Goal: Information Seeking & Learning: Compare options

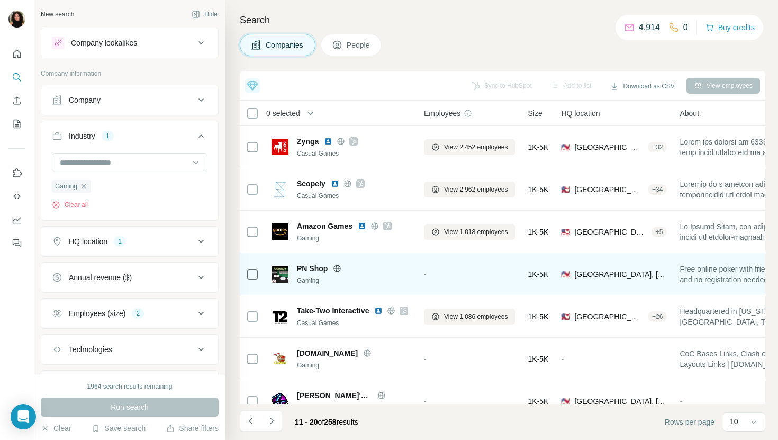
scroll to position [146, 0]
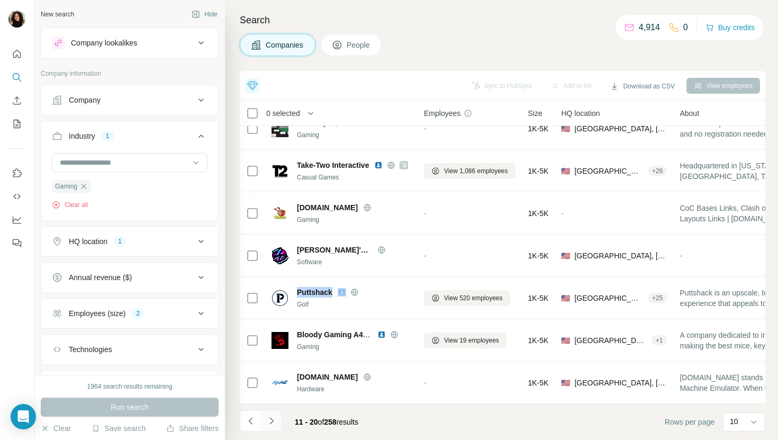
click at [275, 418] on icon "Navigate to next page" at bounding box center [271, 421] width 11 height 11
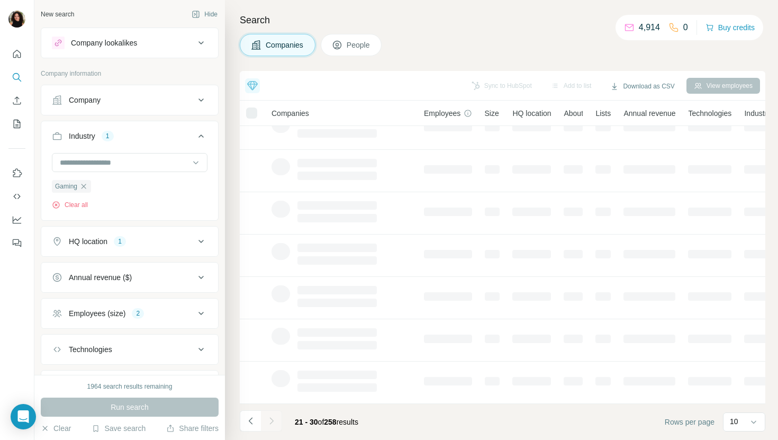
scroll to position [0, 0]
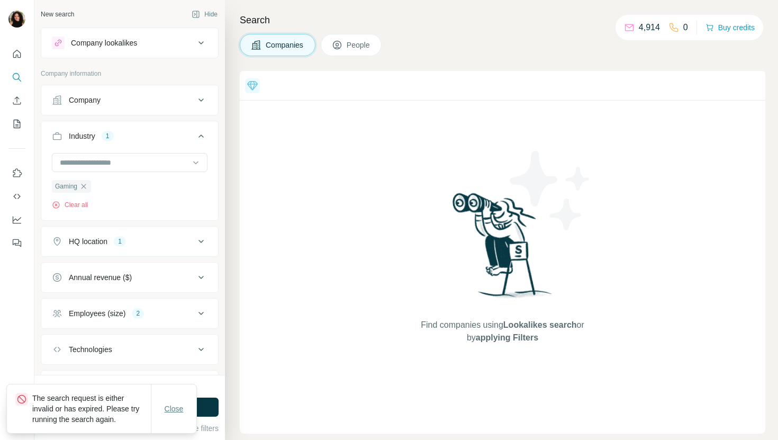
click at [186, 412] on button "Close" at bounding box center [174, 408] width 34 height 19
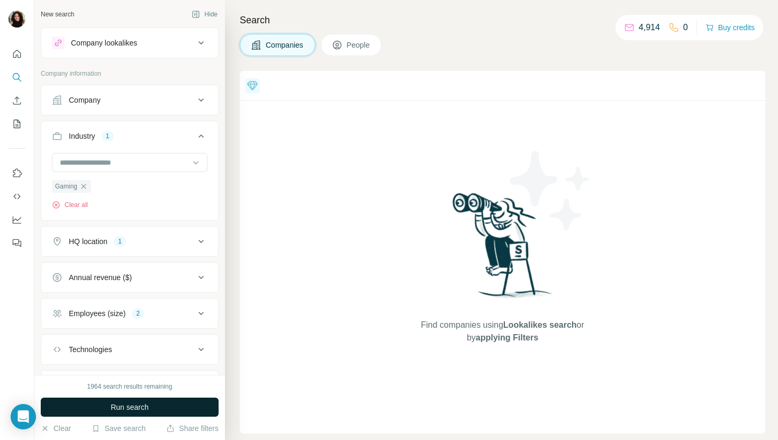
click at [194, 408] on button "Run search" at bounding box center [130, 407] width 178 height 19
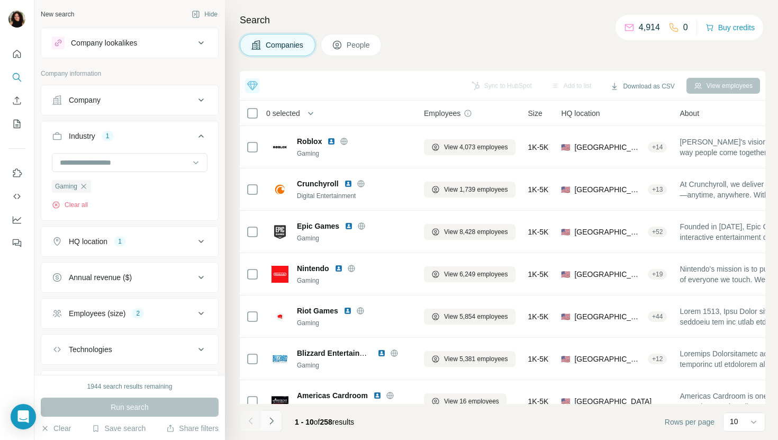
click at [267, 421] on icon "Navigate to next page" at bounding box center [271, 421] width 11 height 11
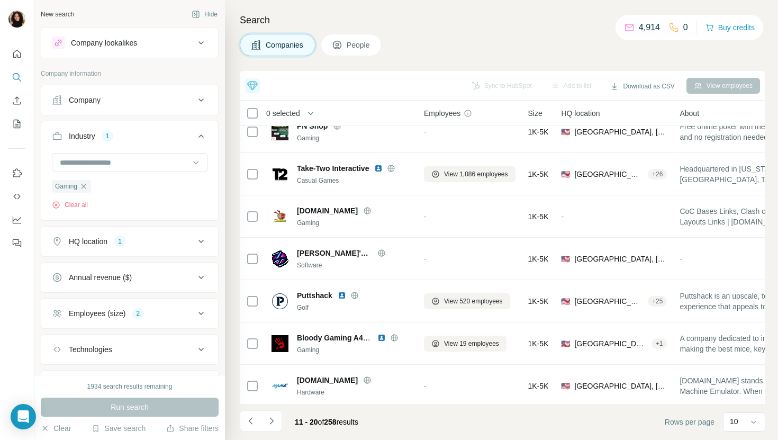
scroll to position [146, 0]
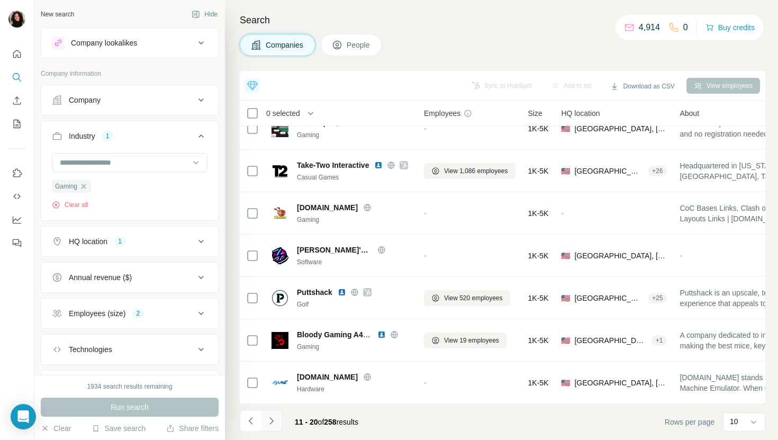
click at [275, 426] on button "Navigate to next page" at bounding box center [271, 420] width 21 height 21
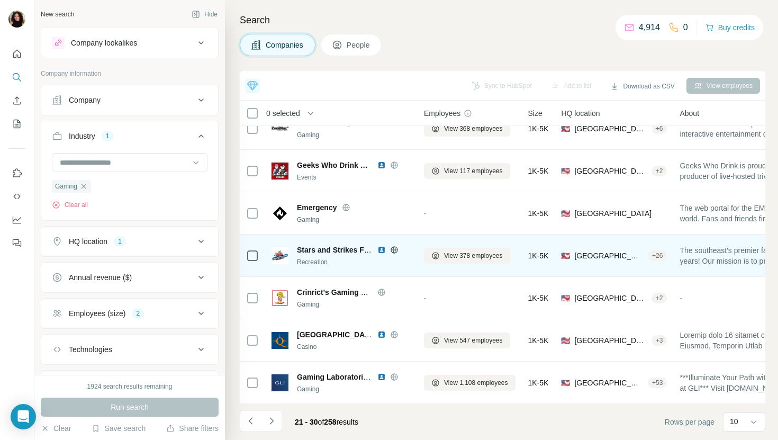
scroll to position [0, 0]
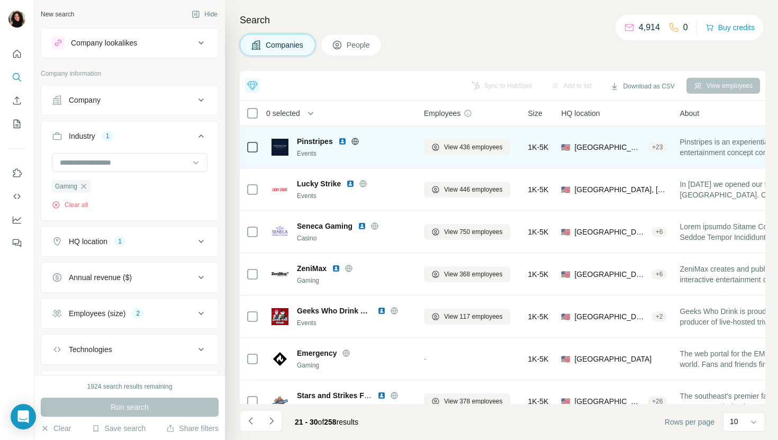
click at [314, 142] on span "Pinstripes" at bounding box center [315, 141] width 36 height 11
copy span "Pinstripes"
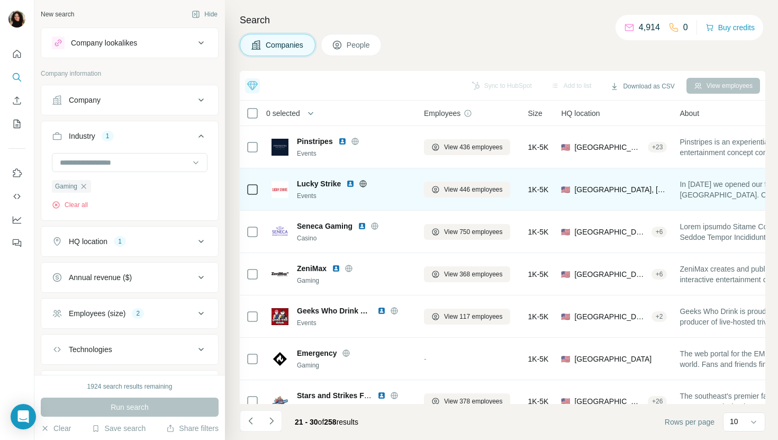
click at [327, 182] on span "Lucky Strike" at bounding box center [319, 183] width 44 height 11
copy span "Lucky Strike"
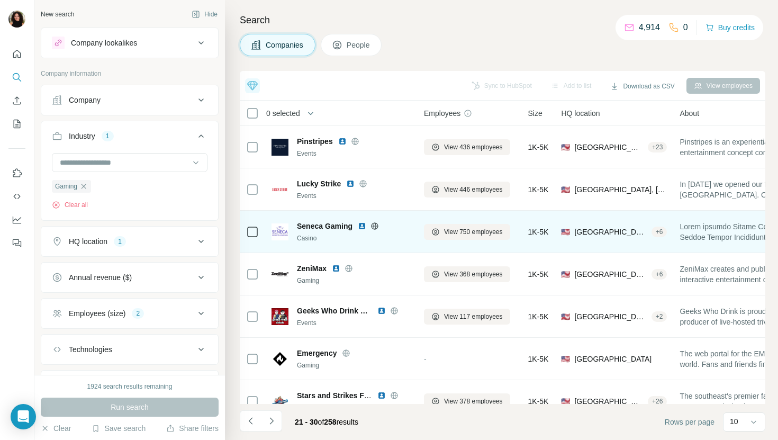
click at [331, 231] on div "Seneca Gaming Casino" at bounding box center [354, 232] width 114 height 22
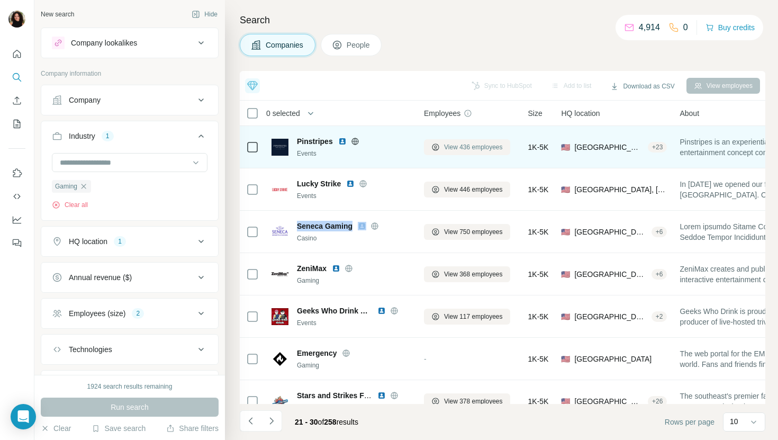
copy span "Seneca Gaming"
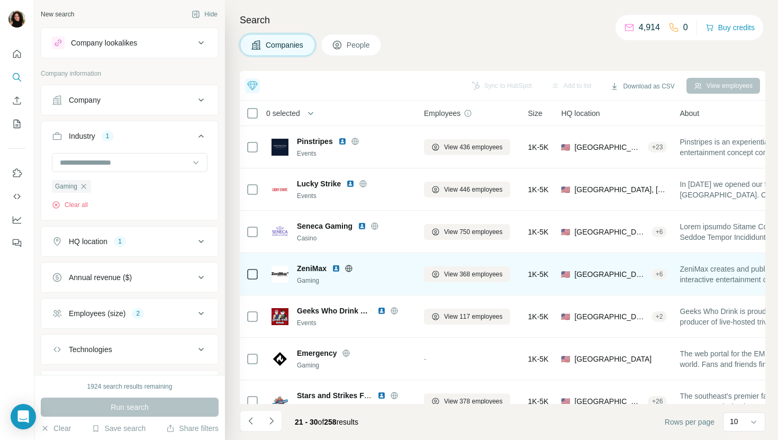
click at [315, 269] on span "ZeniMax" at bounding box center [312, 268] width 30 height 11
copy span "ZeniMax"
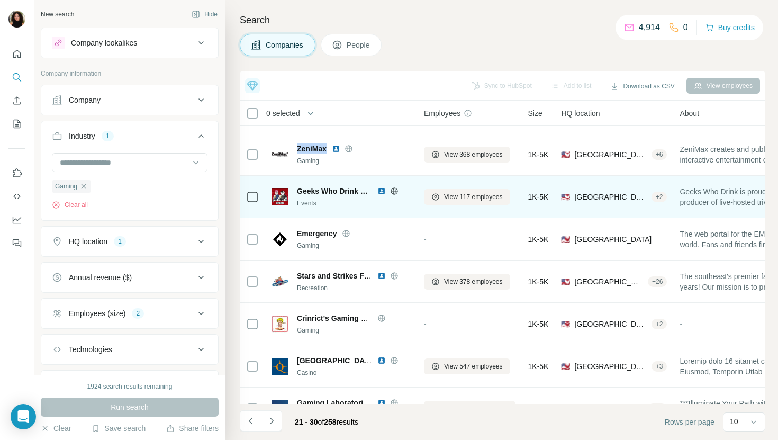
scroll to position [146, 0]
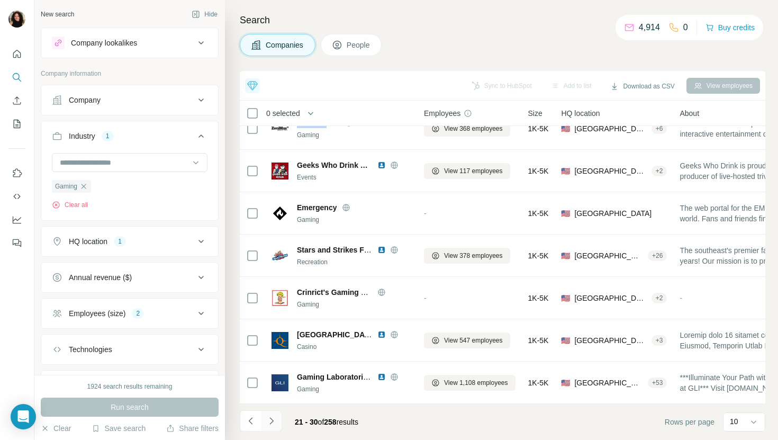
click at [277, 420] on button "Navigate to next page" at bounding box center [271, 420] width 21 height 21
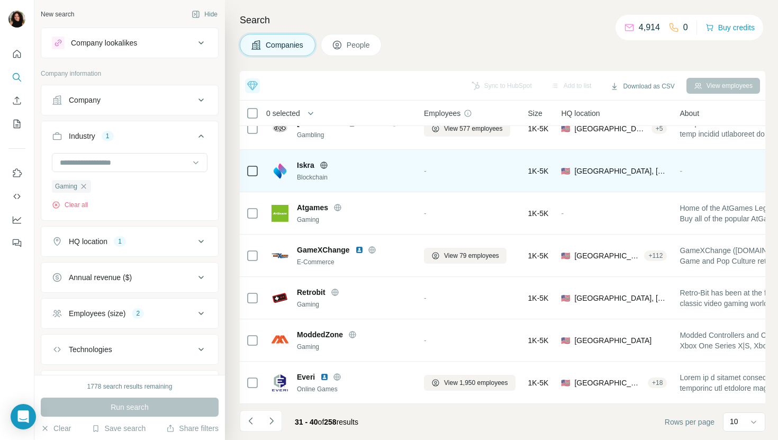
scroll to position [145, 0]
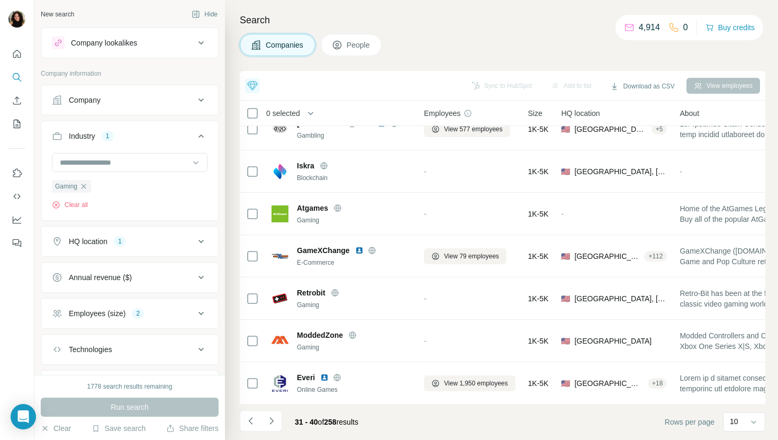
click at [283, 425] on div "31 - 40 of 258 results" at bounding box center [303, 421] width 127 height 23
click at [276, 421] on button "Navigate to next page" at bounding box center [271, 420] width 21 height 21
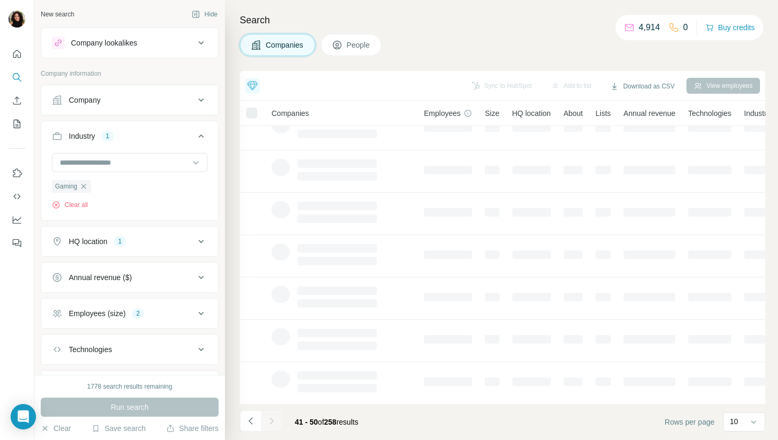
scroll to position [0, 0]
click at [85, 188] on icon "button" at bounding box center [83, 186] width 8 height 8
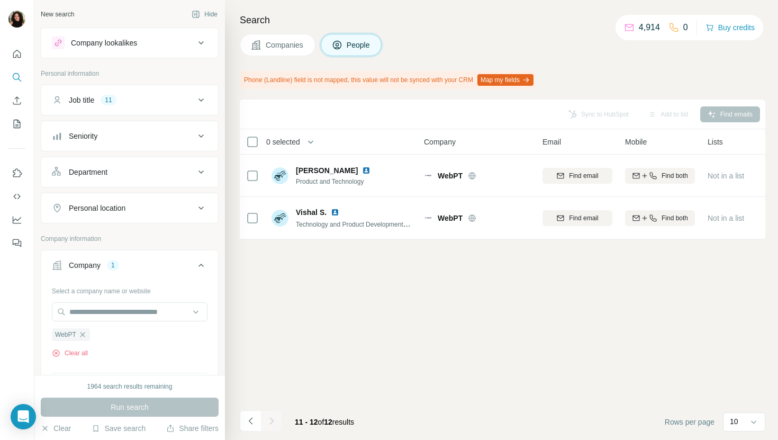
click at [294, 41] on span "Companies" at bounding box center [285, 45] width 39 height 11
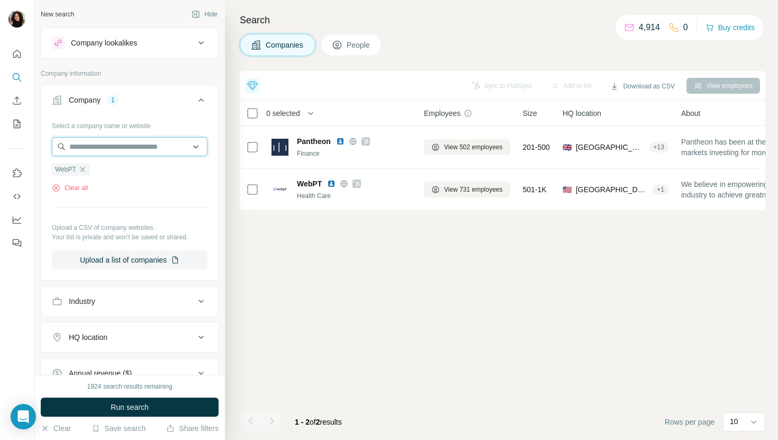
click at [186, 141] on input "text" at bounding box center [130, 146] width 156 height 19
paste input "**********"
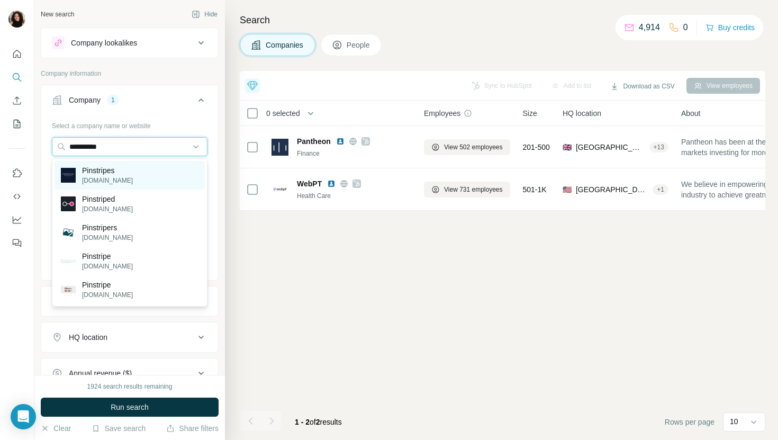
type input "**********"
click at [175, 177] on div "Pinstripes [DOMAIN_NAME]" at bounding box center [130, 175] width 150 height 29
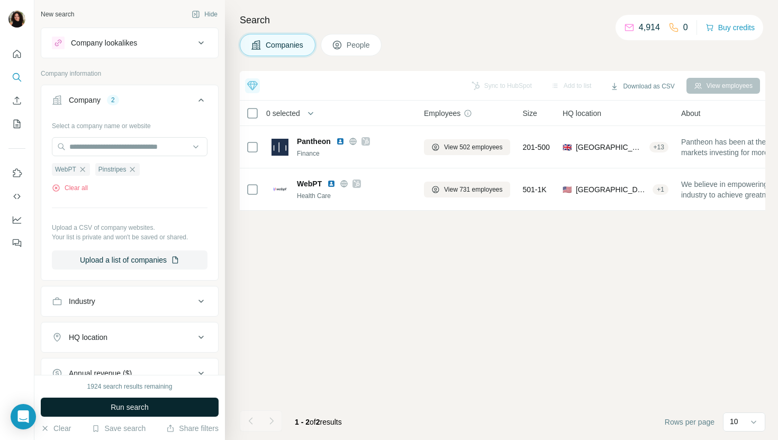
click at [174, 404] on button "Run search" at bounding box center [130, 407] width 178 height 19
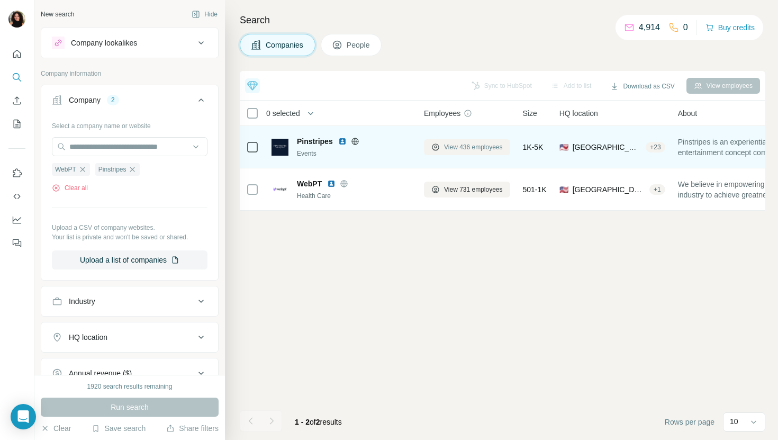
click at [465, 142] on span "View 436 employees" at bounding box center [473, 147] width 59 height 10
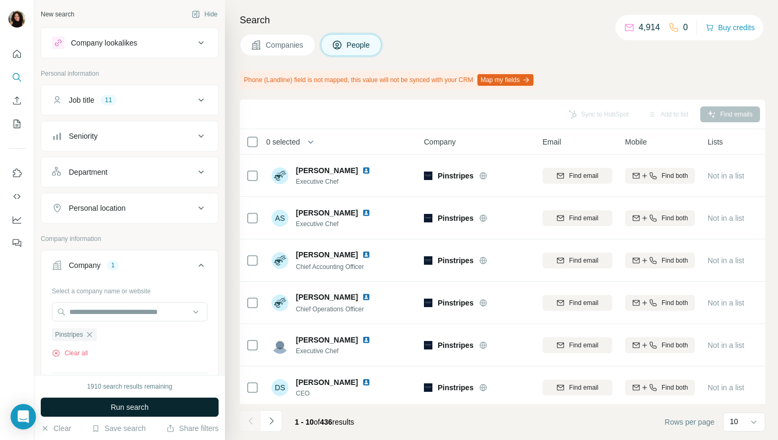
click at [216, 404] on button "Run search" at bounding box center [130, 407] width 178 height 19
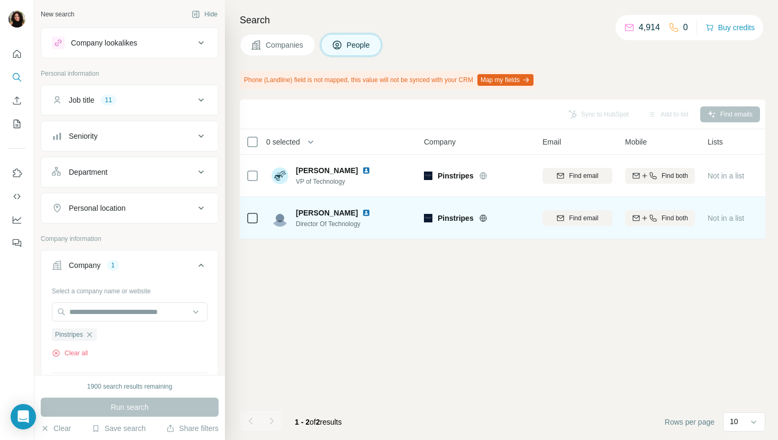
click at [362, 213] on img at bounding box center [366, 213] width 8 height 8
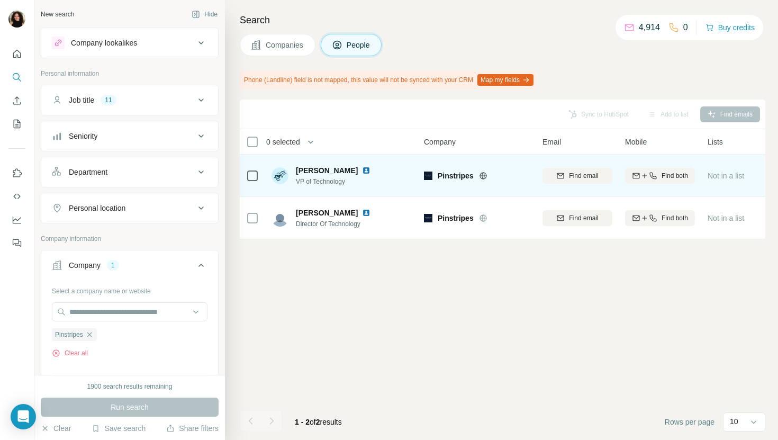
click at [362, 172] on img at bounding box center [366, 170] width 8 height 8
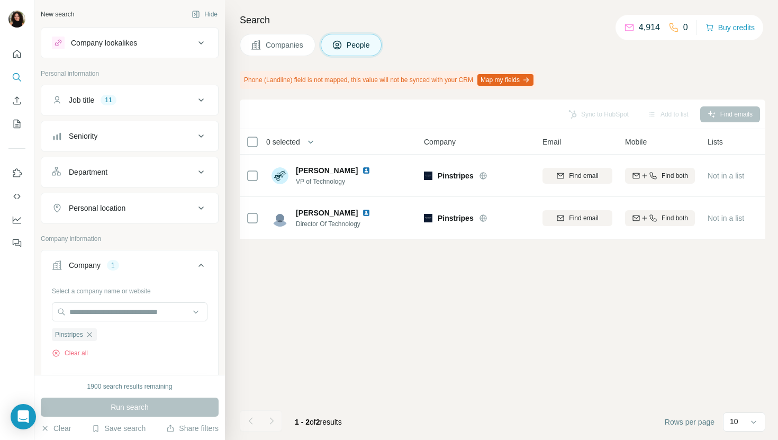
click at [280, 37] on button "Companies" at bounding box center [278, 45] width 76 height 22
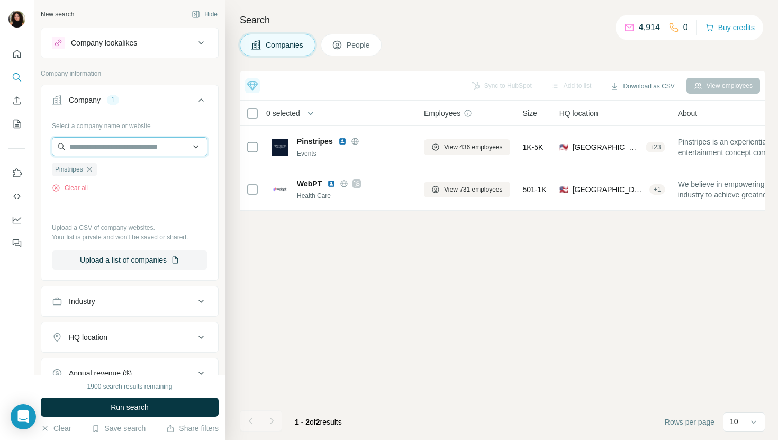
click at [143, 150] on input "text" at bounding box center [130, 146] width 156 height 19
paste input "**********"
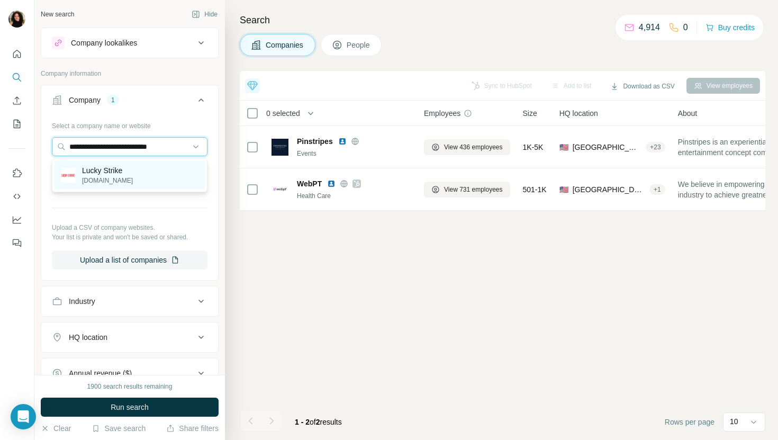
type input "**********"
click at [140, 166] on div "Lucky Strike [DOMAIN_NAME]" at bounding box center [130, 175] width 150 height 29
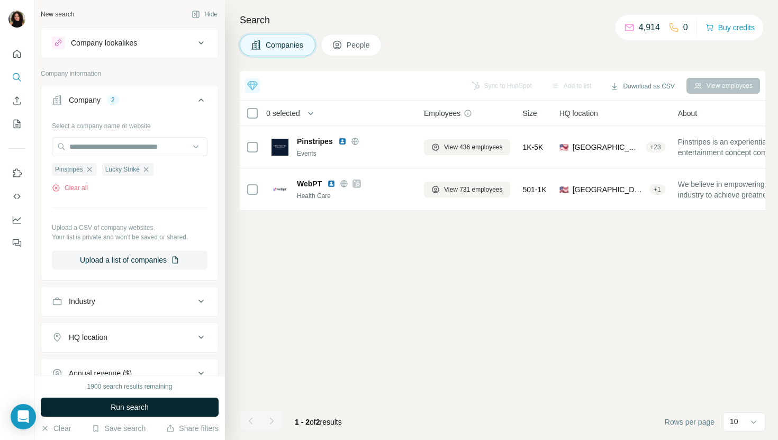
click at [104, 413] on button "Run search" at bounding box center [130, 407] width 178 height 19
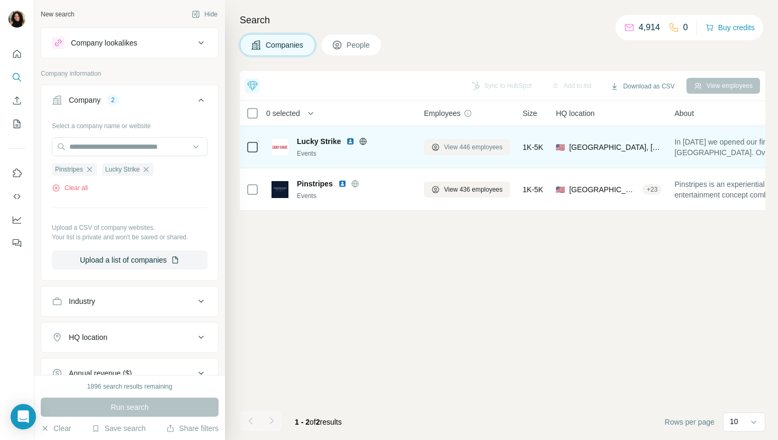
click at [470, 147] on span "View 446 employees" at bounding box center [473, 147] width 59 height 10
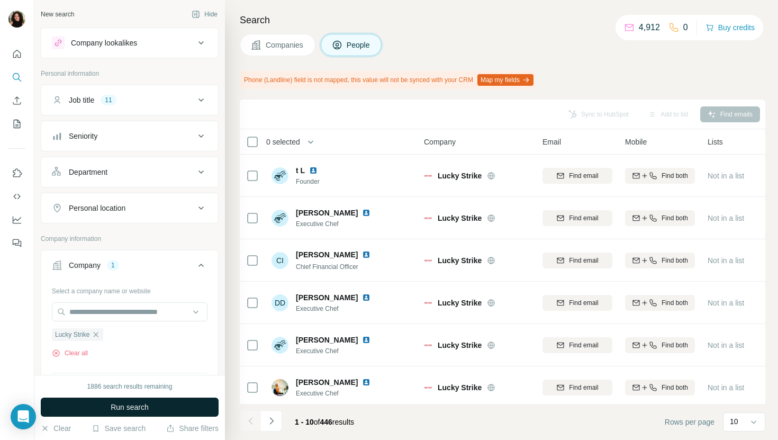
click at [158, 411] on button "Run search" at bounding box center [130, 407] width 178 height 19
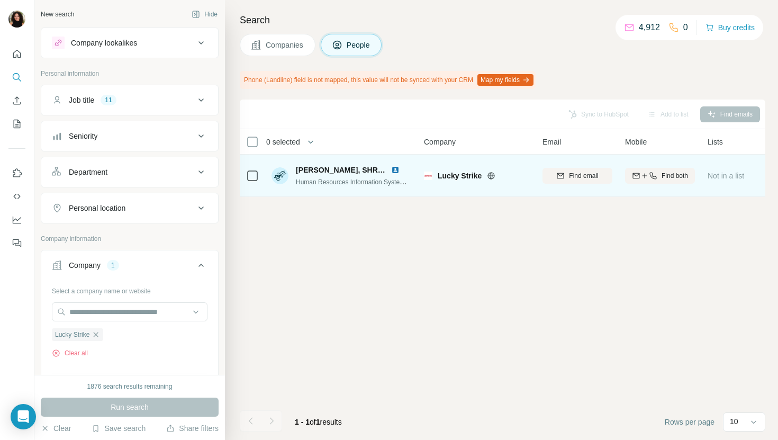
click at [398, 170] on img at bounding box center [395, 170] width 8 height 8
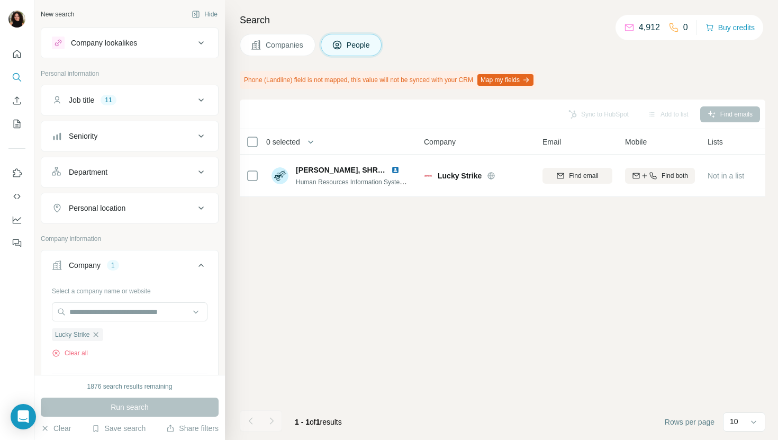
click at [303, 42] on span "Companies" at bounding box center [285, 45] width 39 height 11
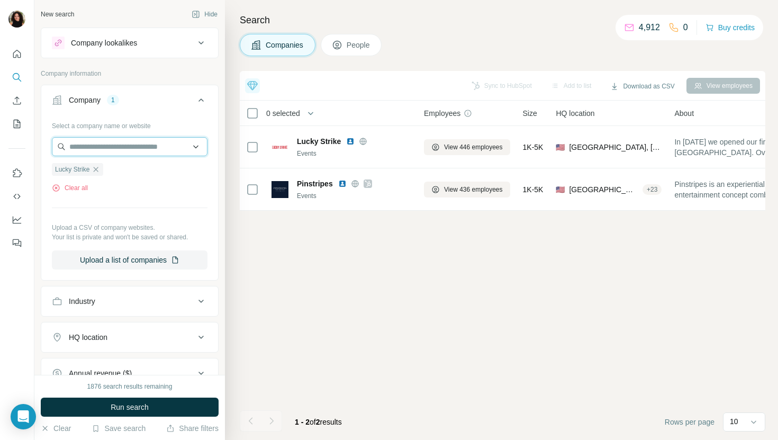
click at [114, 152] on input "text" at bounding box center [130, 146] width 156 height 19
paste input "**********"
click at [148, 152] on input "**********" at bounding box center [130, 146] width 156 height 19
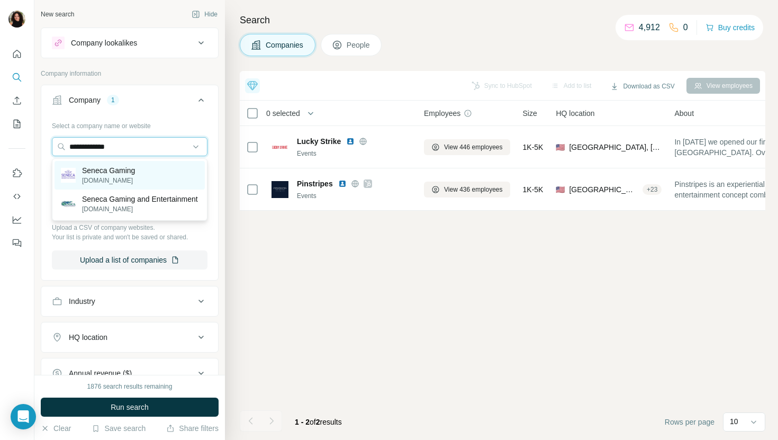
type input "**********"
click at [158, 168] on div "Seneca Gaming [DOMAIN_NAME]" at bounding box center [130, 175] width 150 height 29
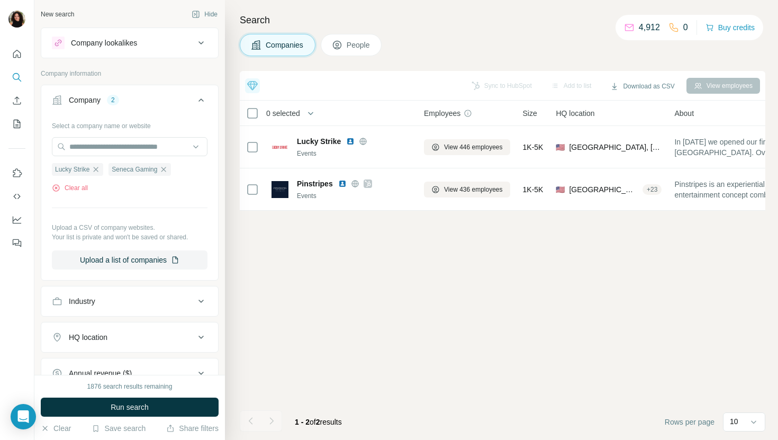
click at [154, 401] on button "Run search" at bounding box center [130, 407] width 178 height 19
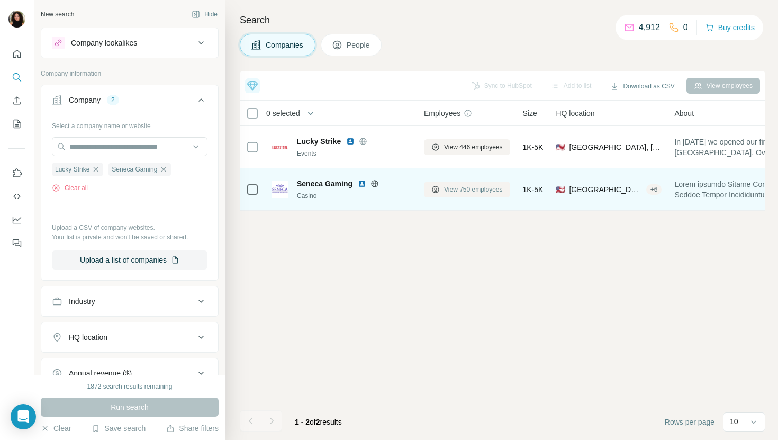
click at [469, 192] on span "View 750 employees" at bounding box center [473, 190] width 59 height 10
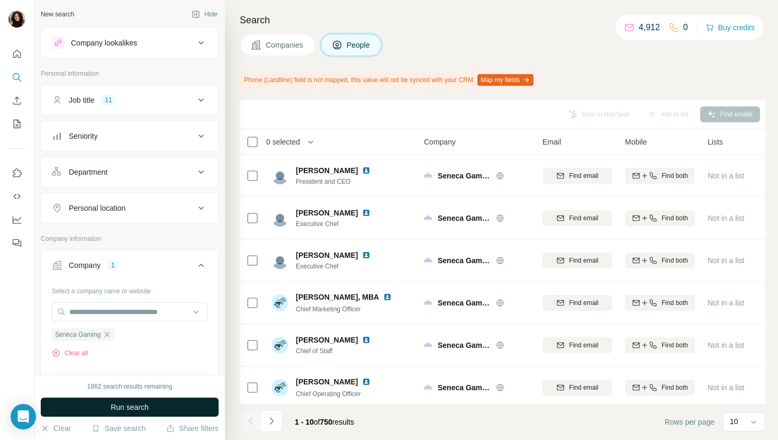
click at [175, 414] on button "Run search" at bounding box center [130, 407] width 178 height 19
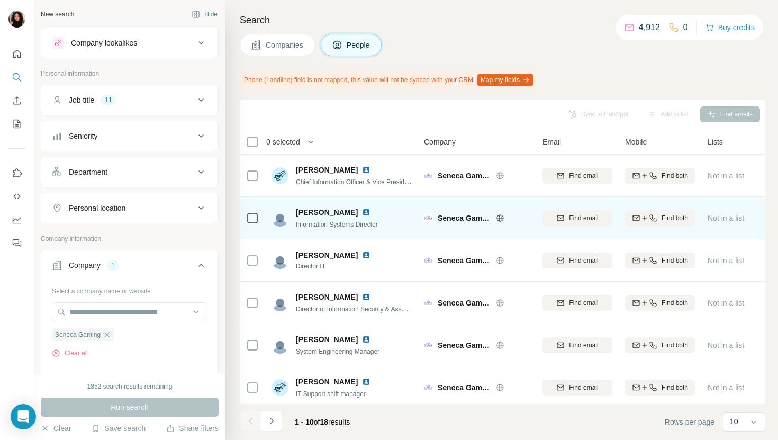
click at [362, 210] on img at bounding box center [366, 212] width 8 height 8
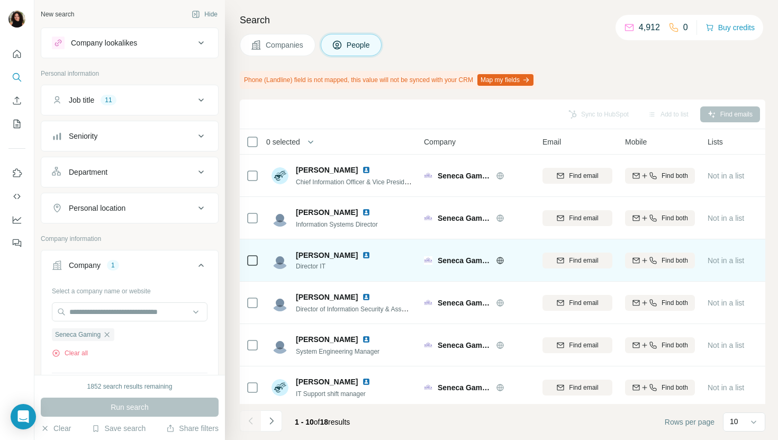
click at [367, 254] on img at bounding box center [366, 255] width 8 height 8
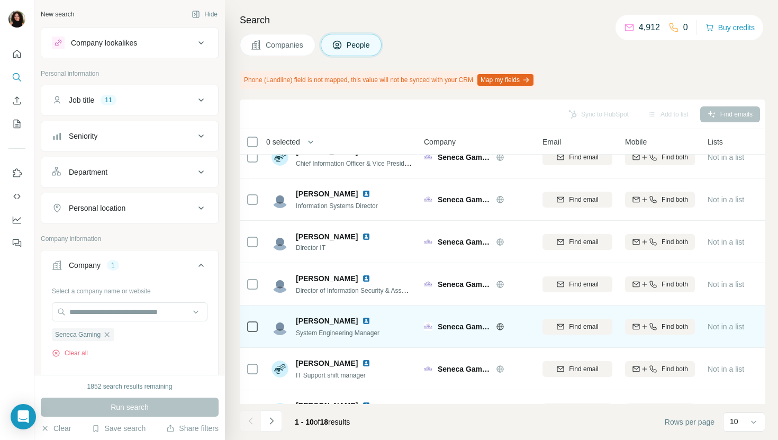
scroll to position [47, 0]
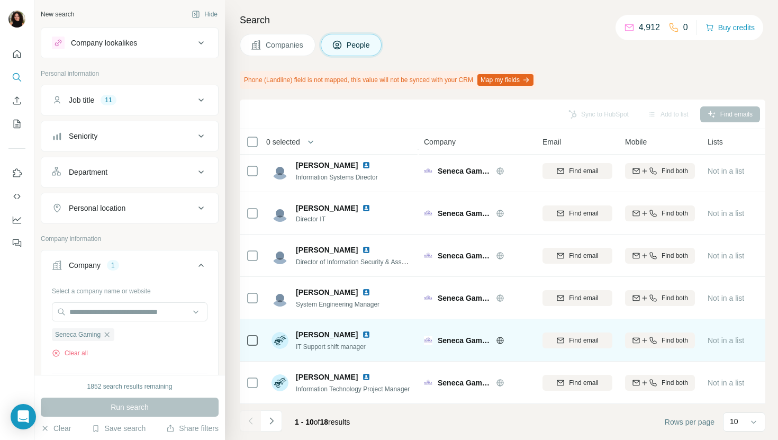
click at [362, 335] on img at bounding box center [366, 334] width 8 height 8
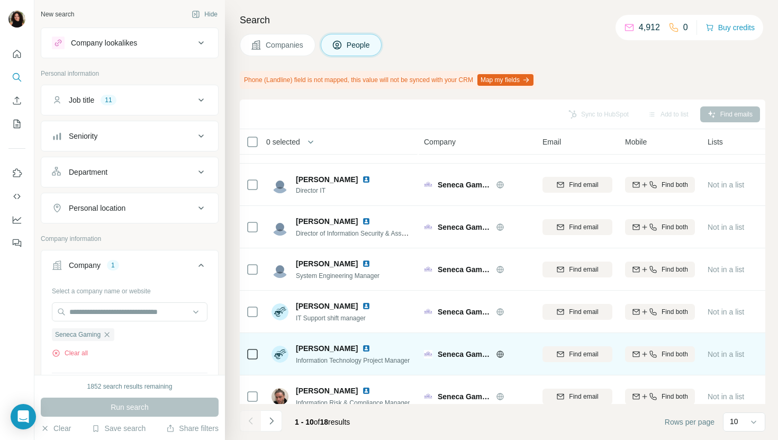
click at [362, 349] on img at bounding box center [366, 348] width 8 height 8
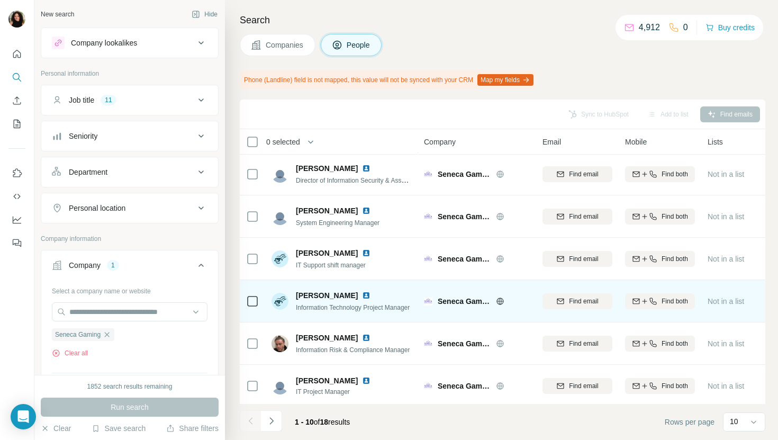
scroll to position [174, 0]
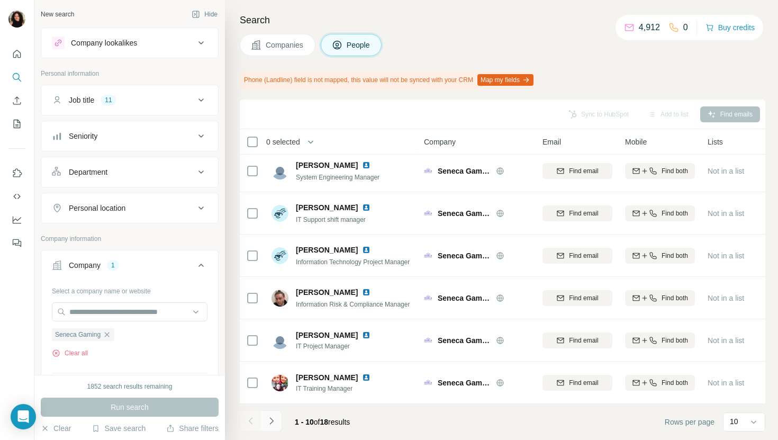
click at [272, 419] on icon "Navigate to next page" at bounding box center [271, 420] width 4 height 7
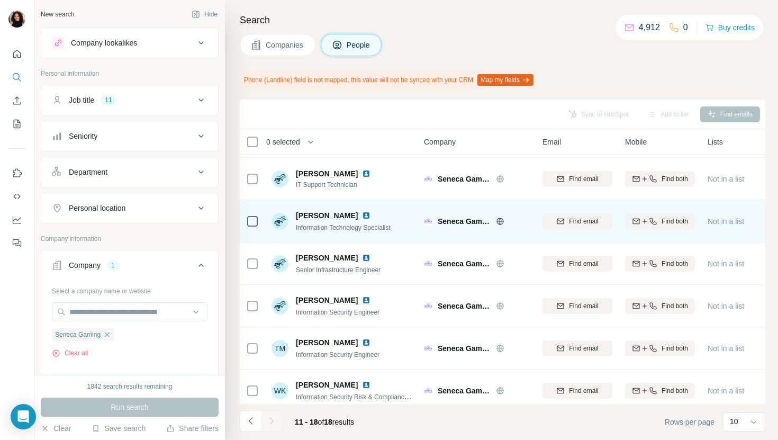
scroll to position [89, 0]
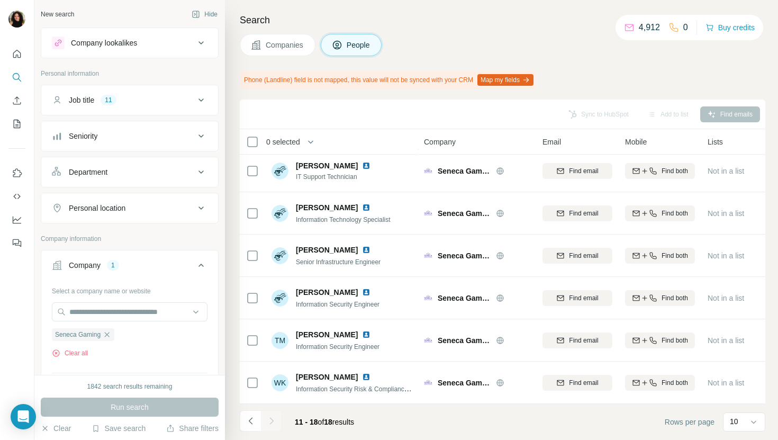
click at [289, 41] on span "Companies" at bounding box center [285, 45] width 39 height 11
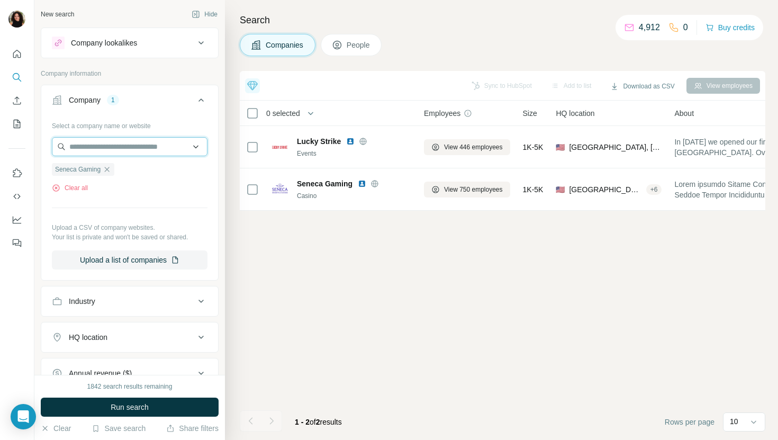
click at [159, 141] on input "text" at bounding box center [130, 146] width 156 height 19
paste input "**********"
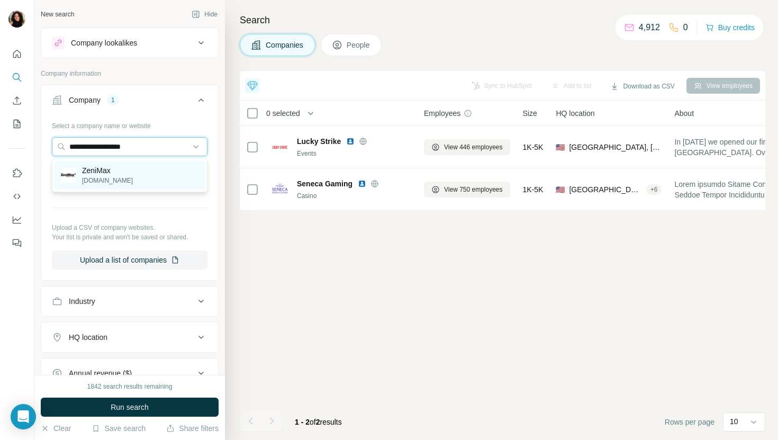
type input "**********"
click at [174, 166] on div "ZeniMax [DOMAIN_NAME]" at bounding box center [130, 175] width 150 height 29
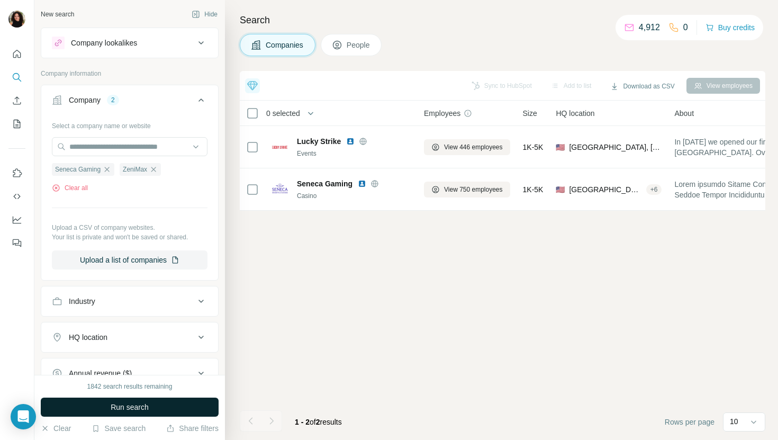
click at [200, 412] on button "Run search" at bounding box center [130, 407] width 178 height 19
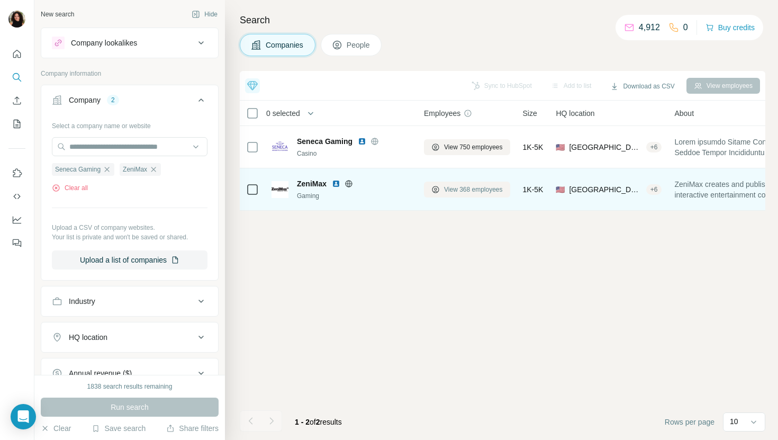
click at [468, 187] on span "View 368 employees" at bounding box center [473, 190] width 59 height 10
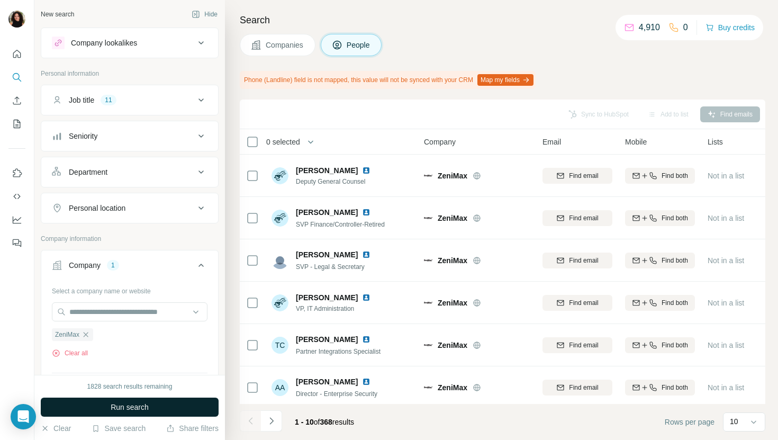
click at [194, 409] on button "Run search" at bounding box center [130, 407] width 178 height 19
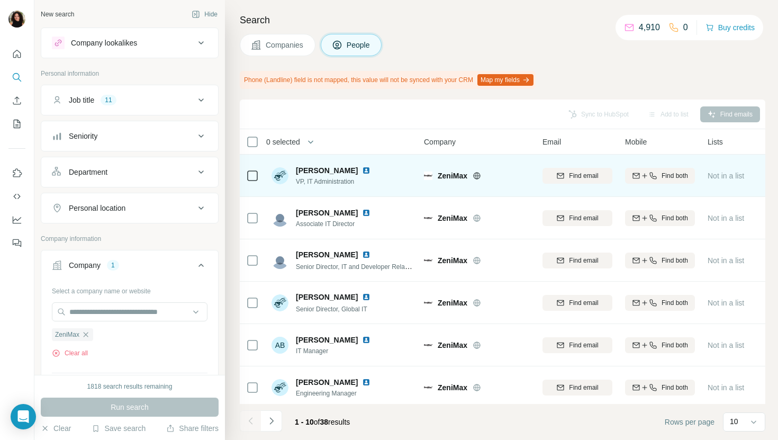
click at [362, 170] on img at bounding box center [366, 170] width 8 height 8
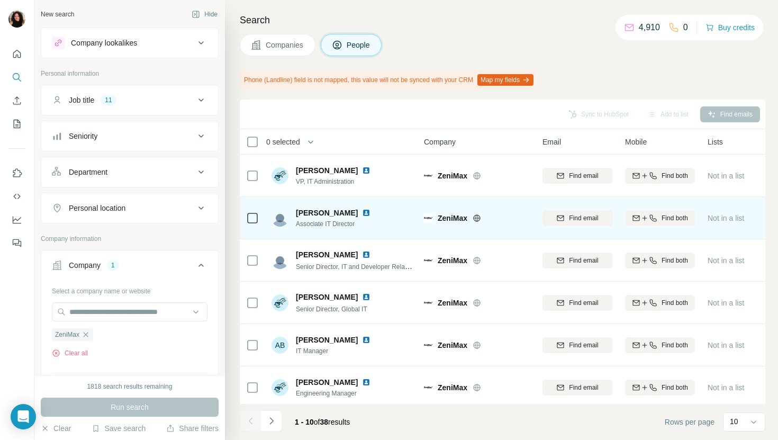
click at [367, 210] on img at bounding box center [366, 213] width 8 height 8
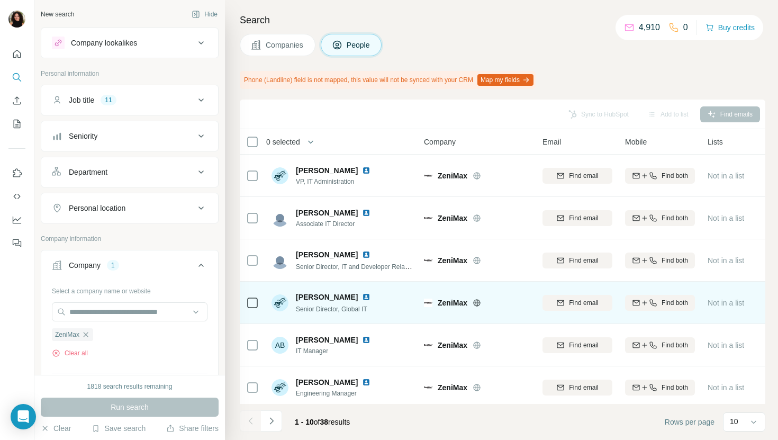
click at [362, 294] on img at bounding box center [366, 297] width 8 height 8
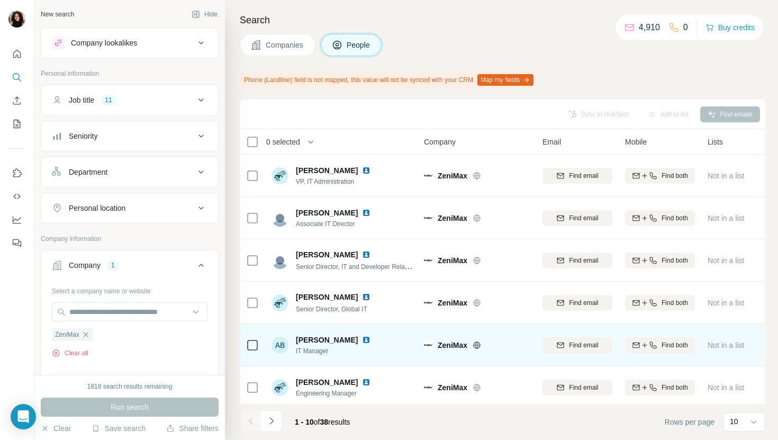
click at [362, 338] on img at bounding box center [366, 340] width 8 height 8
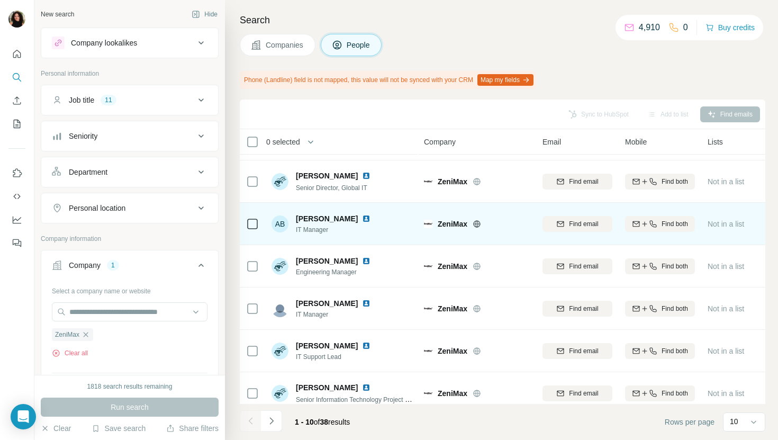
scroll to position [133, 0]
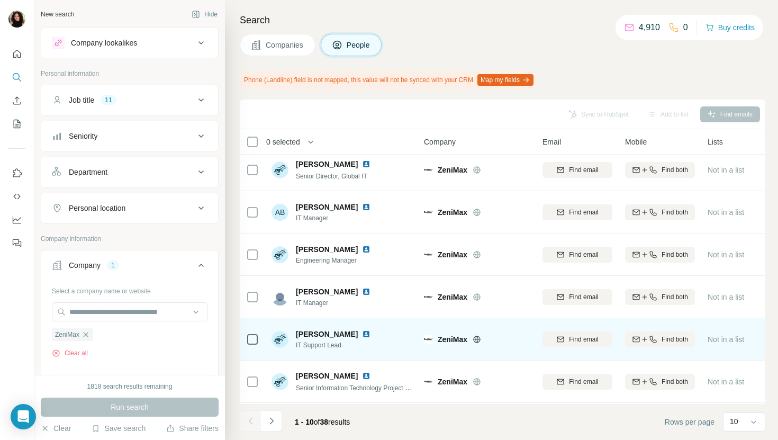
click at [362, 335] on img at bounding box center [366, 334] width 8 height 8
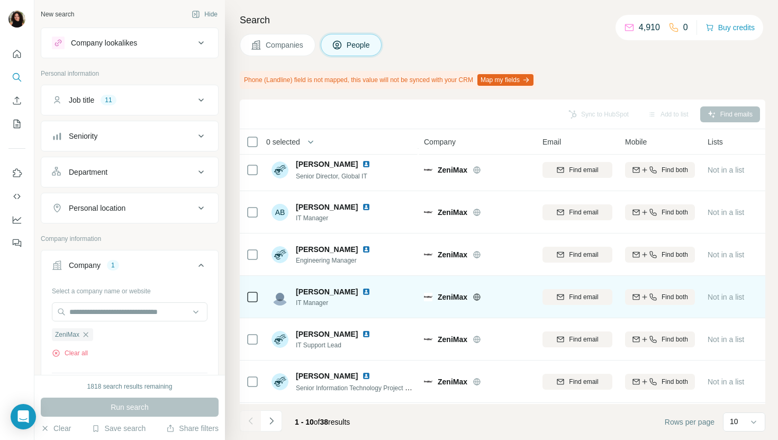
click at [362, 289] on img at bounding box center [366, 291] width 8 height 8
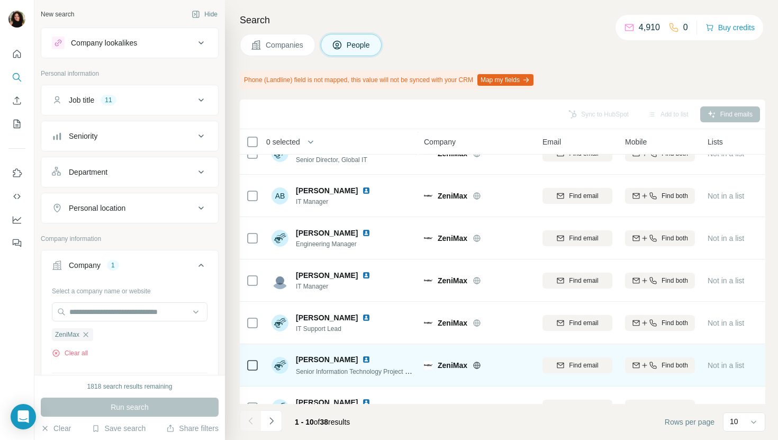
scroll to position [174, 0]
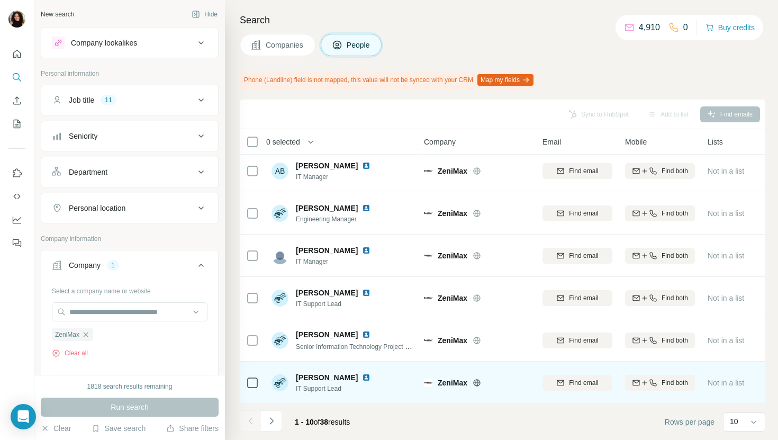
click at [362, 381] on img at bounding box center [366, 377] width 8 height 8
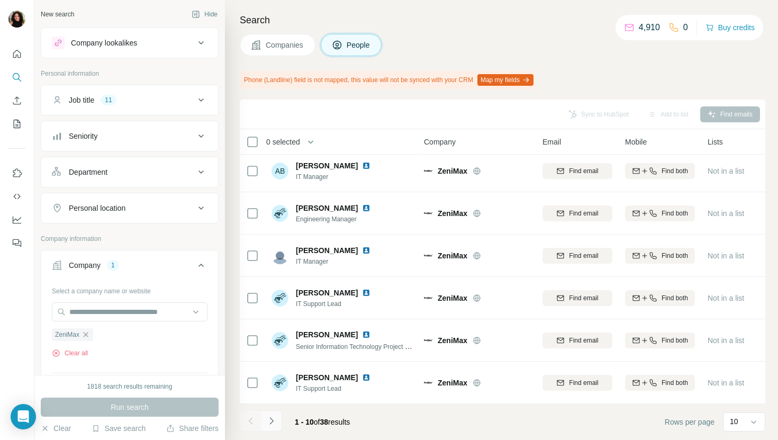
click at [282, 420] on div "1 - 10 of 38 results" at bounding box center [299, 421] width 119 height 23
click at [273, 418] on icon "Navigate to next page" at bounding box center [271, 421] width 11 height 11
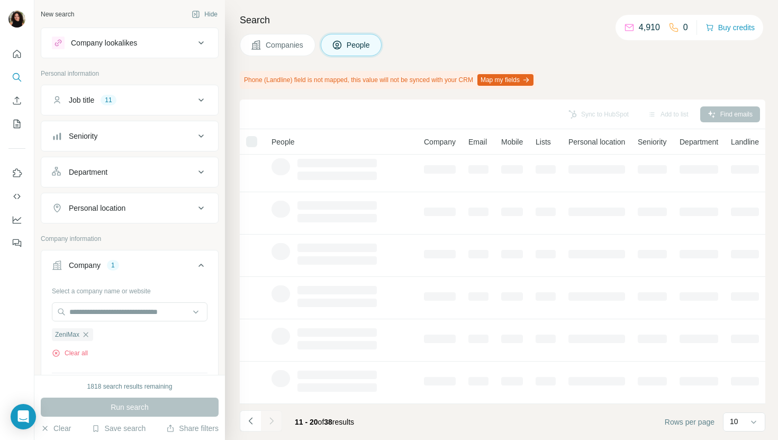
scroll to position [0, 0]
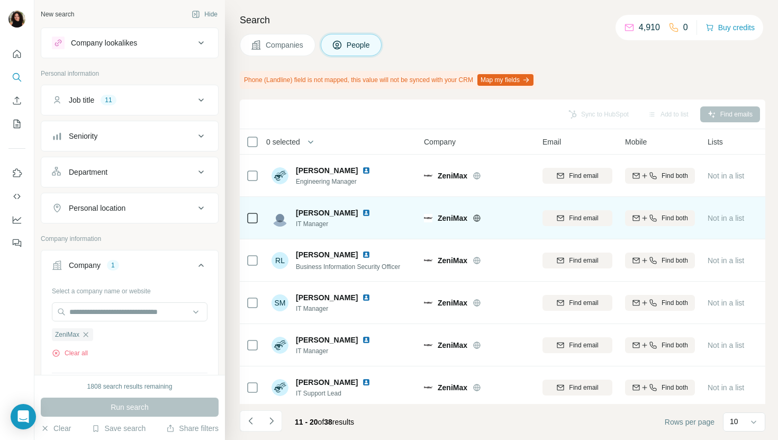
click at [364, 210] on img at bounding box center [366, 213] width 8 height 8
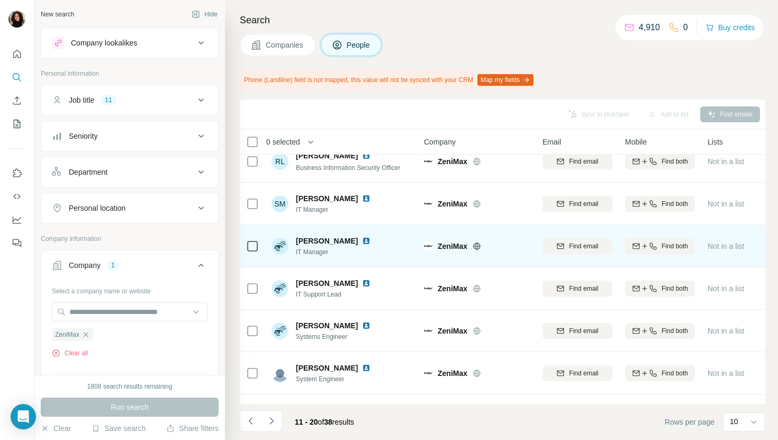
scroll to position [116, 0]
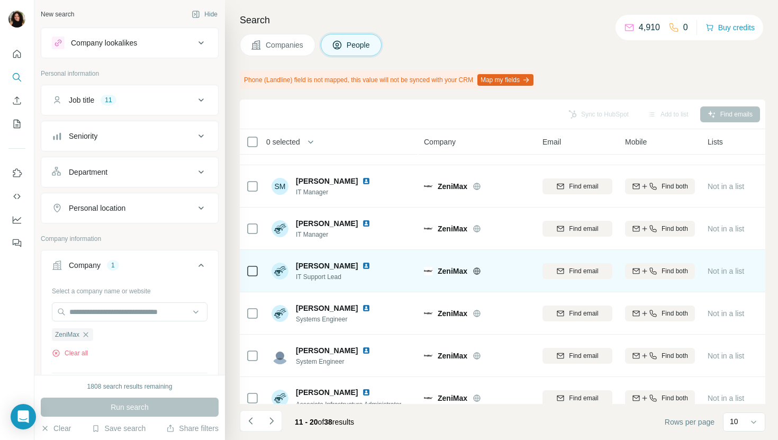
click at [366, 264] on img at bounding box center [366, 266] width 8 height 8
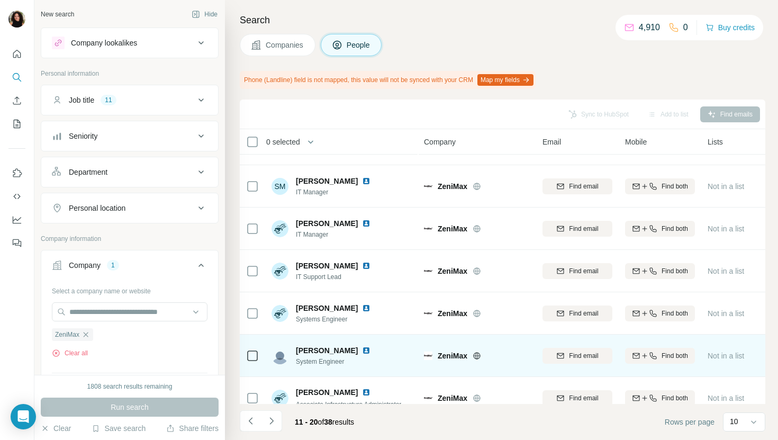
scroll to position [174, 0]
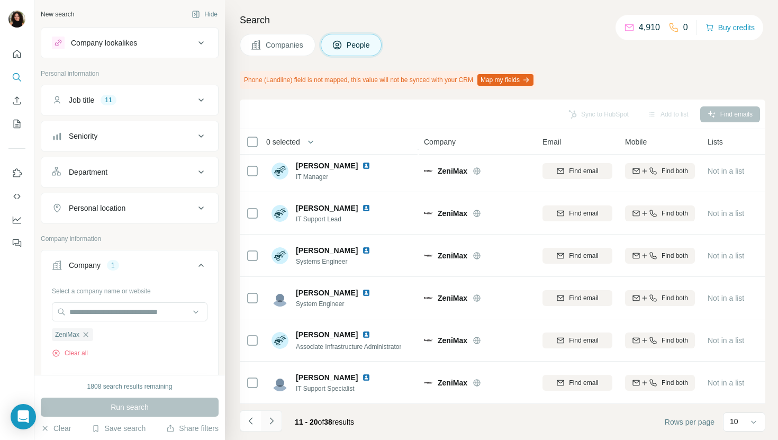
click at [274, 417] on icon "Navigate to next page" at bounding box center [271, 421] width 11 height 11
click at [269, 425] on icon "Navigate to next page" at bounding box center [271, 421] width 11 height 11
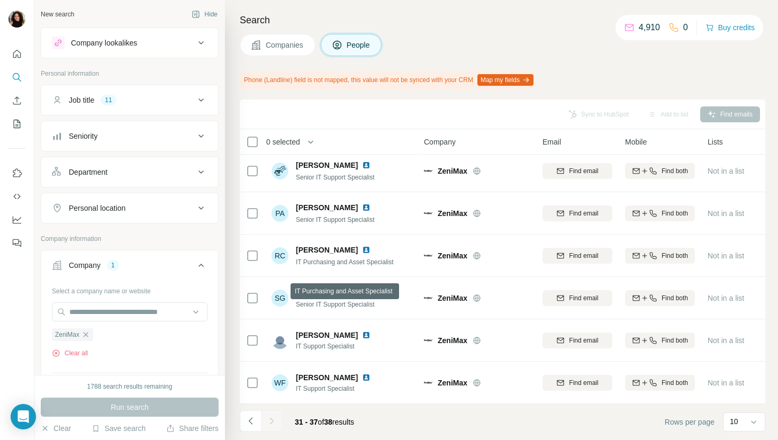
scroll to position [47, 0]
click at [295, 40] on span "Companies" at bounding box center [285, 45] width 39 height 11
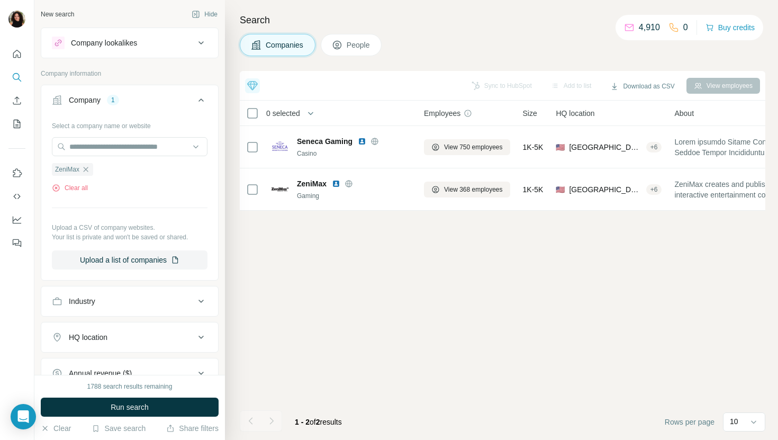
scroll to position [0, 0]
click at [140, 152] on input "text" at bounding box center [130, 146] width 156 height 19
paste input "**********"
click at [156, 149] on input "**********" at bounding box center [130, 146] width 156 height 19
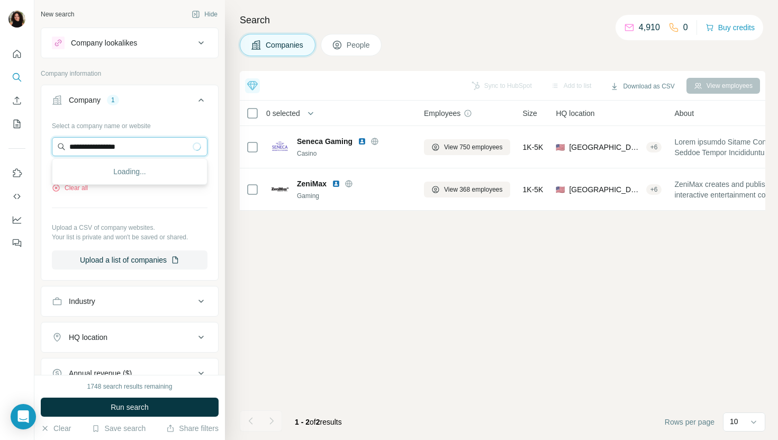
click at [156, 149] on input "**********" at bounding box center [130, 146] width 156 height 19
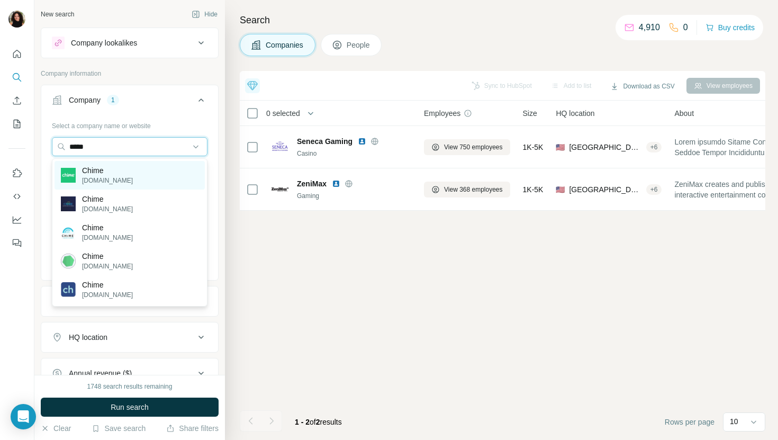
type input "*****"
click at [158, 169] on div "Chime [DOMAIN_NAME]" at bounding box center [130, 175] width 150 height 29
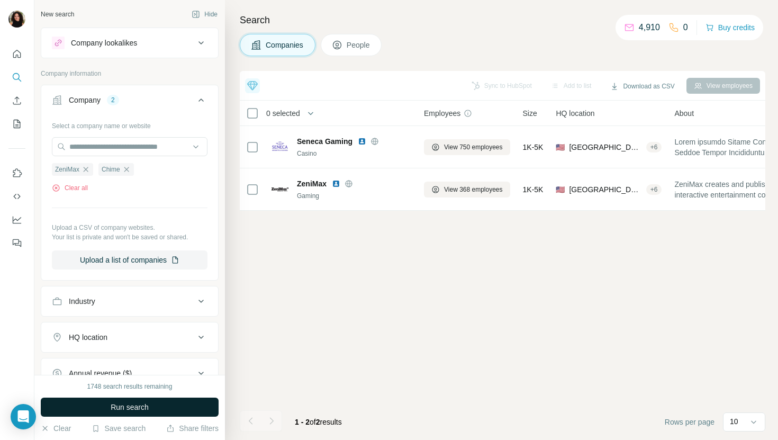
click at [160, 399] on button "Run search" at bounding box center [130, 407] width 178 height 19
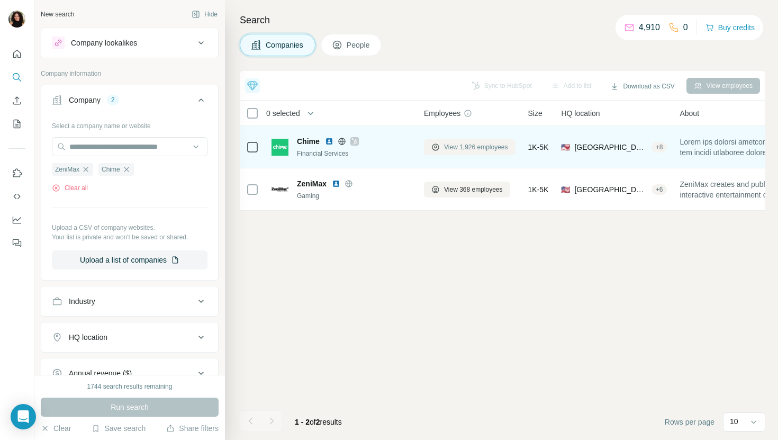
click at [450, 140] on button "View 1,926 employees" at bounding box center [470, 147] width 92 height 16
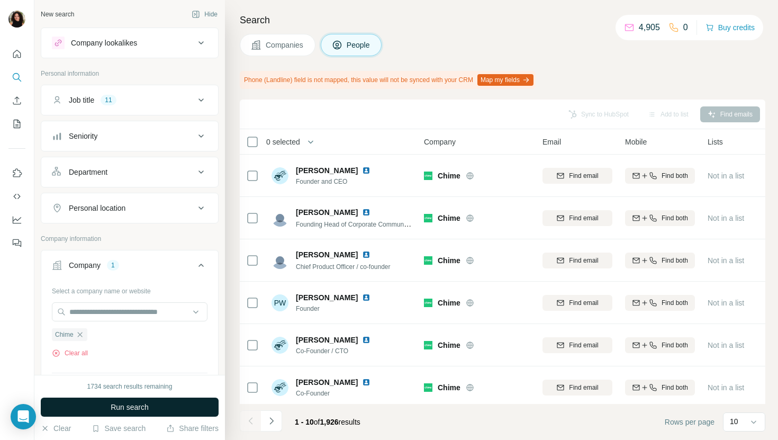
click at [192, 406] on button "Run search" at bounding box center [130, 407] width 178 height 19
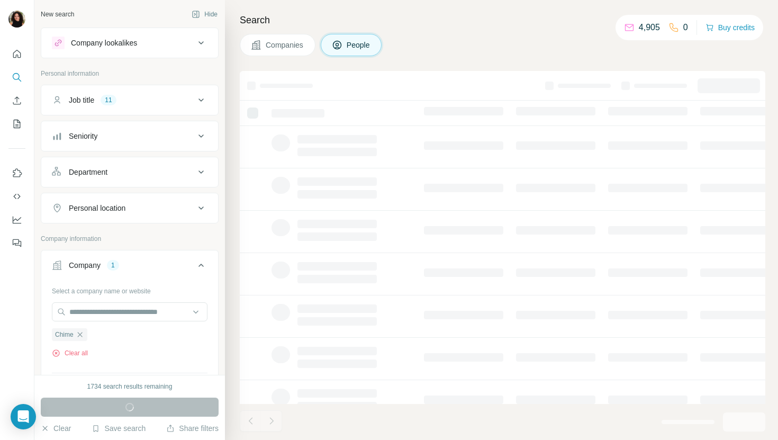
click at [192, 406] on div "Run search" at bounding box center [130, 407] width 178 height 19
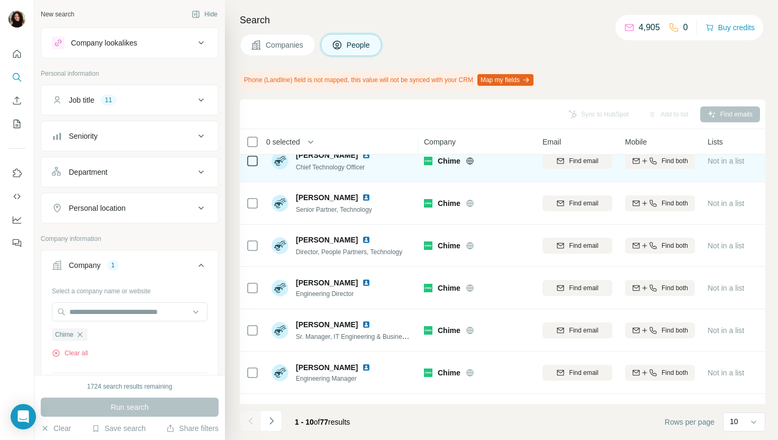
scroll to position [174, 0]
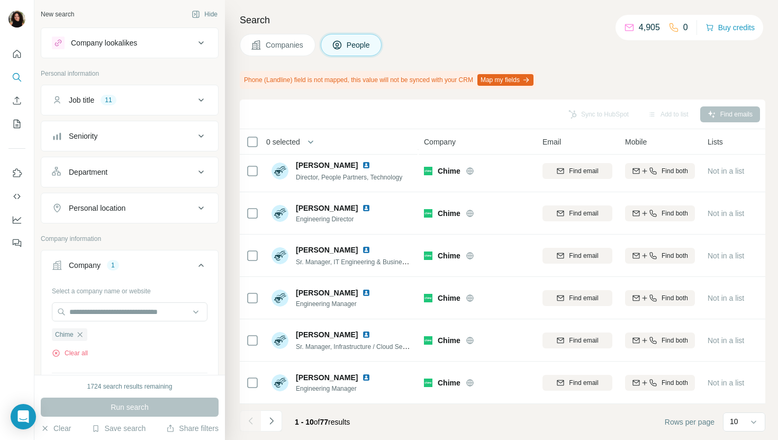
click at [262, 52] on button "Companies" at bounding box center [278, 45] width 76 height 22
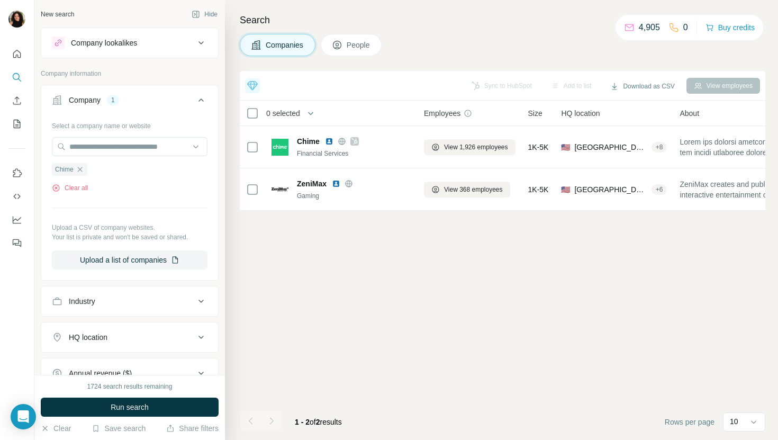
scroll to position [0, 0]
click at [117, 143] on input "text" at bounding box center [130, 146] width 156 height 19
paste input "*****"
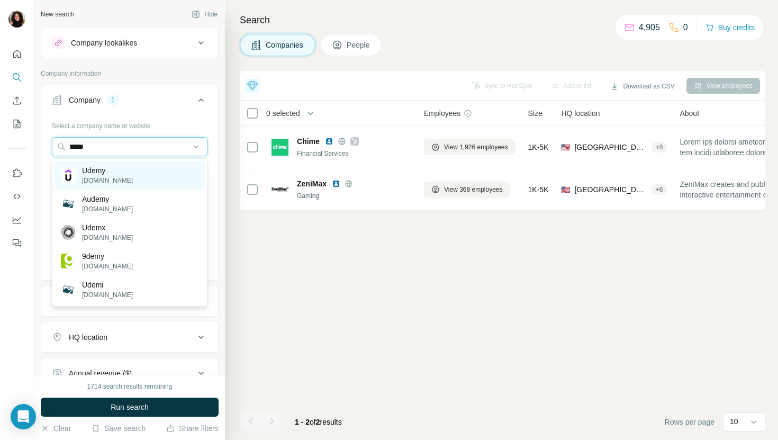
type input "*****"
click at [161, 167] on div "Udemy [DOMAIN_NAME]" at bounding box center [130, 175] width 150 height 29
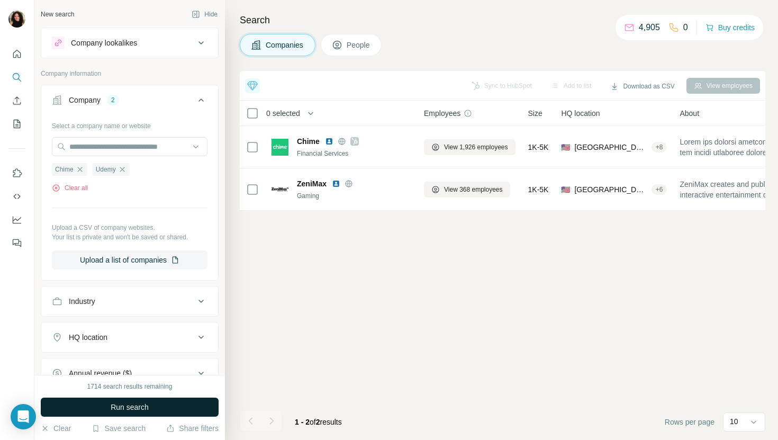
click at [121, 408] on span "Run search" at bounding box center [130, 407] width 38 height 11
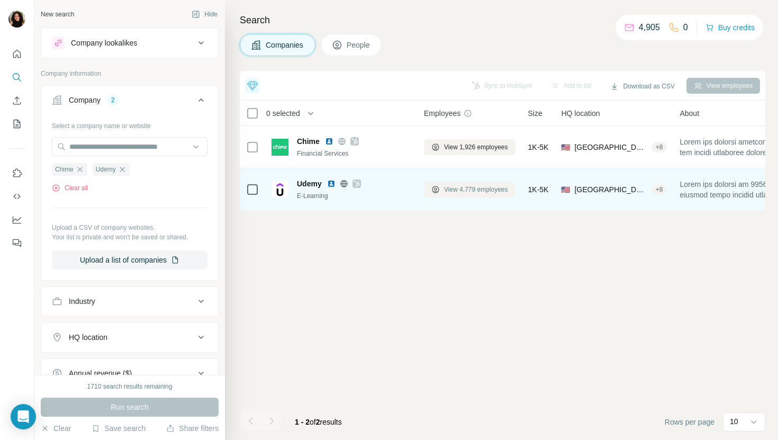
click at [464, 190] on span "View 4,779 employees" at bounding box center [476, 190] width 64 height 10
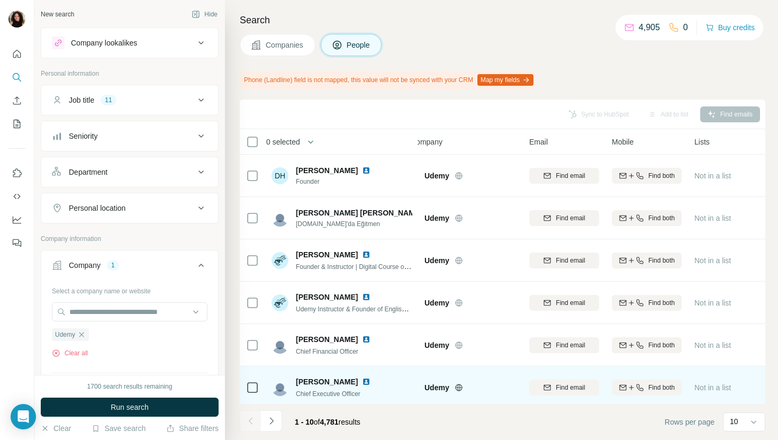
scroll to position [0, 29]
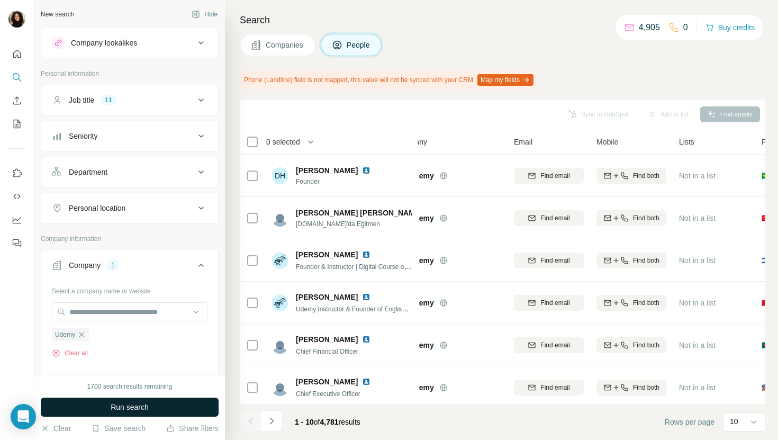
click at [206, 406] on button "Run search" at bounding box center [130, 407] width 178 height 19
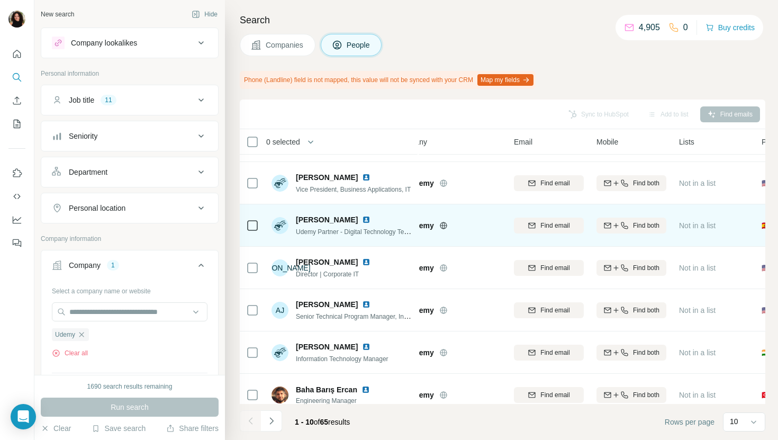
scroll to position [82, 29]
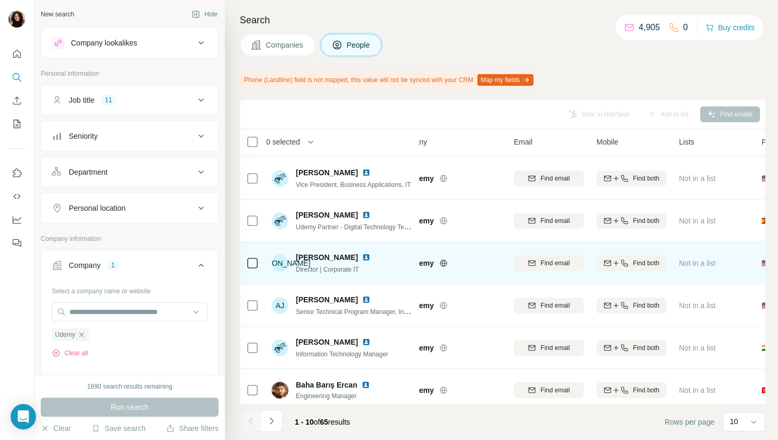
click at [362, 259] on img at bounding box center [366, 257] width 8 height 8
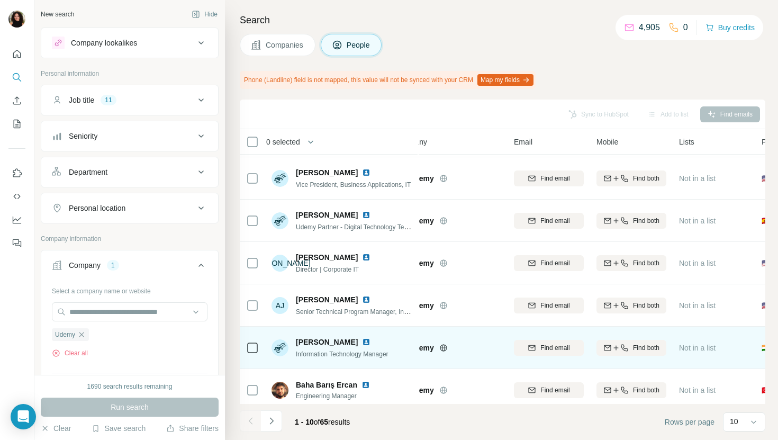
click at [362, 345] on img at bounding box center [366, 342] width 8 height 8
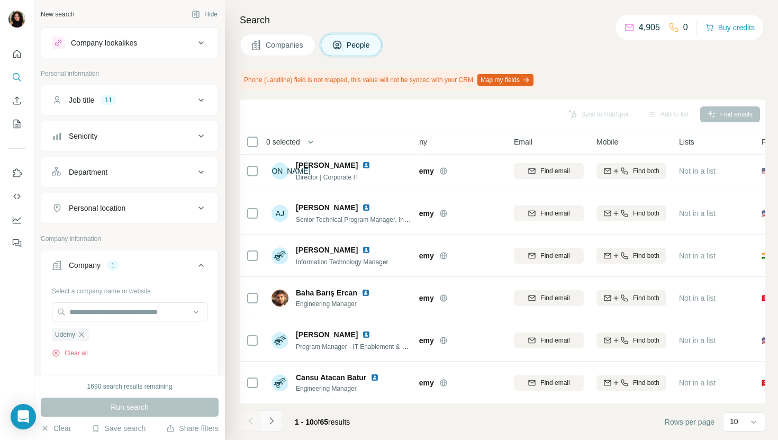
click at [273, 421] on icon "Navigate to next page" at bounding box center [271, 421] width 11 height 11
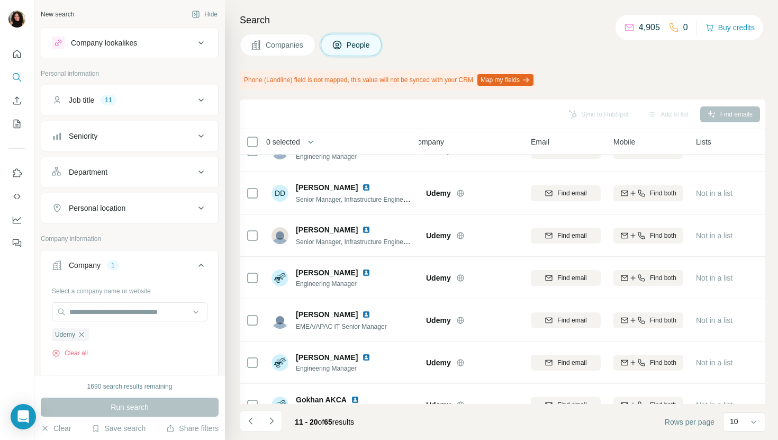
scroll to position [0, 12]
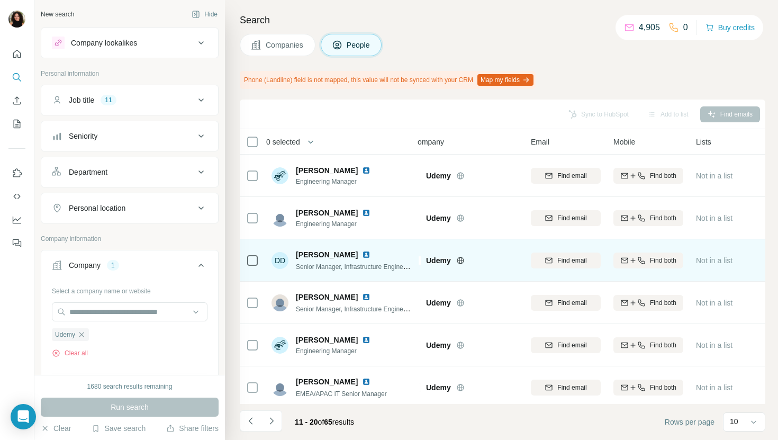
click at [364, 255] on img at bounding box center [366, 254] width 8 height 8
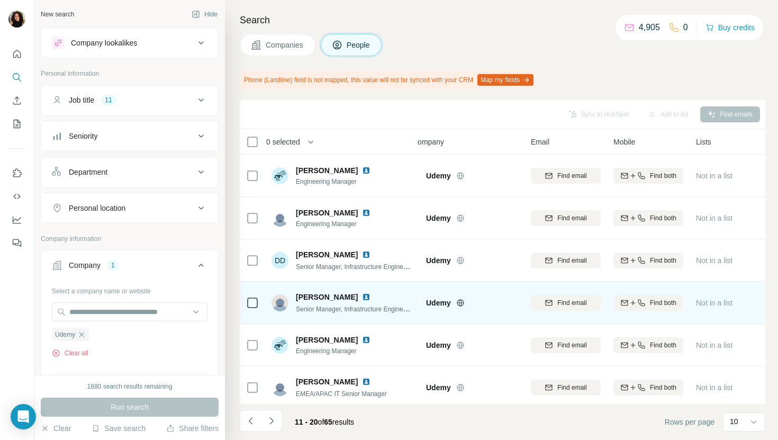
click at [367, 297] on img at bounding box center [366, 297] width 8 height 8
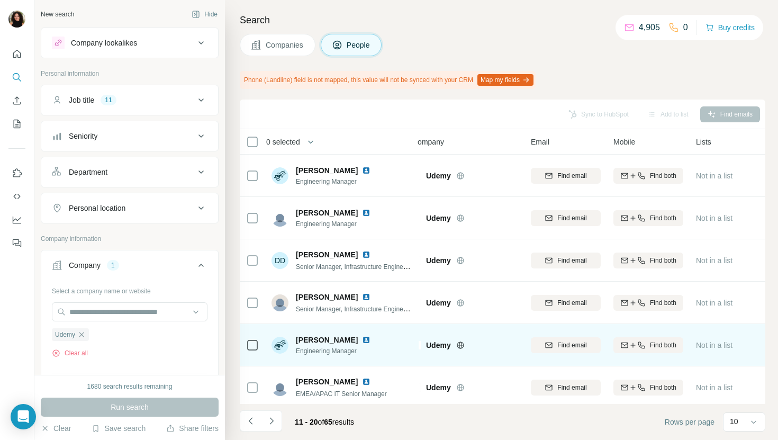
scroll to position [53, 12]
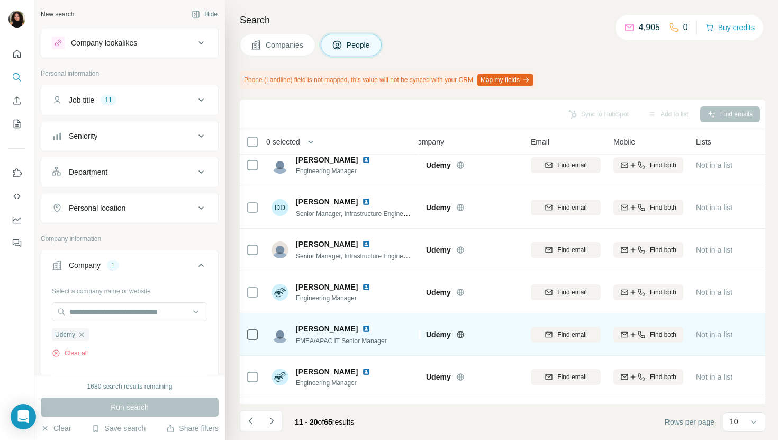
click at [371, 327] on img at bounding box center [366, 329] width 8 height 8
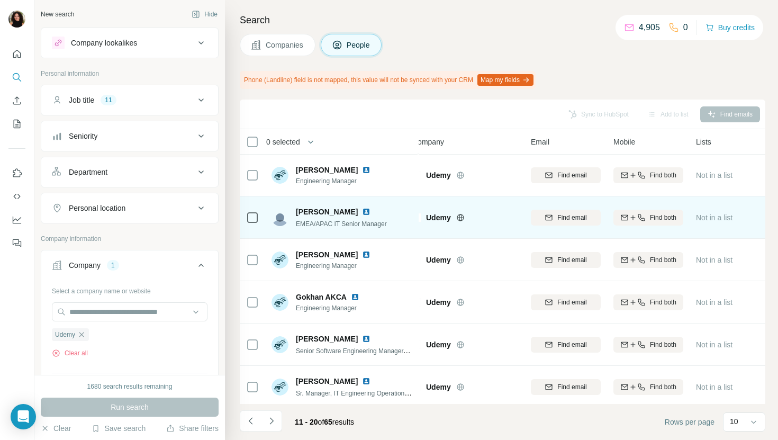
scroll to position [174, 12]
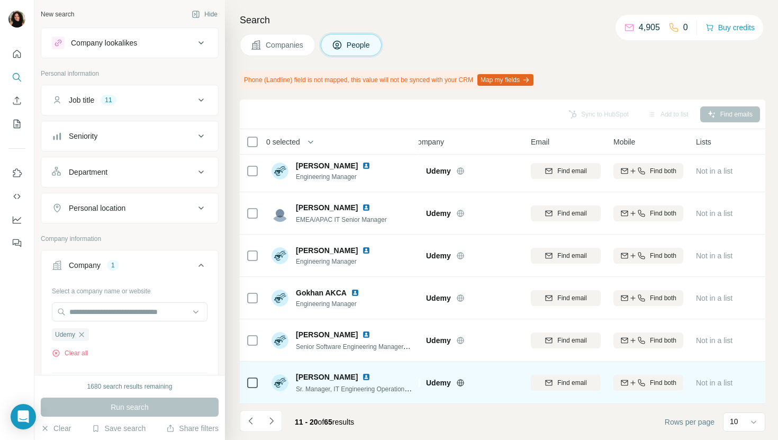
click at [363, 376] on img at bounding box center [366, 377] width 8 height 8
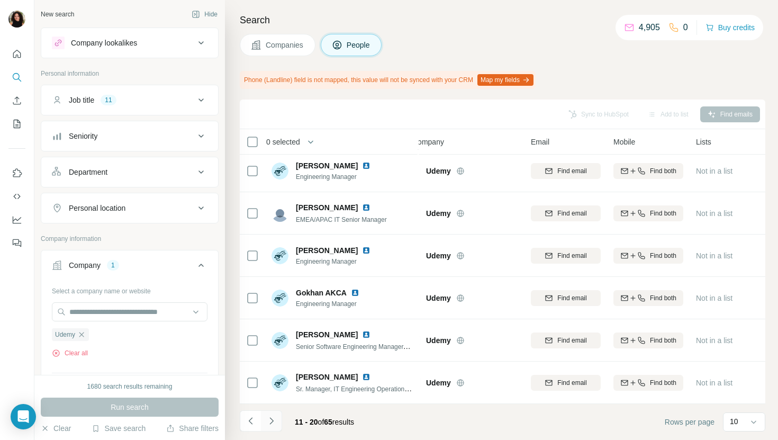
click at [278, 421] on button "Navigate to next page" at bounding box center [271, 420] width 21 height 21
click at [274, 427] on button "Navigate to next page" at bounding box center [271, 420] width 21 height 21
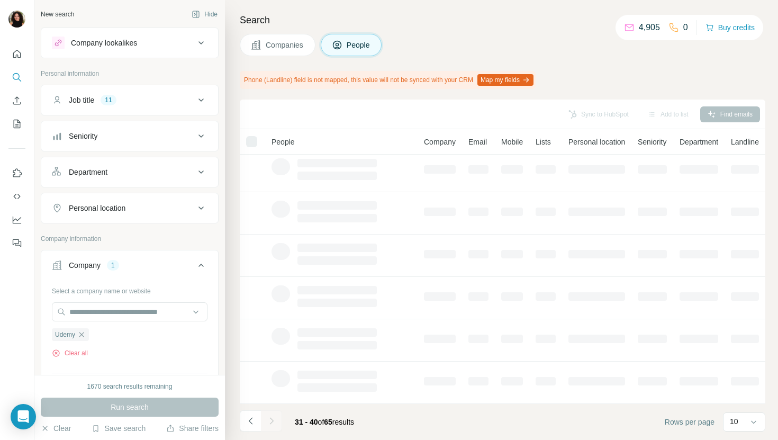
scroll to position [0, 12]
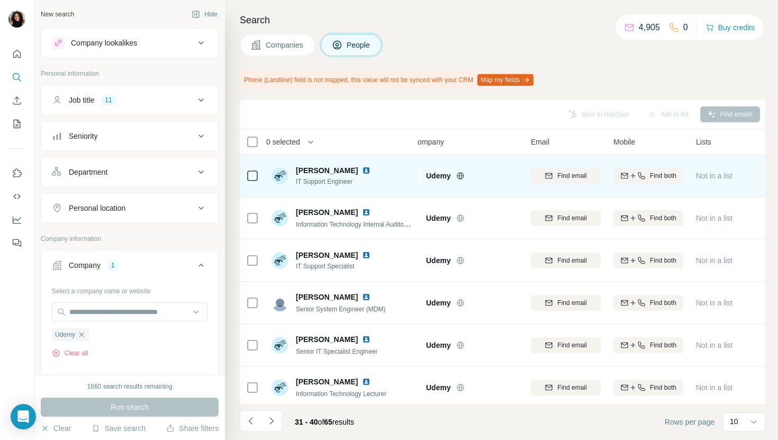
click at [362, 168] on img at bounding box center [366, 170] width 8 height 8
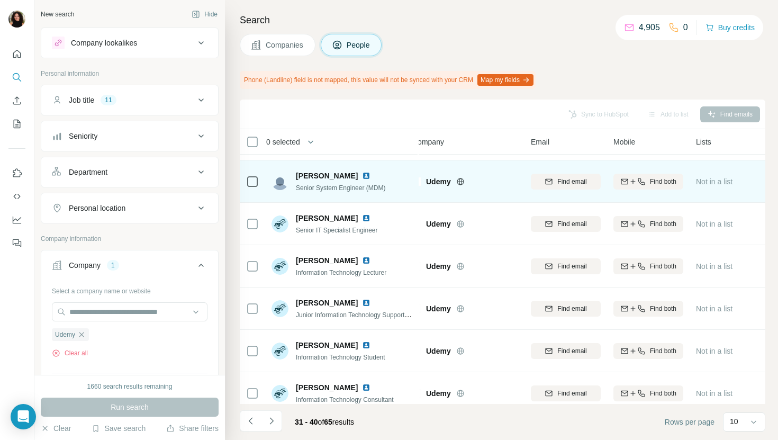
scroll to position [174, 12]
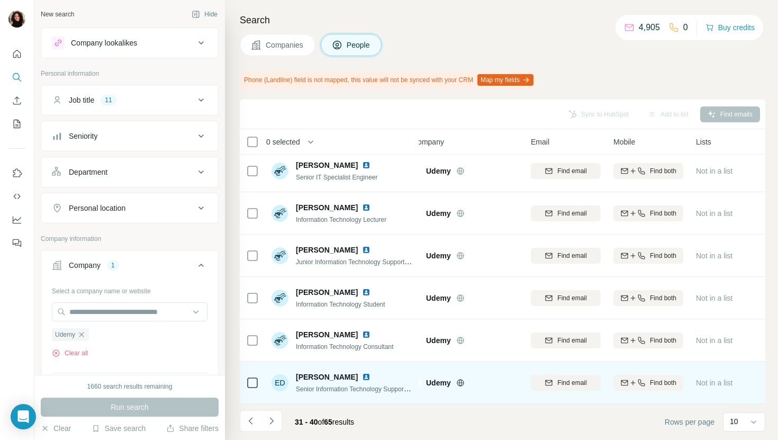
click at [362, 376] on img at bounding box center [366, 377] width 8 height 8
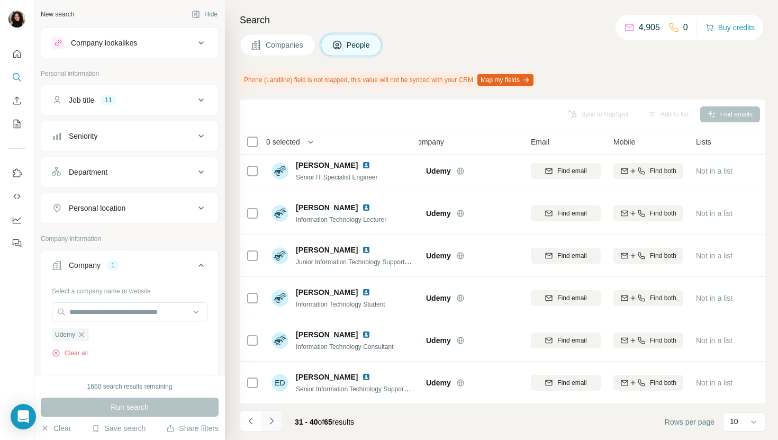
click at [274, 417] on icon "Navigate to next page" at bounding box center [271, 421] width 11 height 11
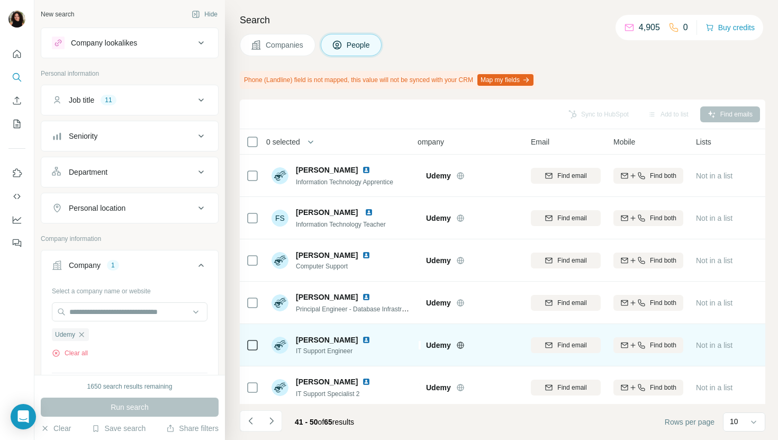
click at [362, 339] on img at bounding box center [366, 340] width 8 height 8
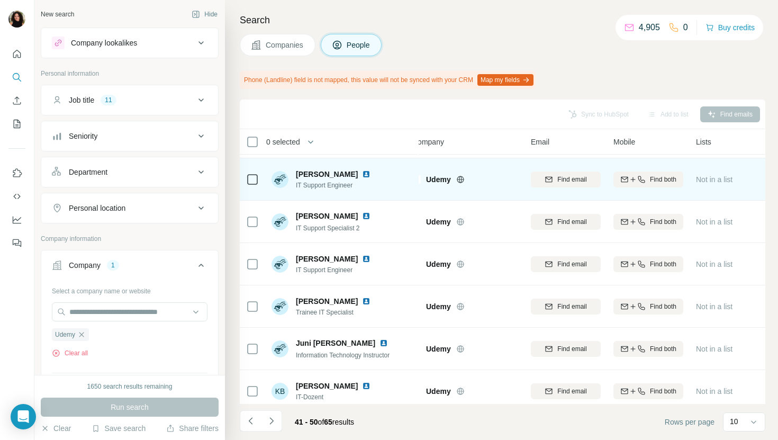
scroll to position [174, 12]
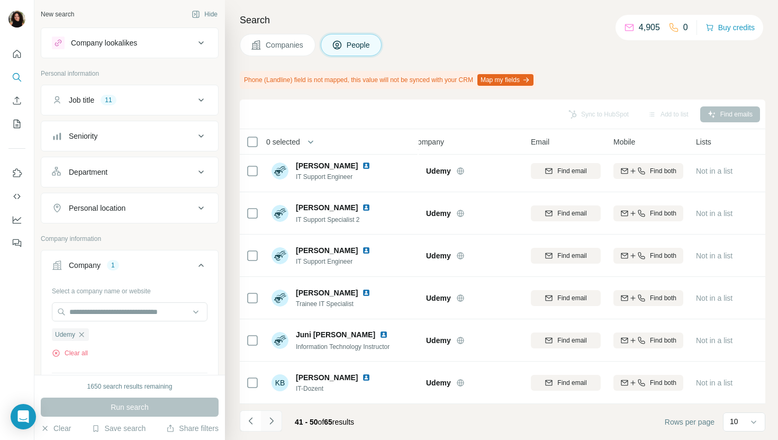
click at [268, 423] on icon "Navigate to next page" at bounding box center [271, 421] width 11 height 11
click at [276, 429] on button "Navigate to next page" at bounding box center [271, 420] width 21 height 21
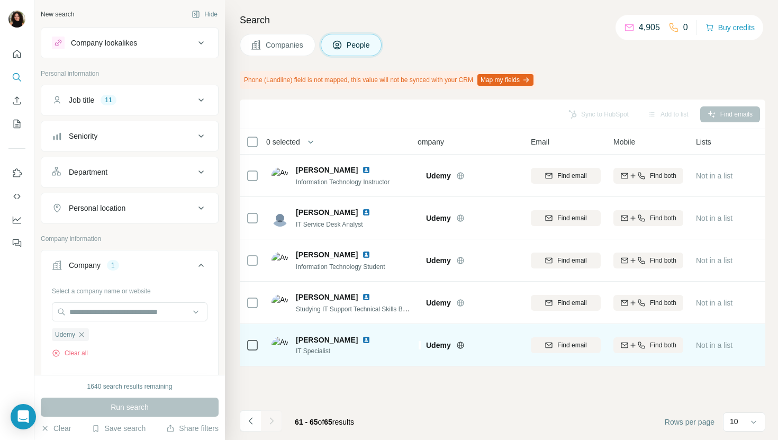
scroll to position [0, 12]
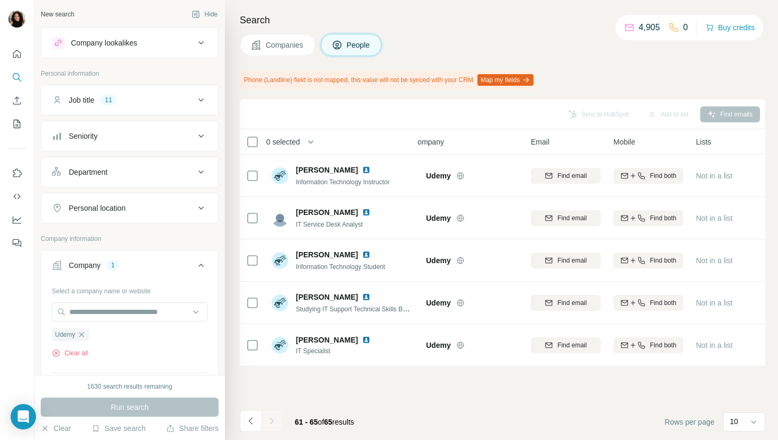
click at [271, 53] on button "Companies" at bounding box center [278, 45] width 76 height 22
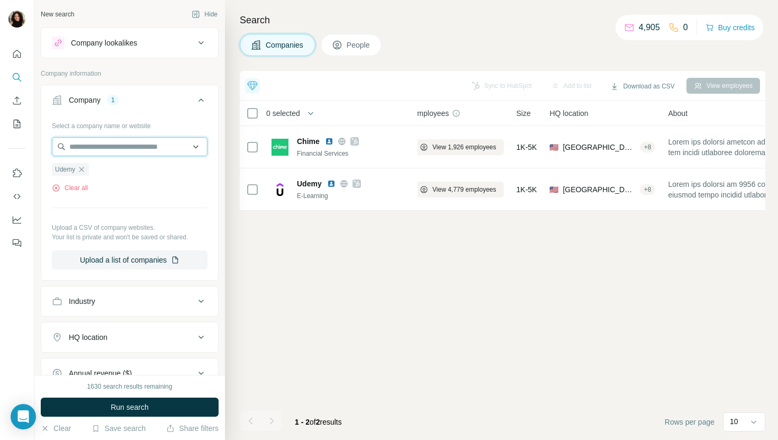
click at [147, 137] on input "text" at bounding box center [130, 146] width 156 height 19
paste input "**********"
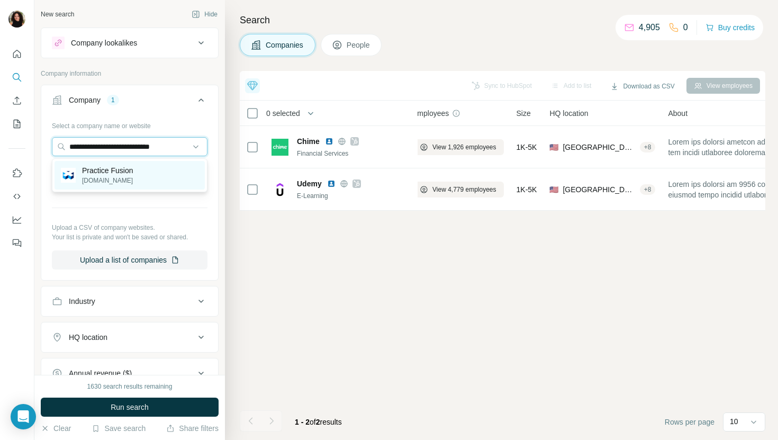
type input "**********"
click at [160, 168] on div "Practice Fusion [DOMAIN_NAME]" at bounding box center [130, 175] width 150 height 29
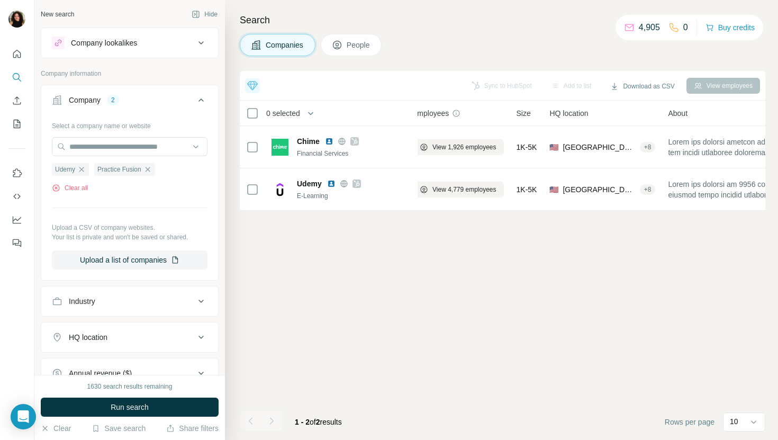
click at [145, 408] on span "Run search" at bounding box center [130, 407] width 38 height 11
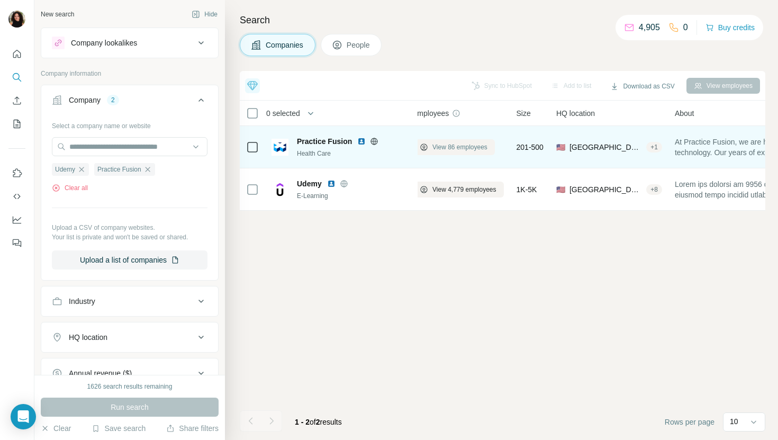
click at [465, 152] on button "View 86 employees" at bounding box center [453, 147] width 83 height 16
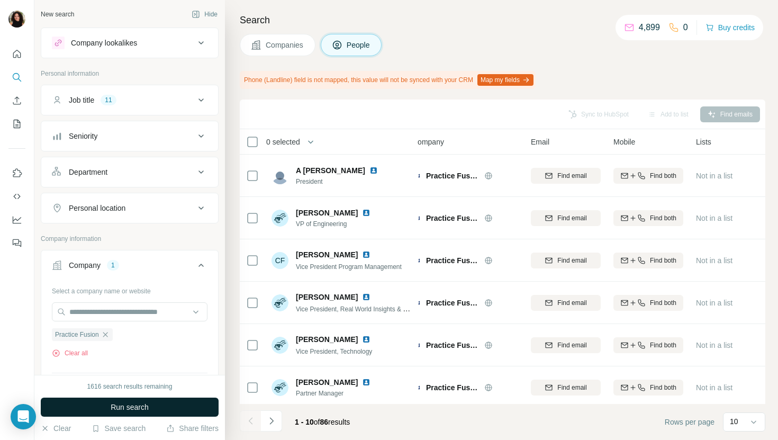
click at [166, 404] on button "Run search" at bounding box center [130, 407] width 178 height 19
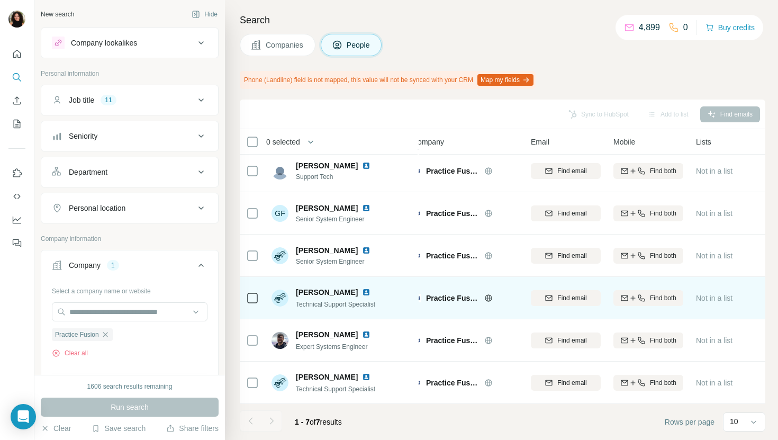
scroll to position [0, 12]
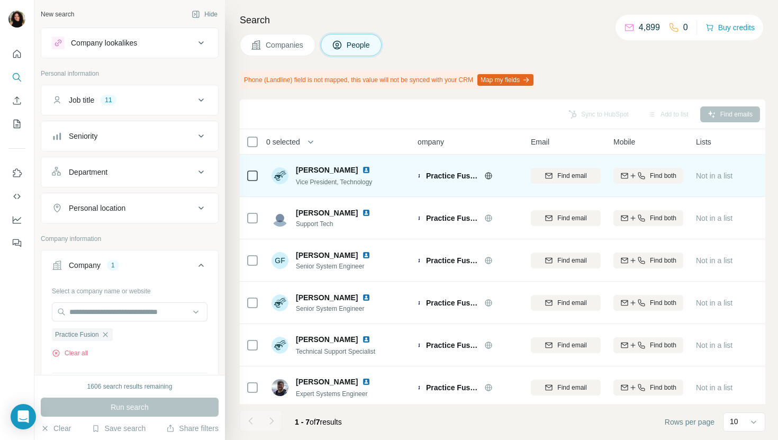
click at [362, 170] on img at bounding box center [366, 170] width 8 height 8
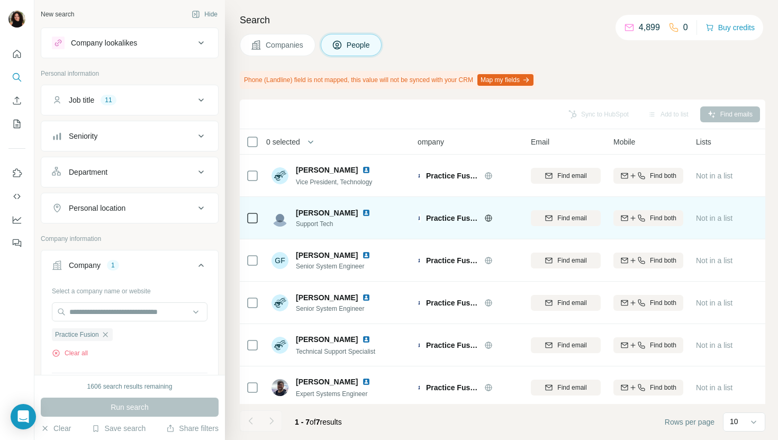
click at [362, 214] on img at bounding box center [366, 213] width 8 height 8
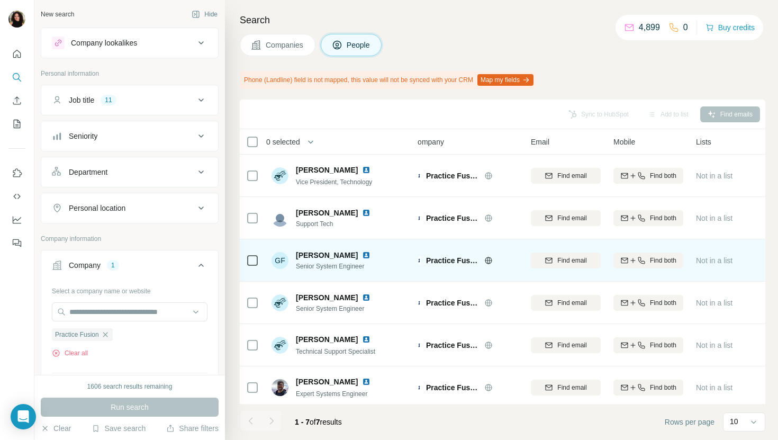
click at [362, 253] on img at bounding box center [366, 255] width 8 height 8
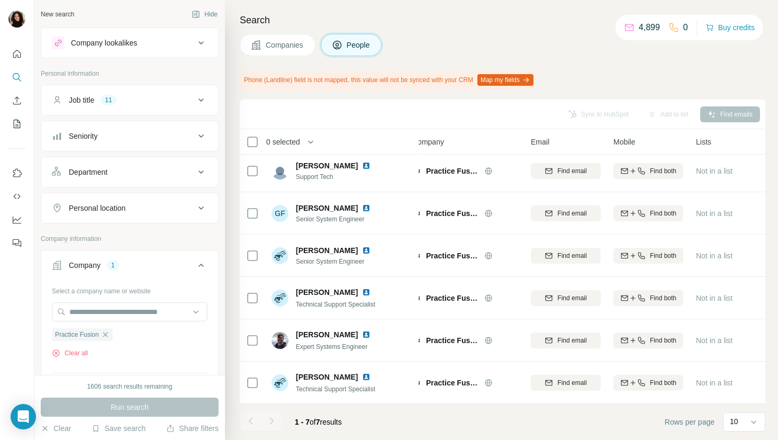
click at [270, 38] on button "Companies" at bounding box center [278, 45] width 76 height 22
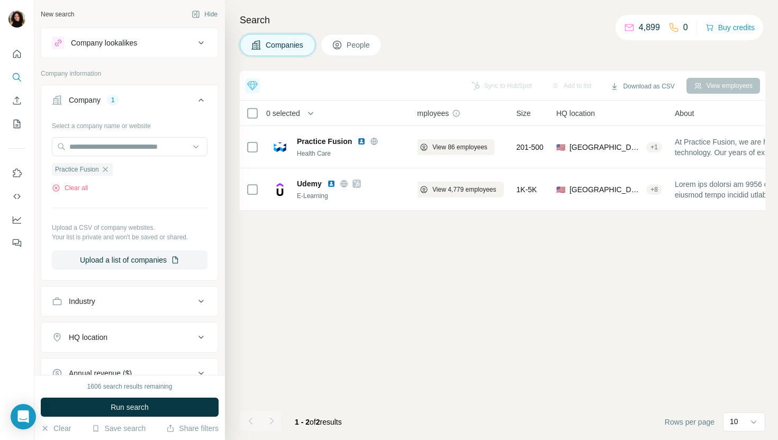
scroll to position [0, 12]
click at [129, 141] on input "text" at bounding box center [130, 146] width 156 height 19
paste input "**********"
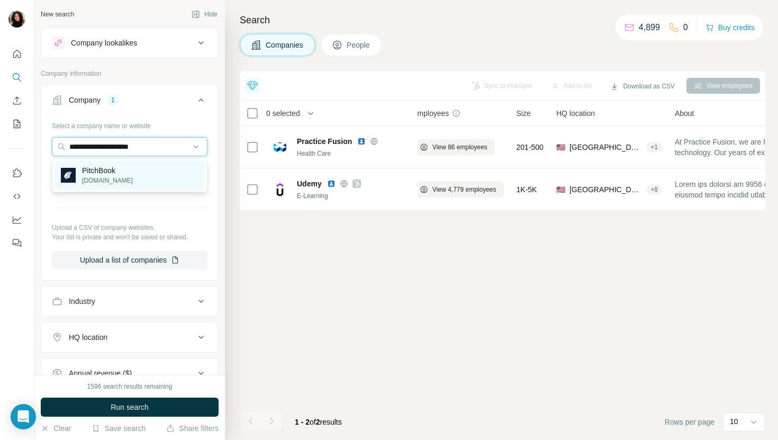
type input "**********"
click at [173, 169] on div "PitchBook [DOMAIN_NAME]" at bounding box center [130, 175] width 150 height 29
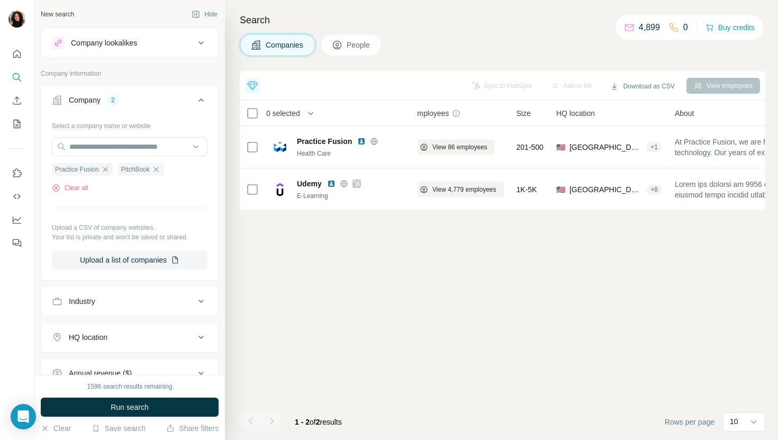
click at [156, 409] on button "Run search" at bounding box center [130, 407] width 178 height 19
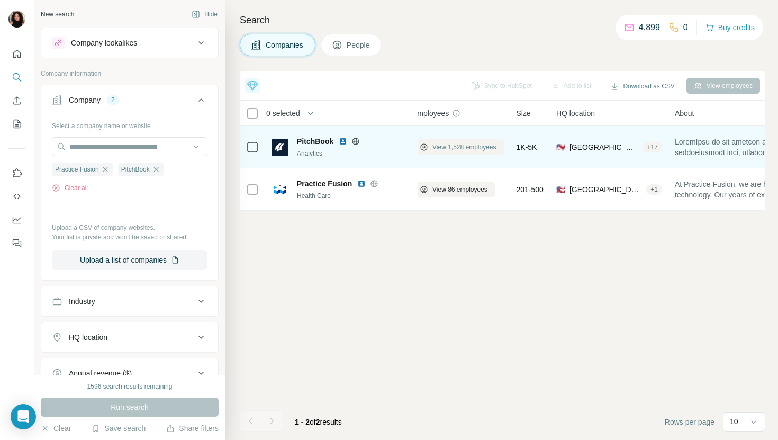
click at [489, 142] on span "View 1,528 employees" at bounding box center [465, 147] width 64 height 10
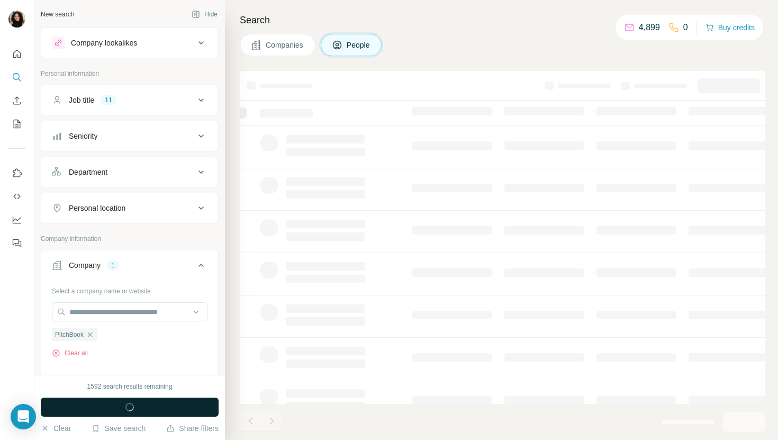
click at [157, 410] on button "Run search" at bounding box center [130, 407] width 178 height 19
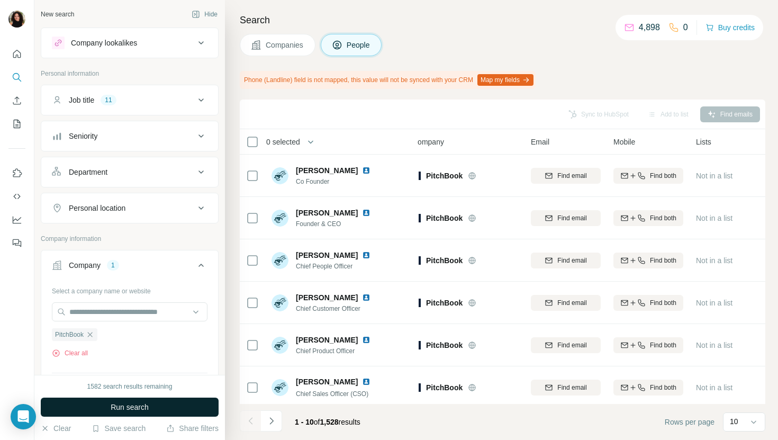
click at [160, 410] on button "Run search" at bounding box center [130, 407] width 178 height 19
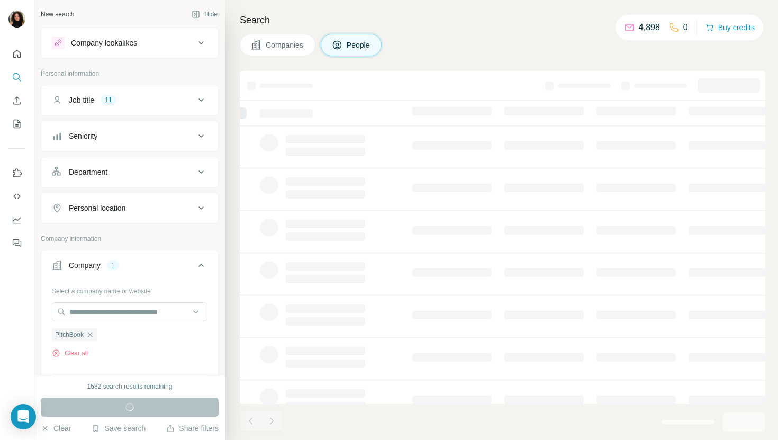
click at [465, 34] on div "Companies People" at bounding box center [503, 45] width 526 height 22
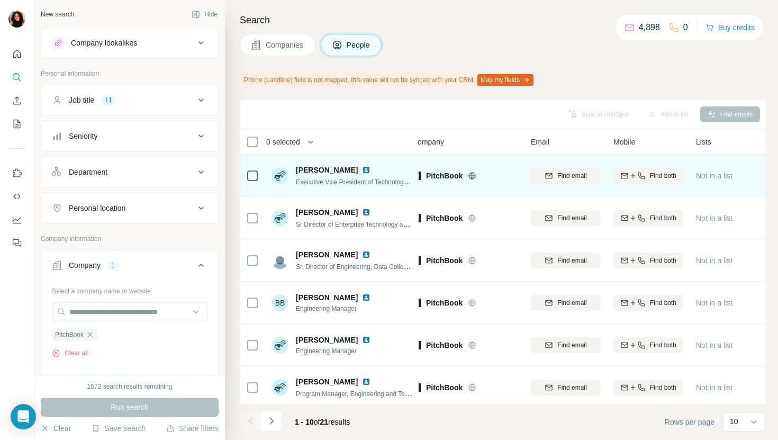
click at [364, 168] on img at bounding box center [366, 170] width 8 height 8
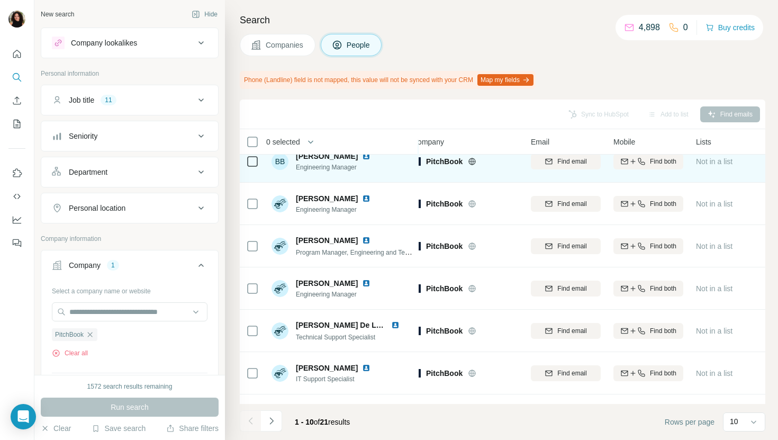
scroll to position [174, 12]
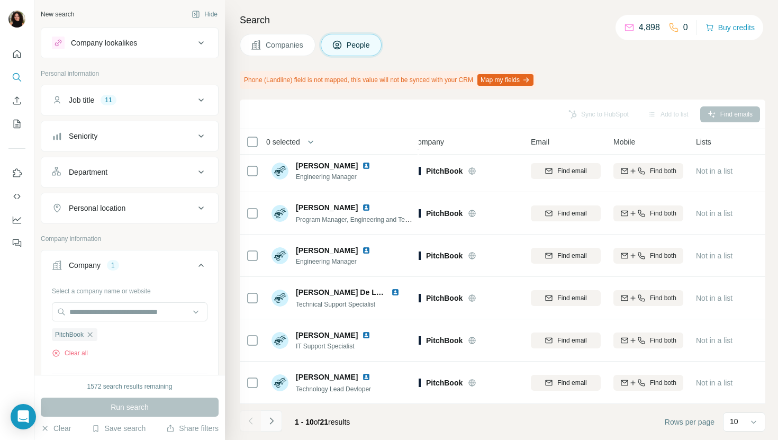
click at [274, 418] on icon "Navigate to next page" at bounding box center [271, 421] width 11 height 11
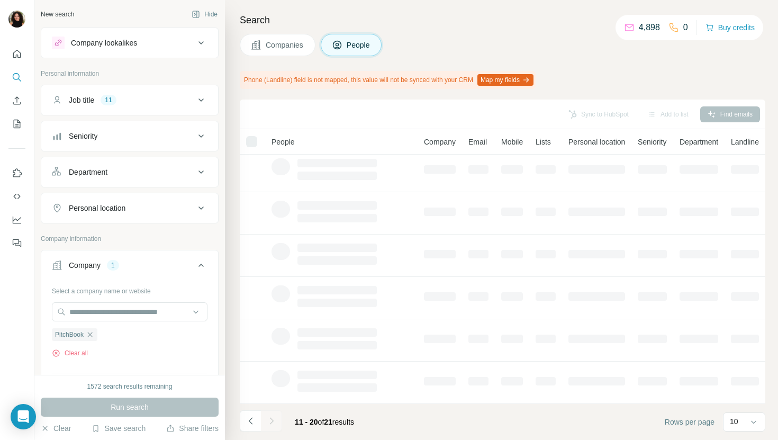
scroll to position [0, 12]
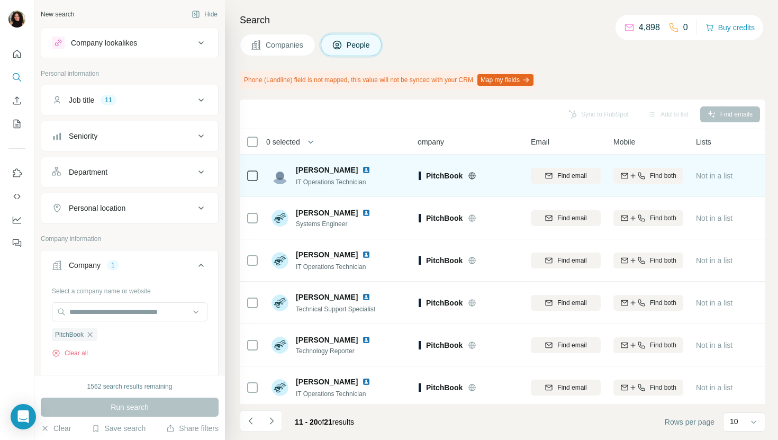
click at [362, 170] on img at bounding box center [366, 170] width 8 height 8
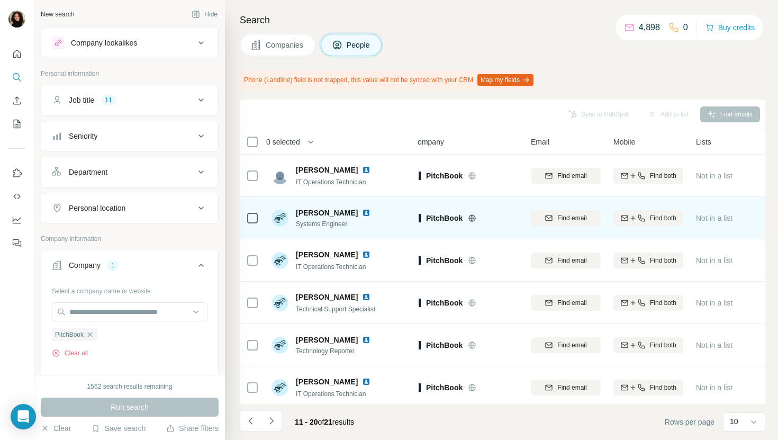
click at [362, 209] on img at bounding box center [366, 213] width 8 height 8
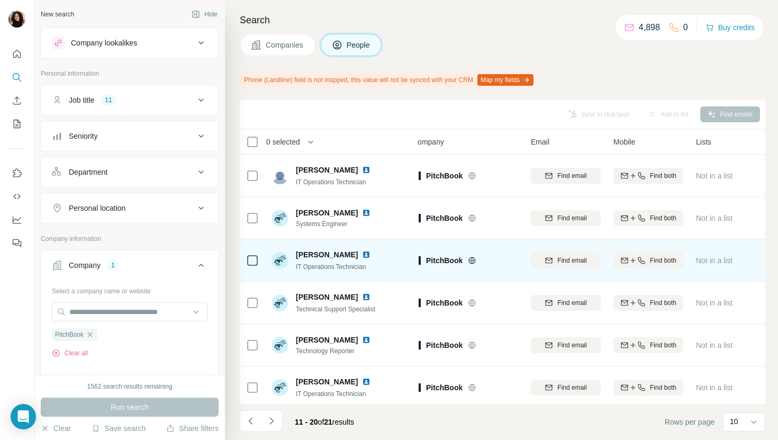
click at [371, 255] on img at bounding box center [366, 254] width 8 height 8
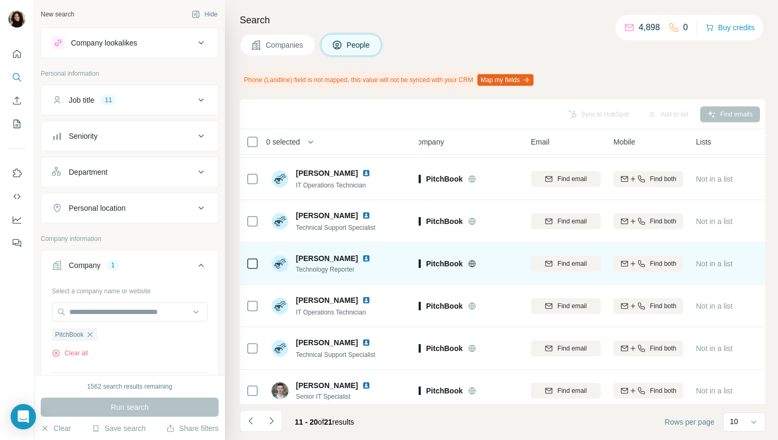
scroll to position [174, 12]
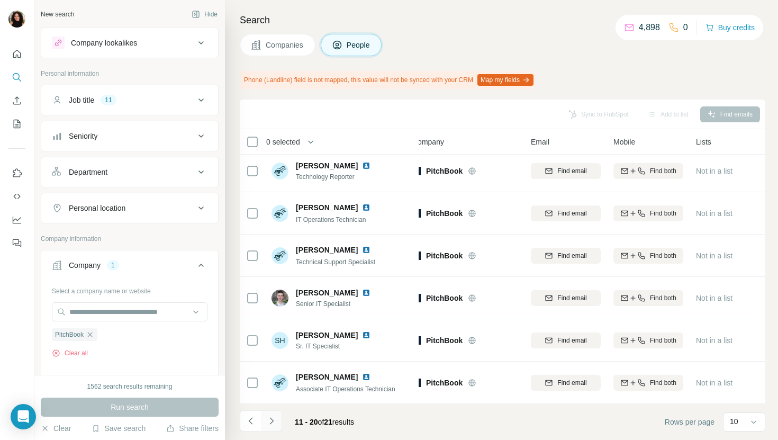
click at [275, 418] on icon "Navigate to next page" at bounding box center [271, 421] width 11 height 11
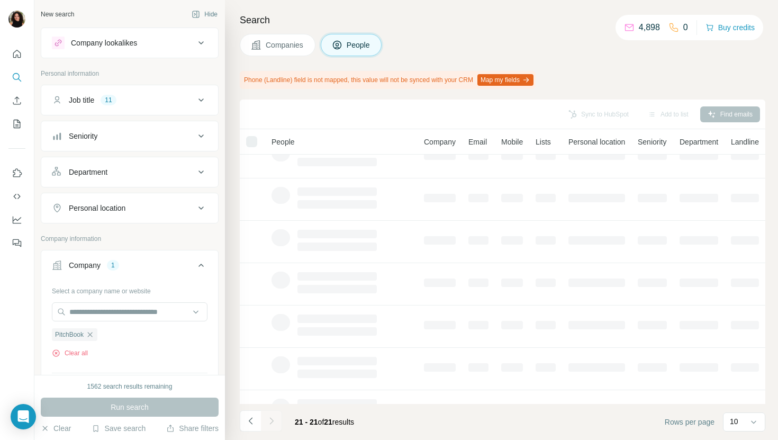
scroll to position [0, 12]
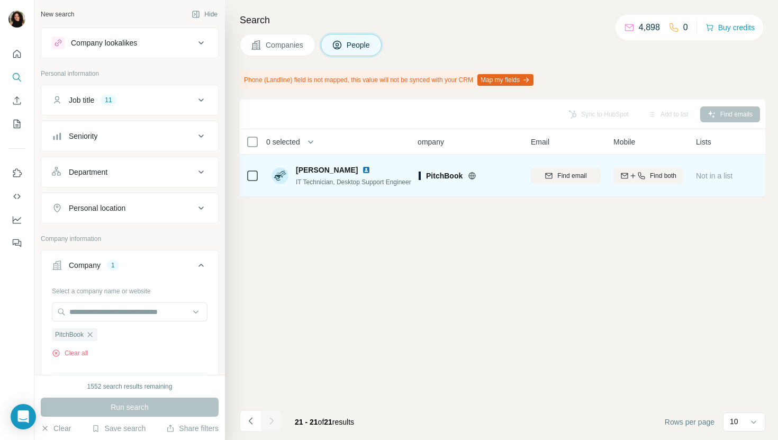
click at [360, 174] on div "[PERSON_NAME]" at bounding box center [353, 170] width 115 height 11
click at [362, 169] on img at bounding box center [366, 170] width 8 height 8
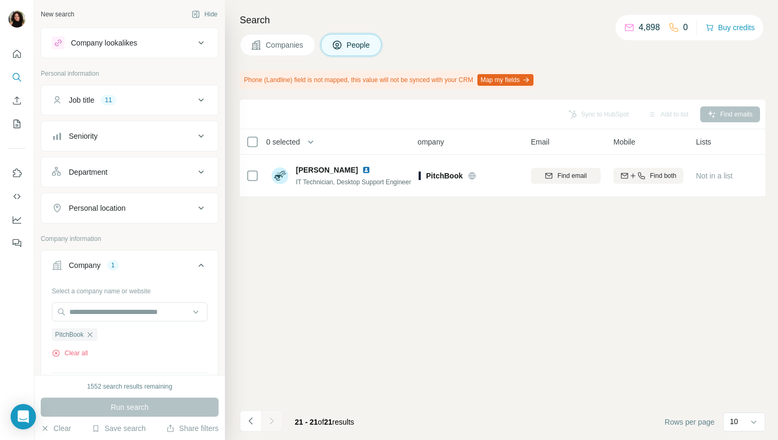
click at [279, 48] on span "Companies" at bounding box center [285, 45] width 39 height 11
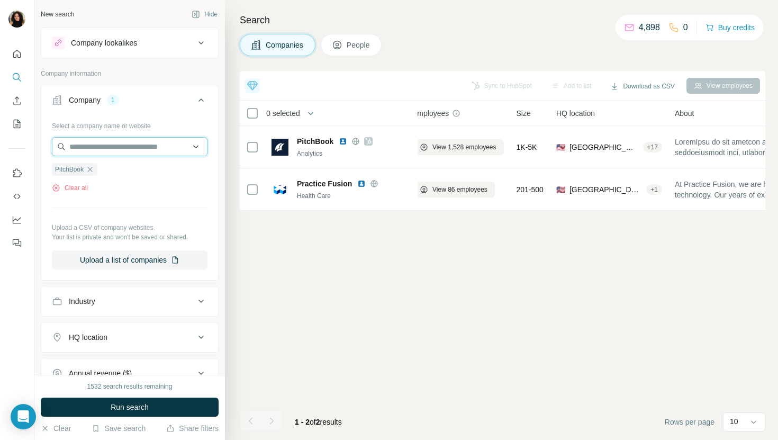
click at [156, 139] on input "text" at bounding box center [130, 146] width 156 height 19
paste input "**********"
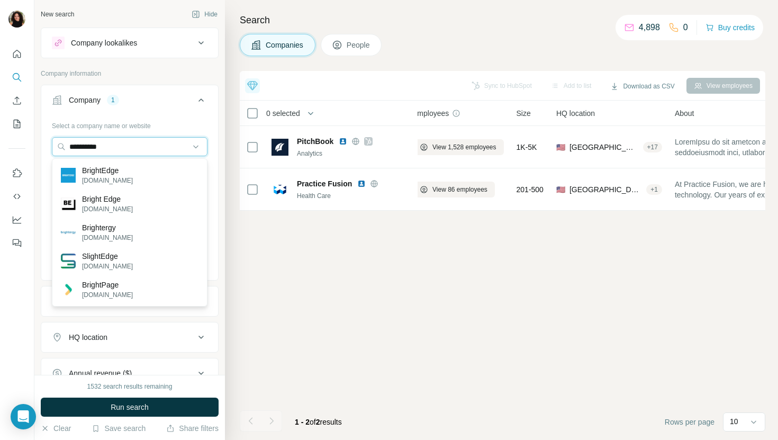
type input "**********"
click at [148, 177] on div "BrightEdge [DOMAIN_NAME]" at bounding box center [130, 175] width 150 height 29
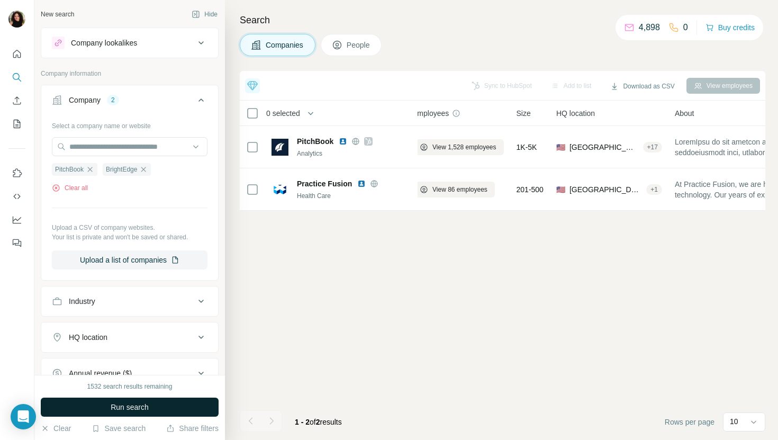
click at [133, 404] on span "Run search" at bounding box center [130, 407] width 38 height 11
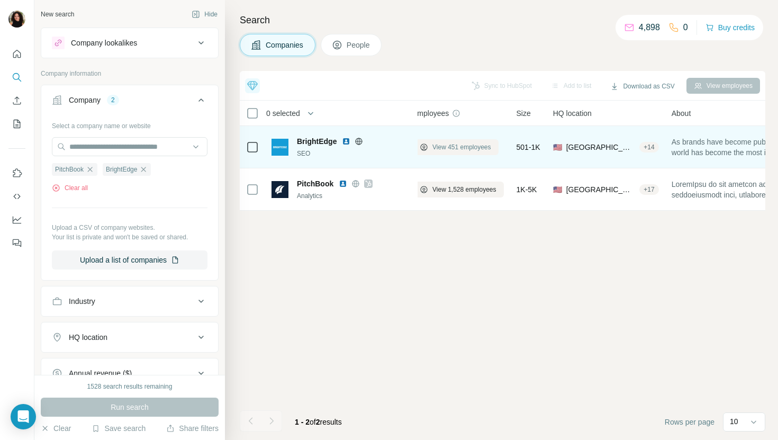
click at [455, 149] on span "View 451 employees" at bounding box center [462, 147] width 59 height 10
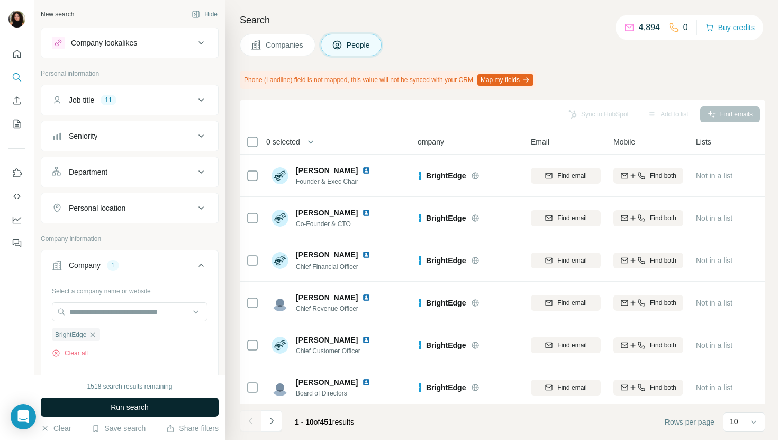
click at [166, 399] on button "Run search" at bounding box center [130, 407] width 178 height 19
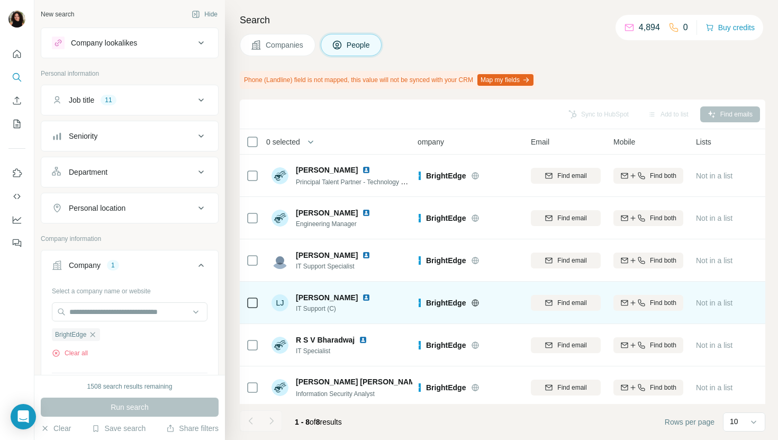
scroll to position [18, 12]
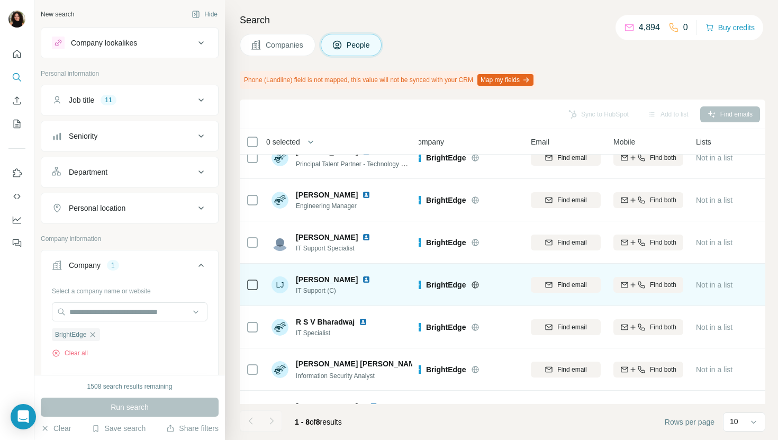
click at [364, 281] on img at bounding box center [366, 279] width 8 height 8
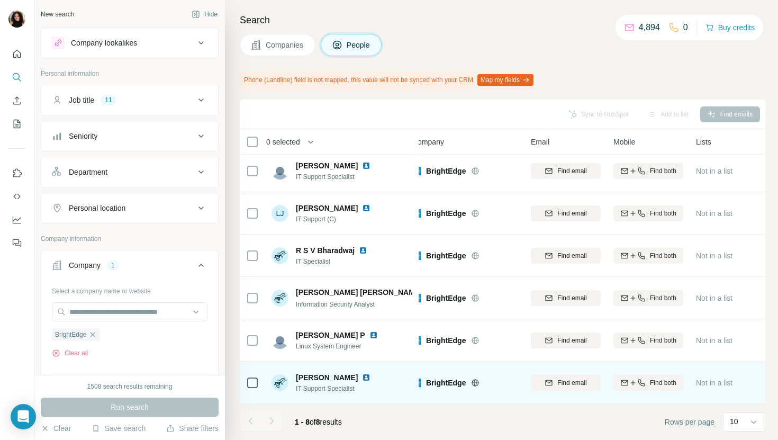
click at [362, 375] on img at bounding box center [366, 377] width 8 height 8
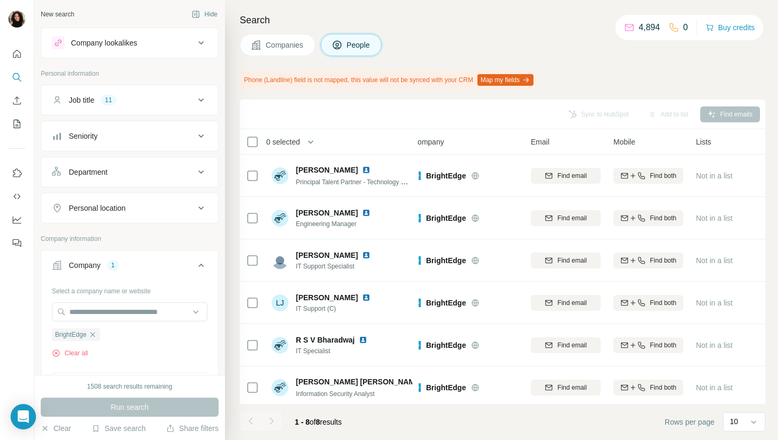
click at [307, 46] on button "Companies" at bounding box center [278, 45] width 76 height 22
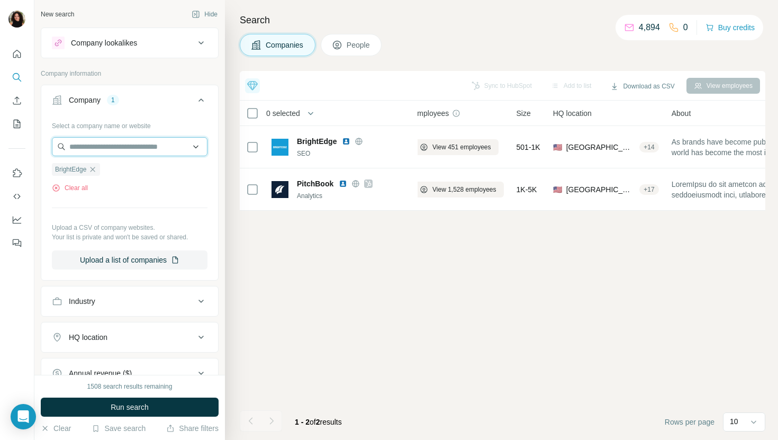
click at [125, 143] on input "text" at bounding box center [130, 146] width 156 height 19
paste input "**********"
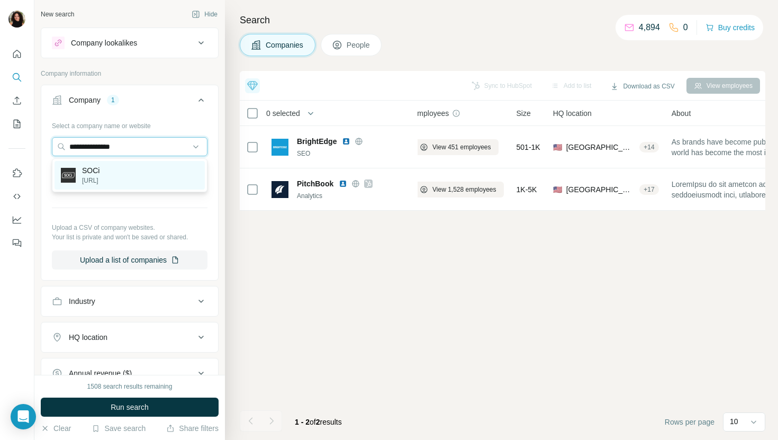
type input "**********"
click at [141, 183] on div "SOCi [URL]" at bounding box center [130, 175] width 150 height 29
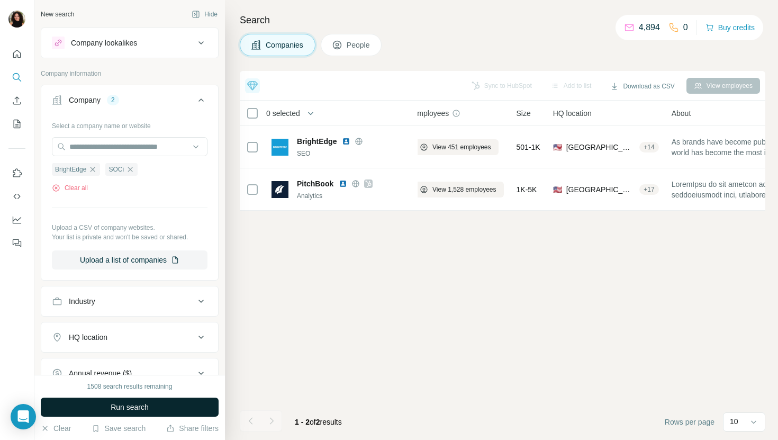
click at [125, 411] on span "Run search" at bounding box center [130, 407] width 38 height 11
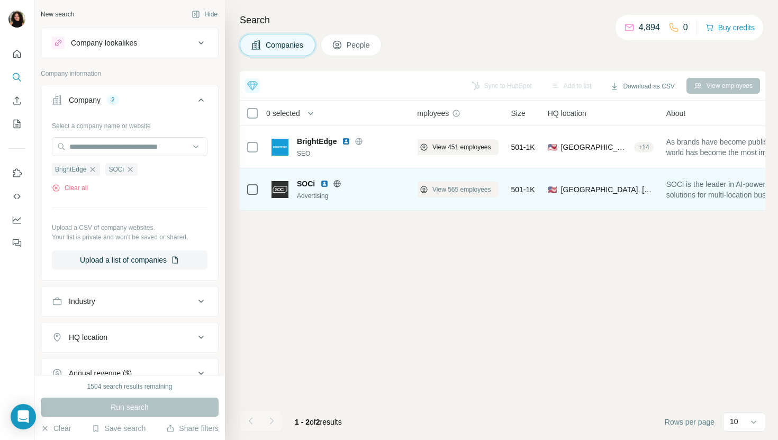
click at [437, 193] on span "View 565 employees" at bounding box center [462, 190] width 59 height 10
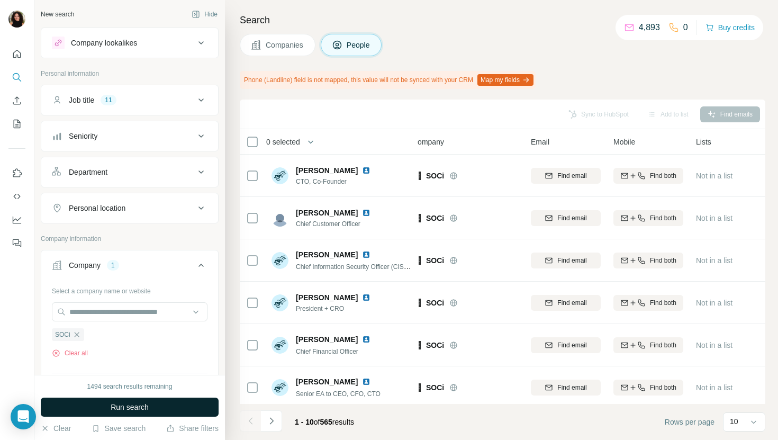
click at [178, 401] on button "Run search" at bounding box center [130, 407] width 178 height 19
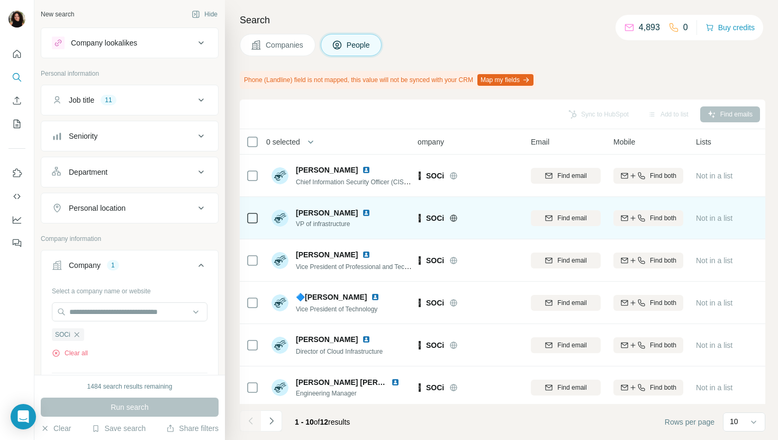
click at [362, 212] on img at bounding box center [366, 213] width 8 height 8
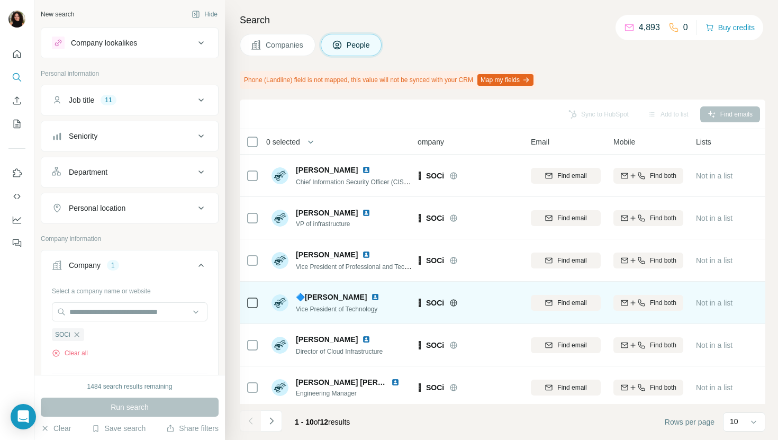
click at [371, 293] on img at bounding box center [375, 297] width 8 height 8
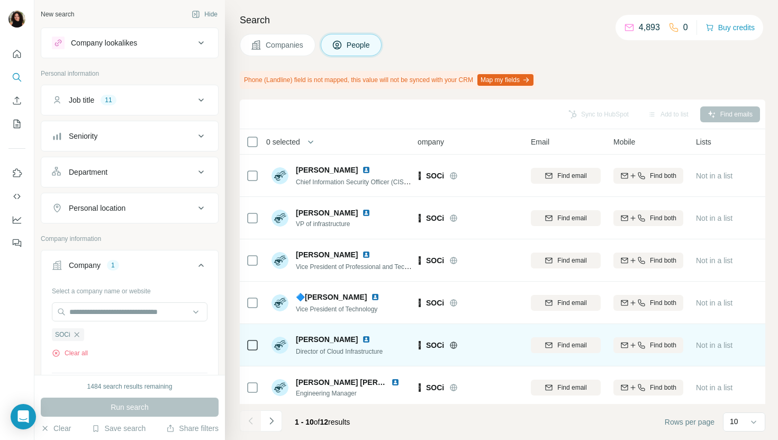
click at [362, 340] on img at bounding box center [366, 339] width 8 height 8
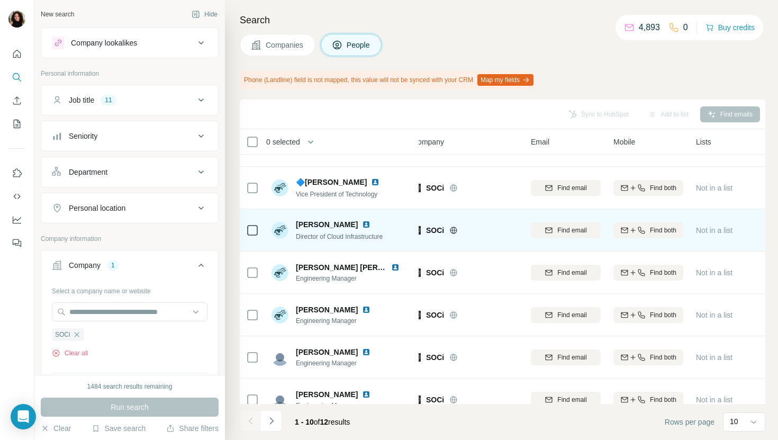
scroll to position [174, 12]
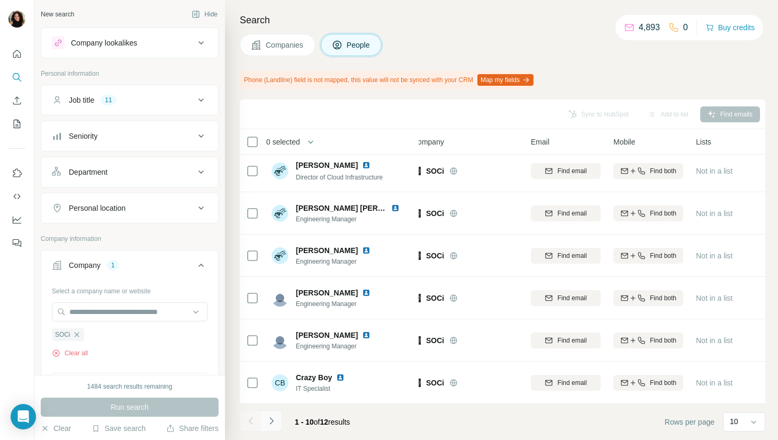
click at [271, 422] on icon "Navigate to next page" at bounding box center [271, 420] width 4 height 7
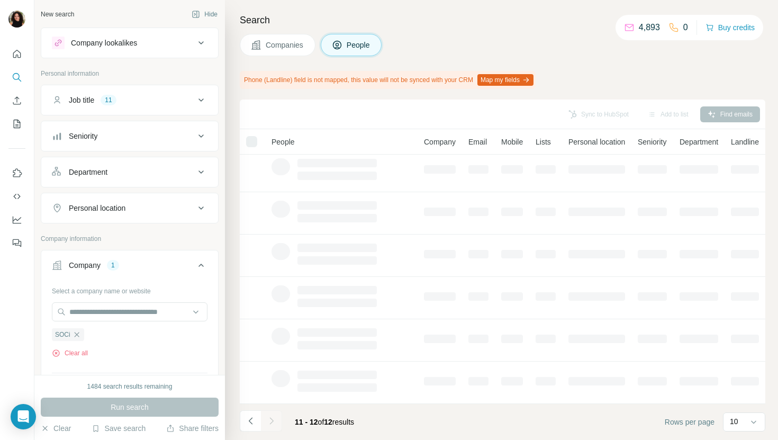
scroll to position [0, 12]
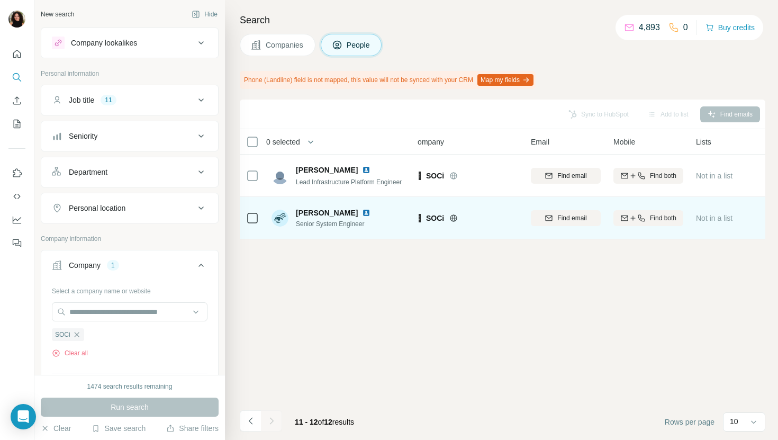
click at [362, 214] on img at bounding box center [366, 213] width 8 height 8
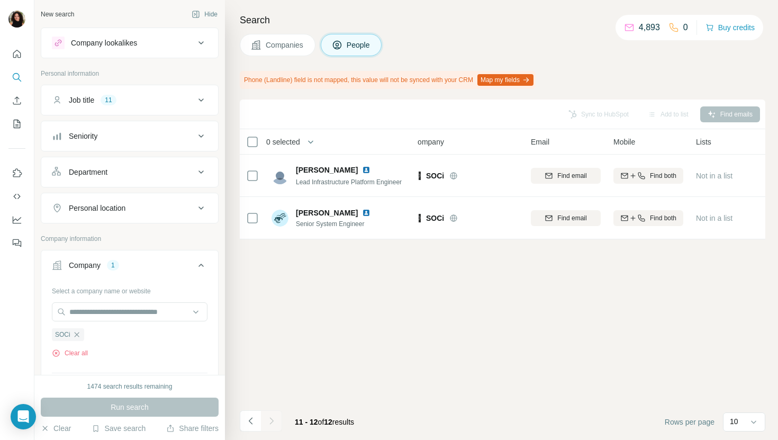
click at [287, 42] on span "Companies" at bounding box center [285, 45] width 39 height 11
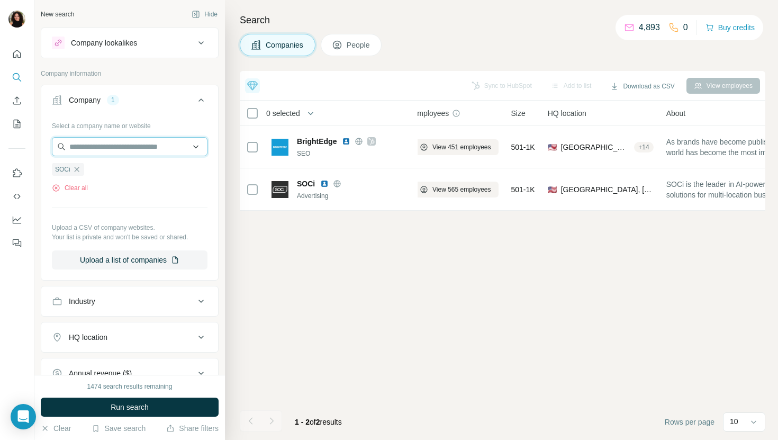
click at [106, 152] on input "text" at bounding box center [130, 146] width 156 height 19
paste input "**********"
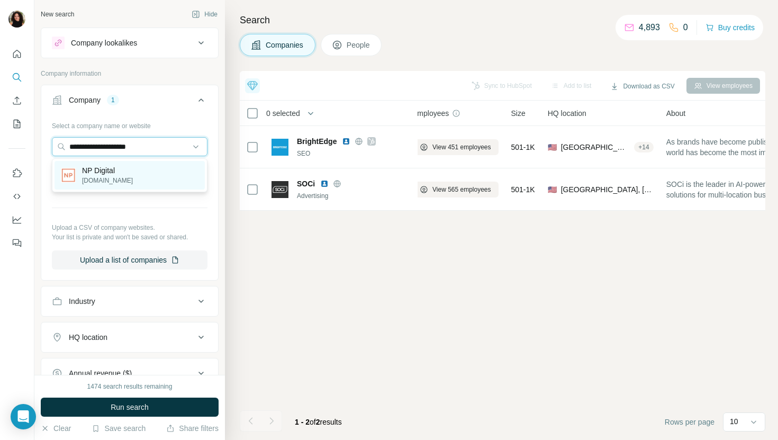
type input "**********"
click at [165, 179] on div "NP Digital [DOMAIN_NAME]" at bounding box center [130, 175] width 150 height 29
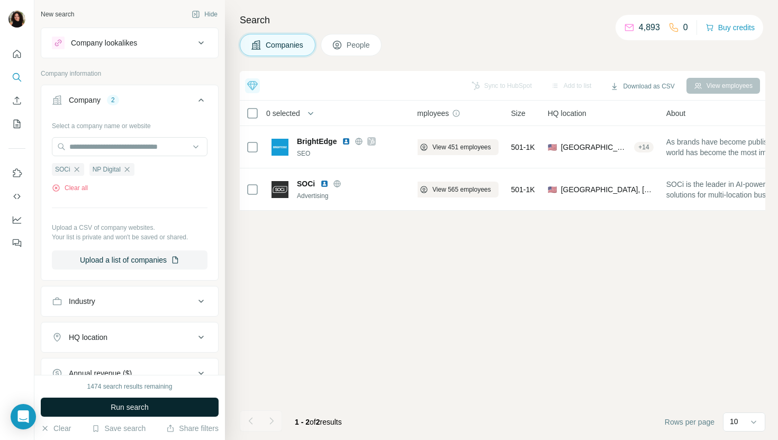
click at [102, 407] on button "Run search" at bounding box center [130, 407] width 178 height 19
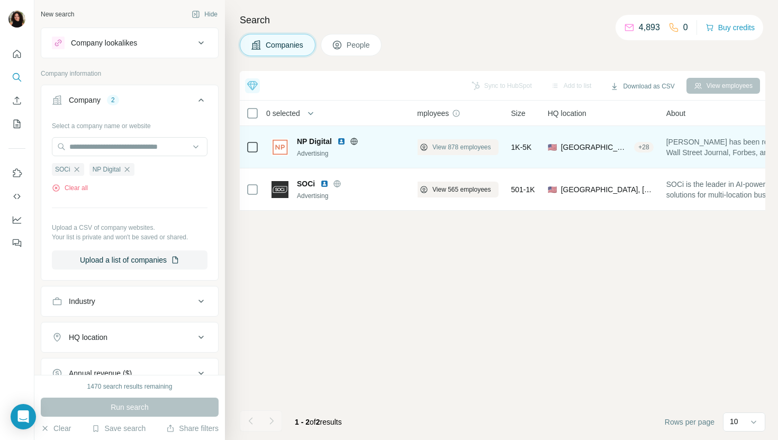
click at [466, 152] on button "View 878 employees" at bounding box center [455, 147] width 86 height 16
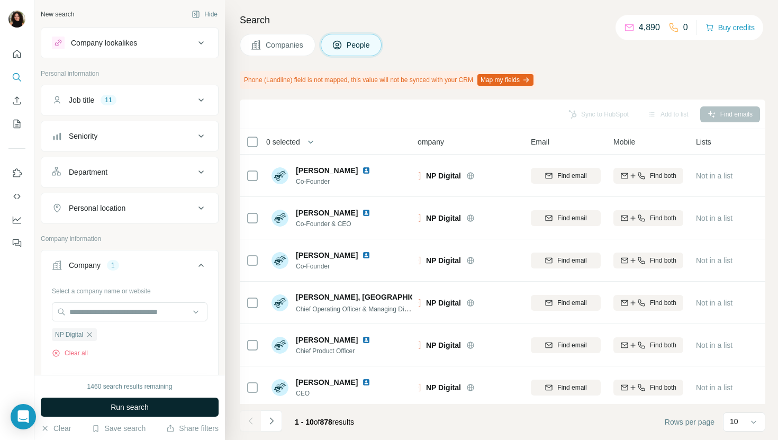
click at [197, 408] on button "Run search" at bounding box center [130, 407] width 178 height 19
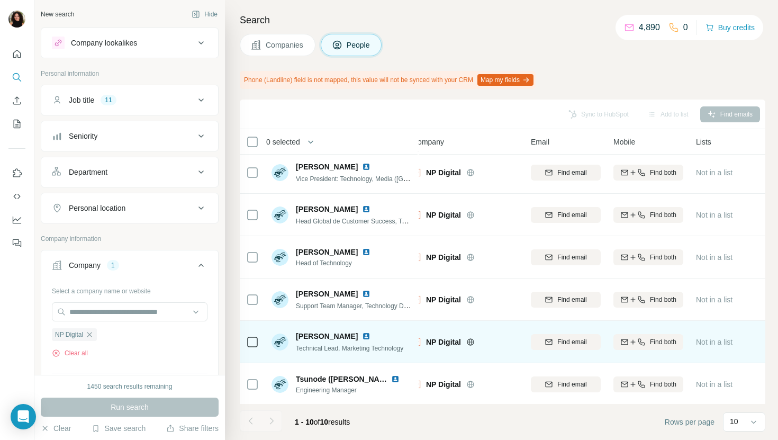
scroll to position [49, 12]
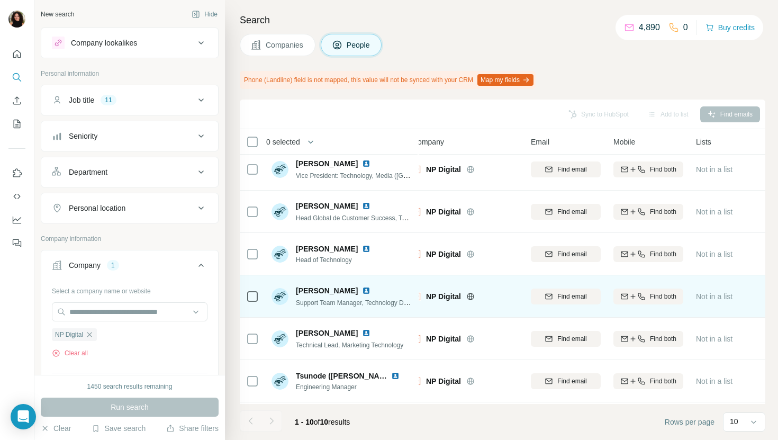
click at [362, 291] on img at bounding box center [366, 290] width 8 height 8
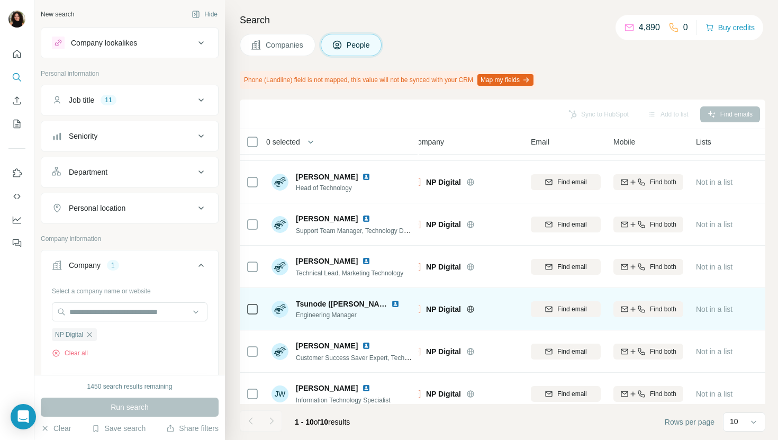
scroll to position [174, 12]
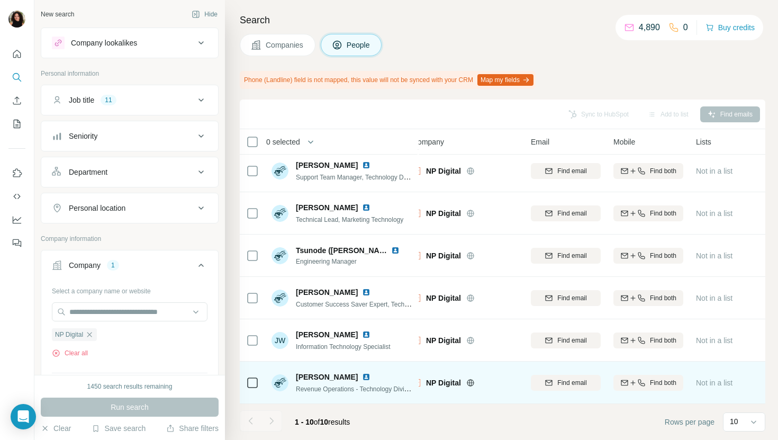
click at [362, 376] on img at bounding box center [366, 377] width 8 height 8
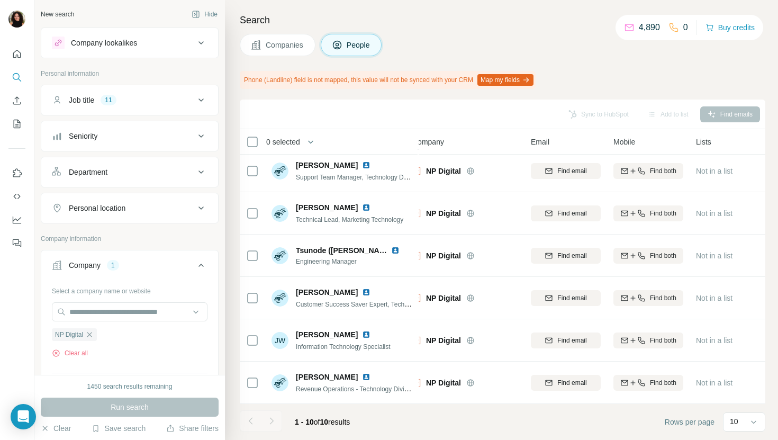
click at [278, 40] on button "Companies" at bounding box center [278, 45] width 76 height 22
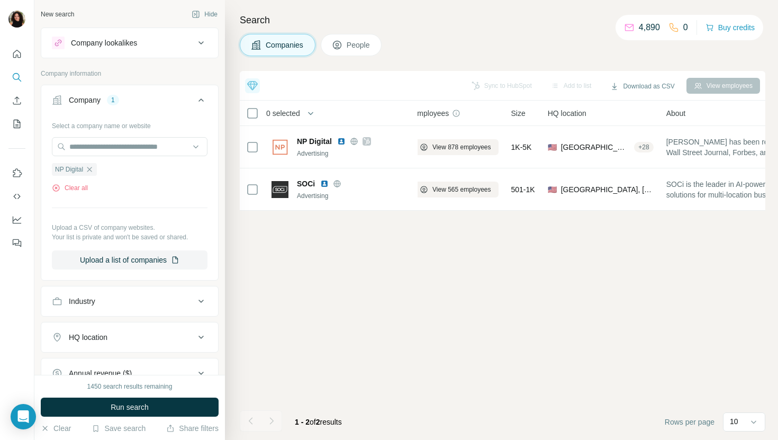
scroll to position [0, 12]
click at [122, 137] on input "text" at bounding box center [130, 146] width 156 height 19
paste input "**********"
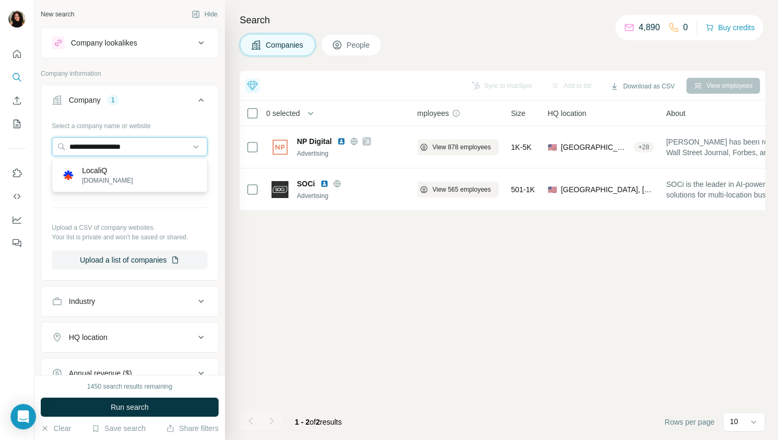
type input "**********"
click at [165, 174] on div "LocaliQ [DOMAIN_NAME]" at bounding box center [130, 175] width 150 height 29
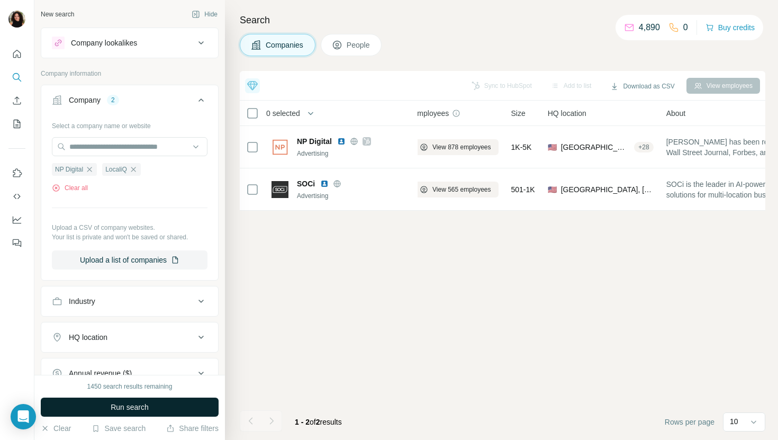
click at [165, 411] on button "Run search" at bounding box center [130, 407] width 178 height 19
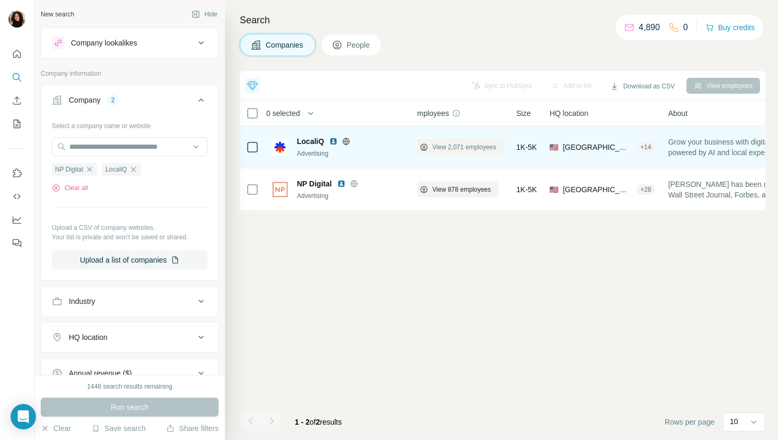
click at [465, 142] on span "View 2,071 employees" at bounding box center [465, 147] width 64 height 10
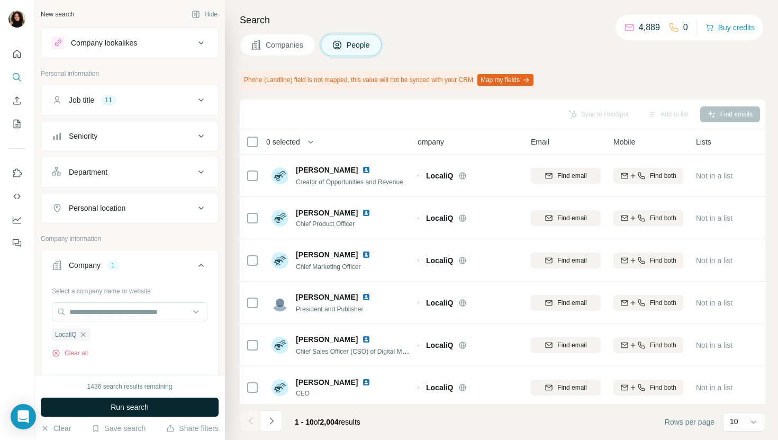
click at [158, 403] on button "Run search" at bounding box center [130, 407] width 178 height 19
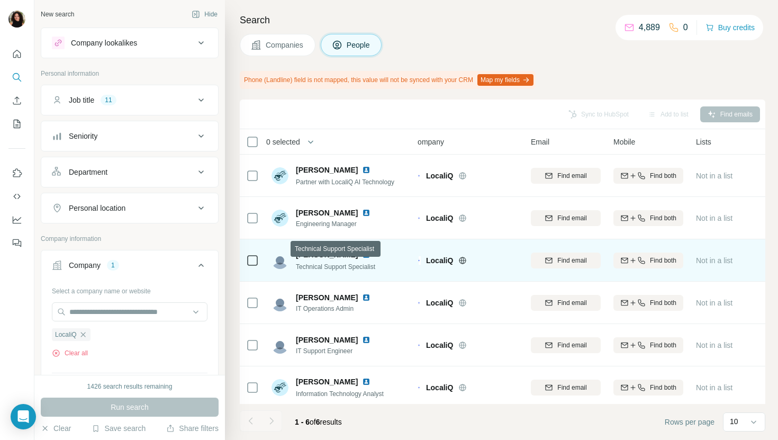
scroll to position [5, 12]
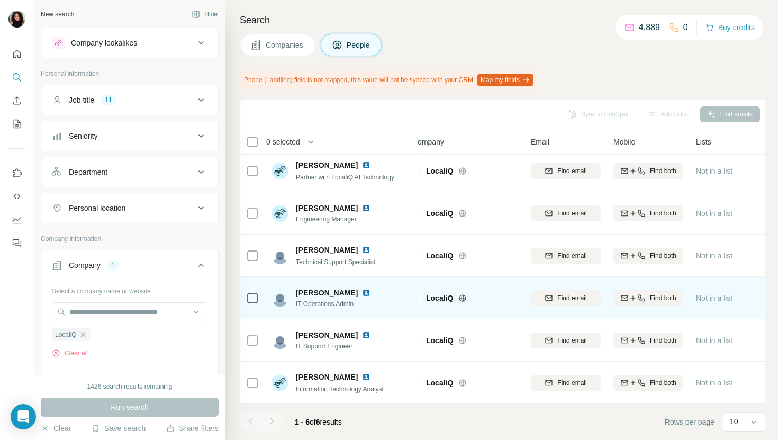
click at [362, 290] on img at bounding box center [366, 293] width 8 height 8
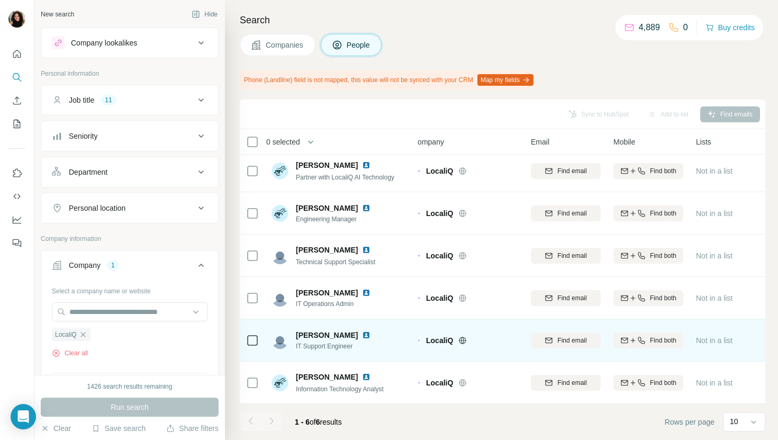
click at [362, 331] on img at bounding box center [366, 335] width 8 height 8
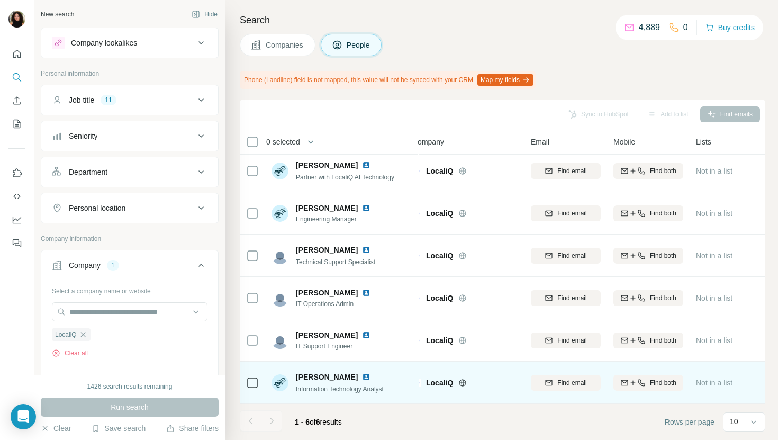
click at [362, 379] on img at bounding box center [366, 377] width 8 height 8
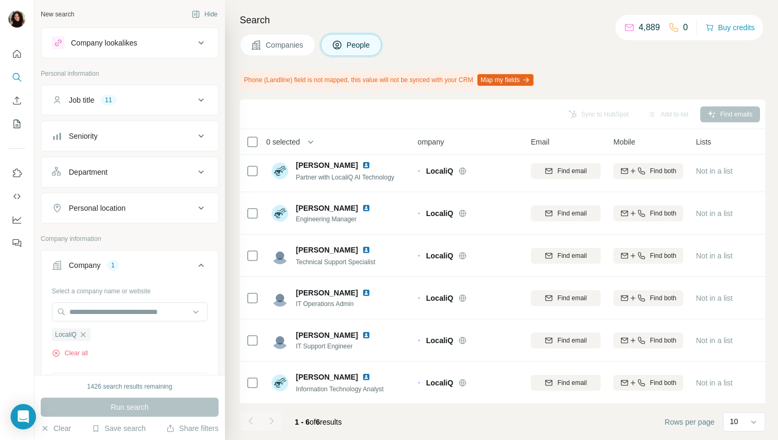
click at [293, 40] on span "Companies" at bounding box center [285, 45] width 39 height 11
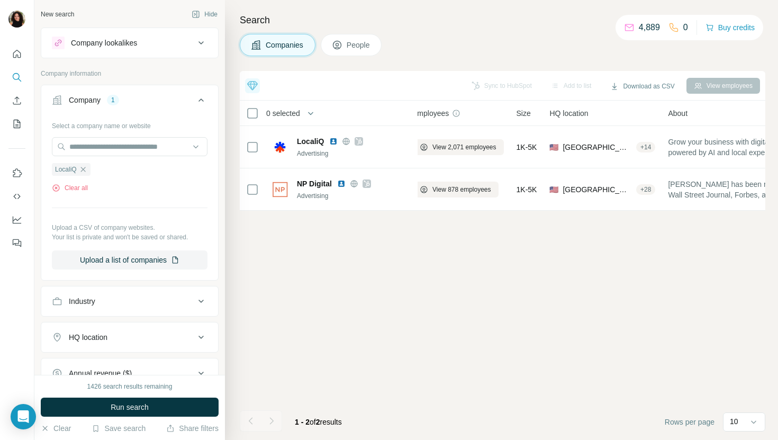
scroll to position [0, 12]
click at [149, 142] on input "text" at bounding box center [130, 146] width 156 height 19
paste input "**********"
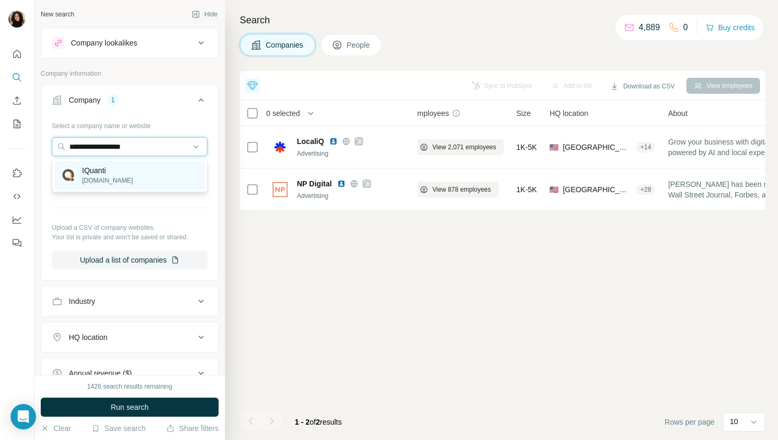
type input "**********"
click at [152, 175] on div "IQuanti [DOMAIN_NAME]" at bounding box center [130, 175] width 150 height 29
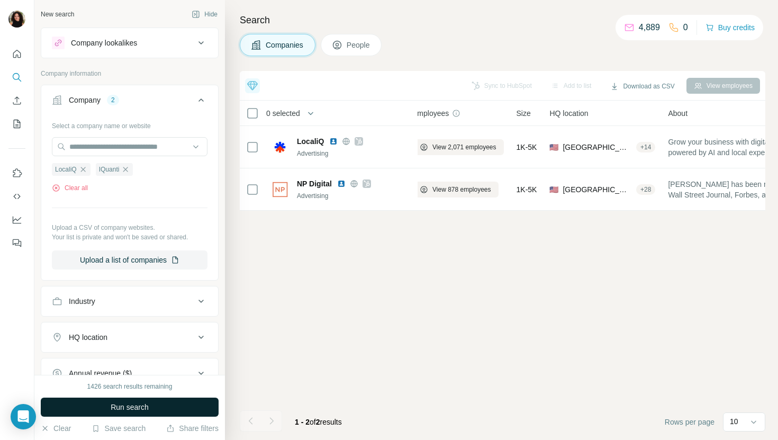
click at [151, 402] on button "Run search" at bounding box center [130, 407] width 178 height 19
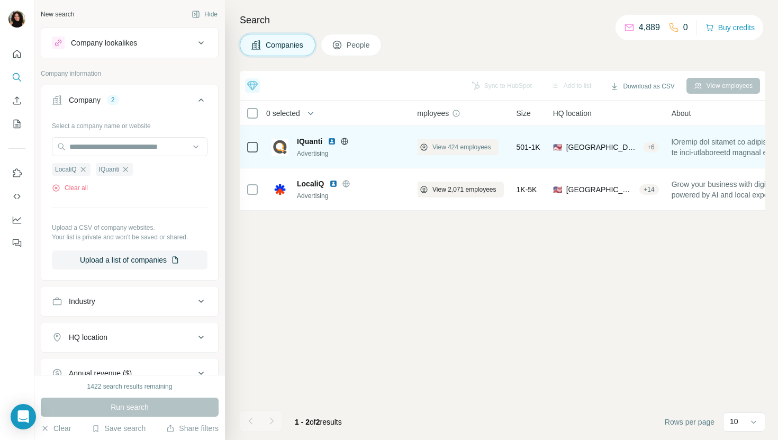
click at [457, 151] on button "View 424 employees" at bounding box center [455, 147] width 86 height 16
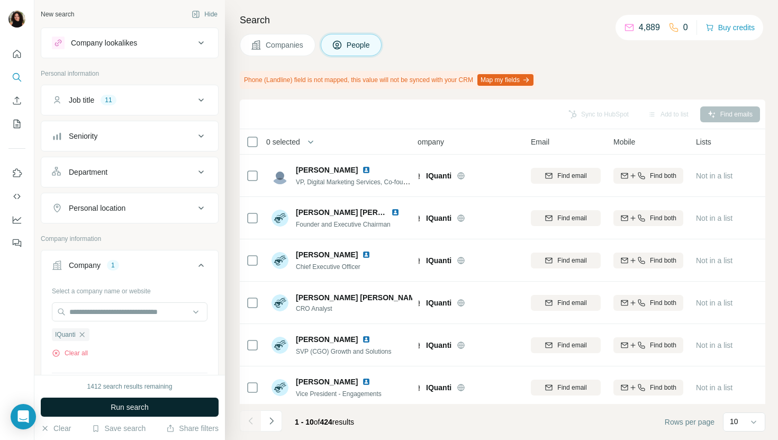
click at [182, 406] on button "Run search" at bounding box center [130, 407] width 178 height 19
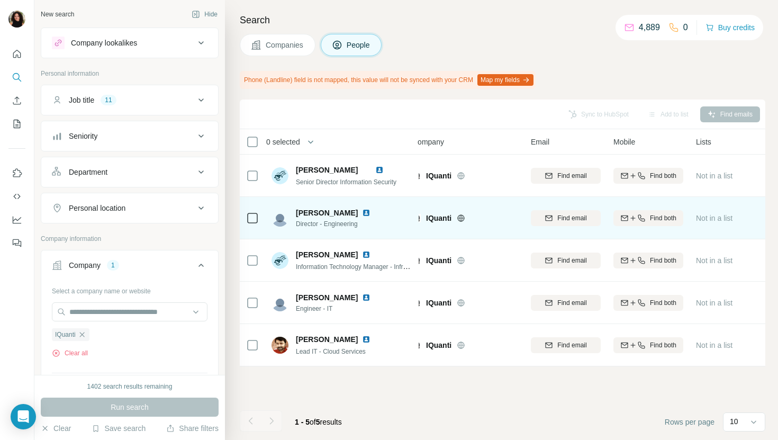
click at [371, 212] on img at bounding box center [366, 213] width 8 height 8
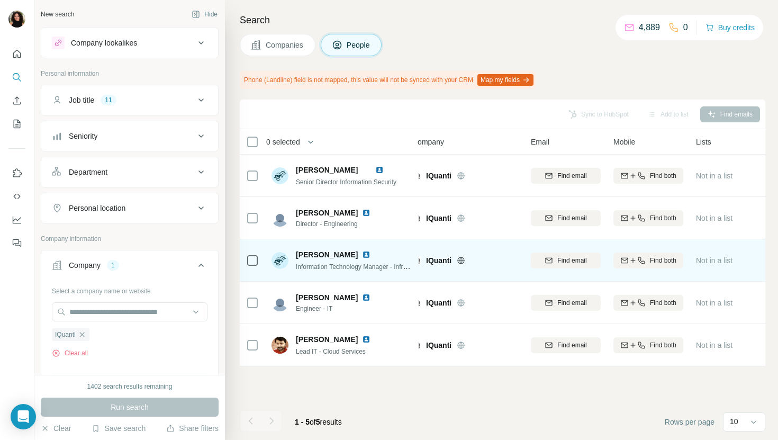
click at [362, 254] on div at bounding box center [372, 254] width 21 height 8
click at [362, 254] on img at bounding box center [366, 254] width 8 height 8
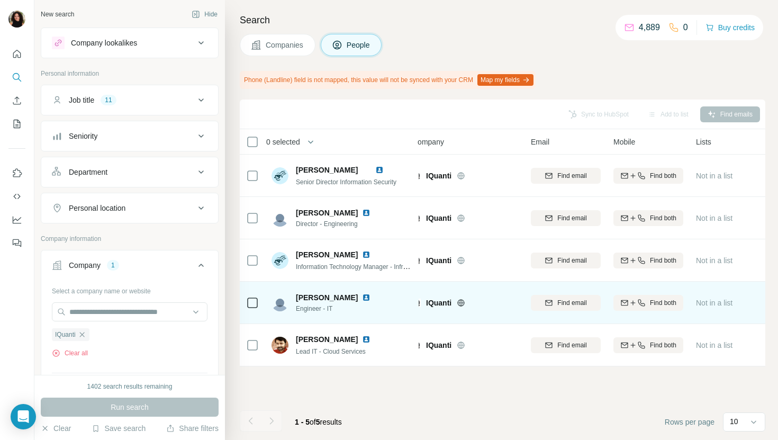
click at [362, 296] on img at bounding box center [366, 297] width 8 height 8
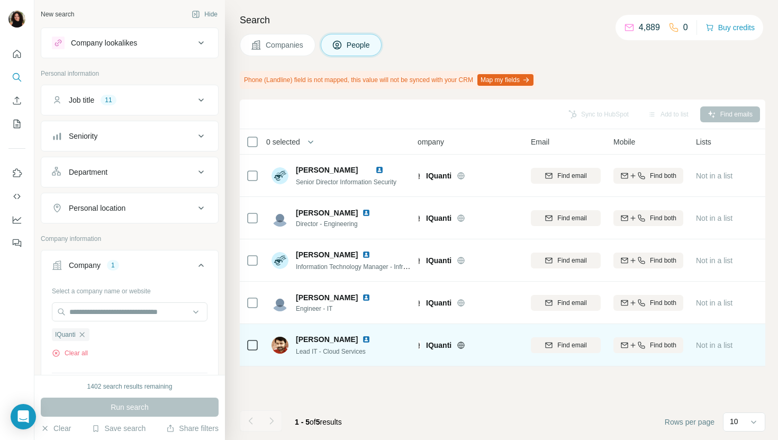
click at [369, 338] on img at bounding box center [366, 339] width 8 height 8
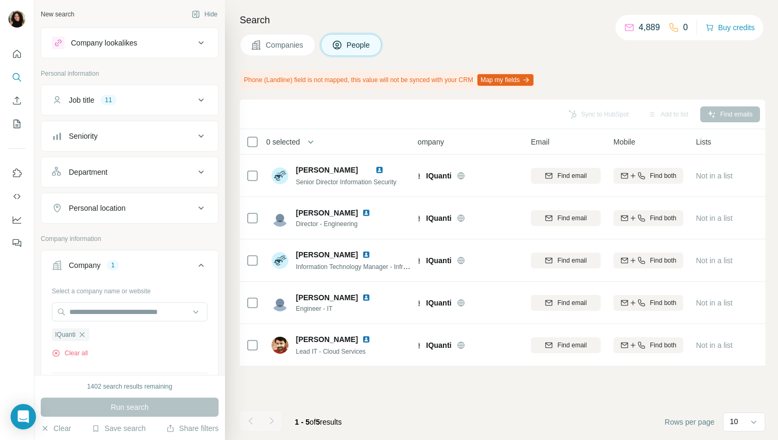
click at [263, 52] on button "Companies" at bounding box center [278, 45] width 76 height 22
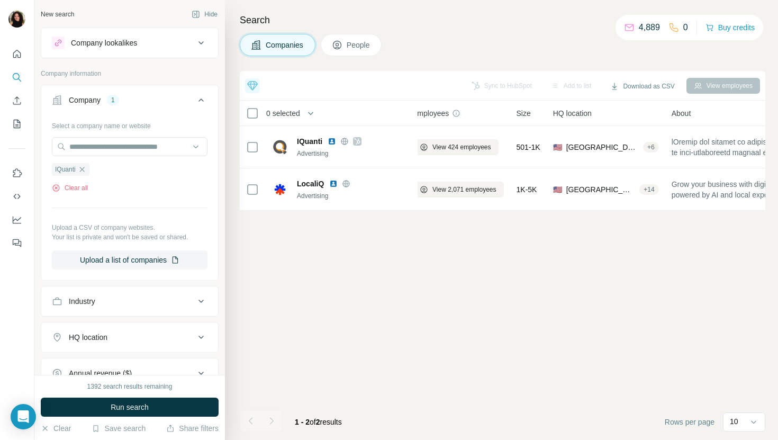
click at [142, 133] on div "Select a company name or website IQuanti Clear all Upload a CSV of company webs…" at bounding box center [130, 193] width 156 height 152
click at [142, 137] on div "Select a company name or website IQuanti Clear all Upload a CSV of company webs…" at bounding box center [130, 193] width 156 height 152
click at [139, 147] on input "text" at bounding box center [130, 146] width 156 height 19
paste input "*****"
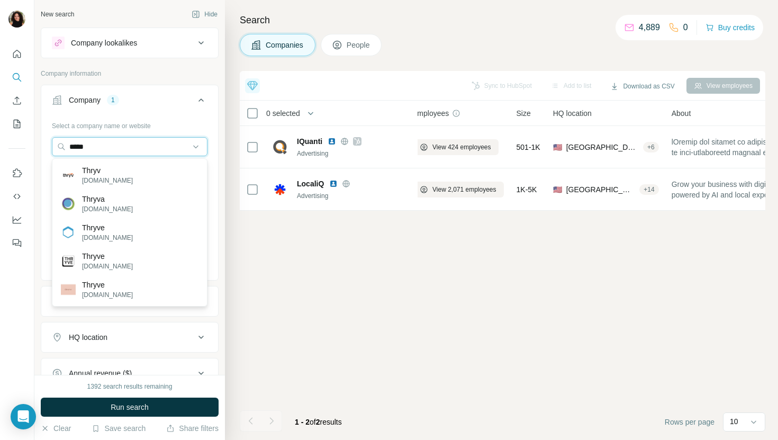
type input "*****"
click at [138, 168] on div "Thryv [DOMAIN_NAME]" at bounding box center [130, 175] width 150 height 29
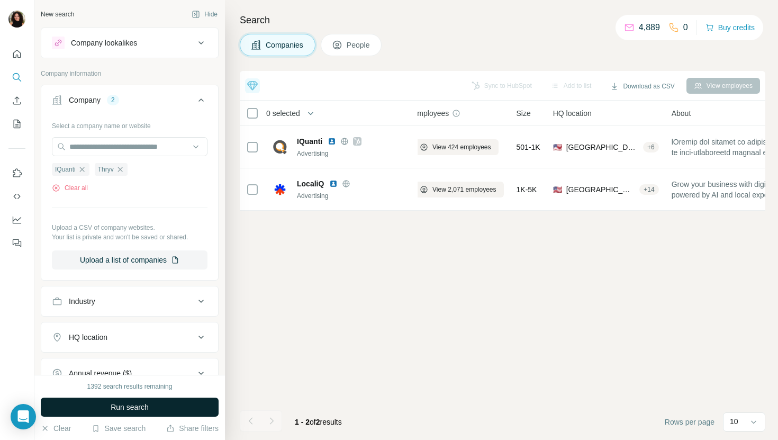
click at [139, 411] on span "Run search" at bounding box center [130, 407] width 38 height 11
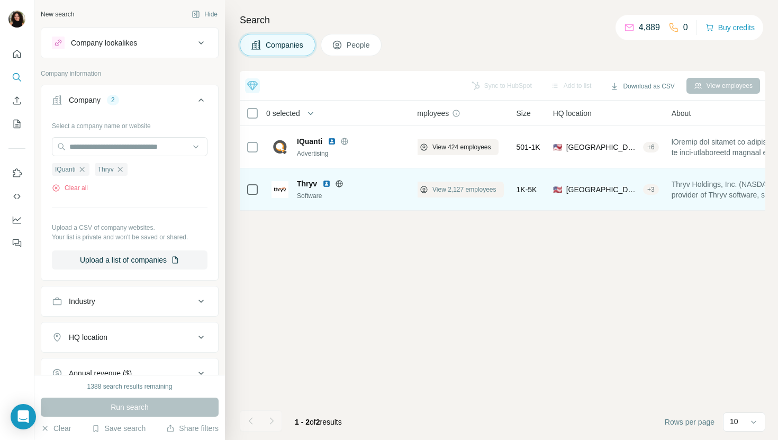
click at [460, 186] on span "View 2,127 employees" at bounding box center [465, 190] width 64 height 10
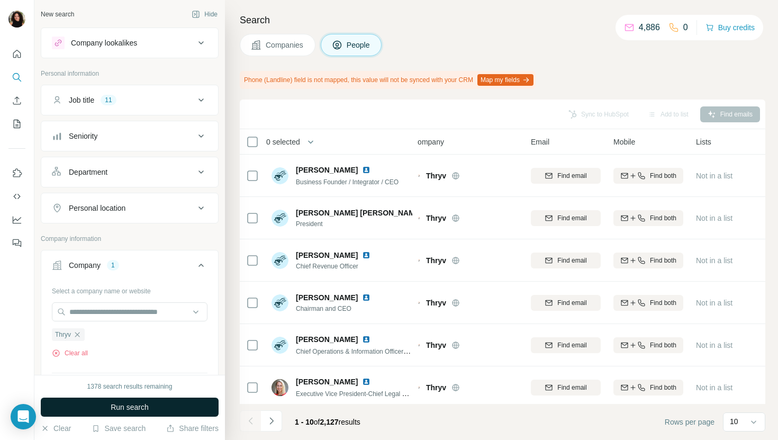
click at [157, 407] on button "Run search" at bounding box center [130, 407] width 178 height 19
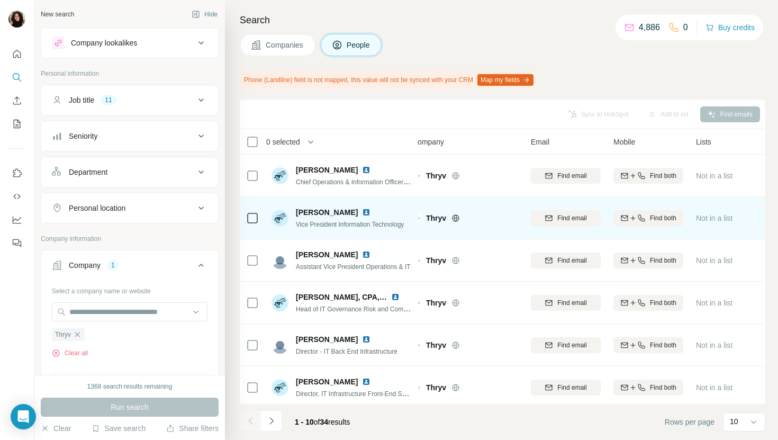
click at [364, 214] on img at bounding box center [366, 212] width 8 height 8
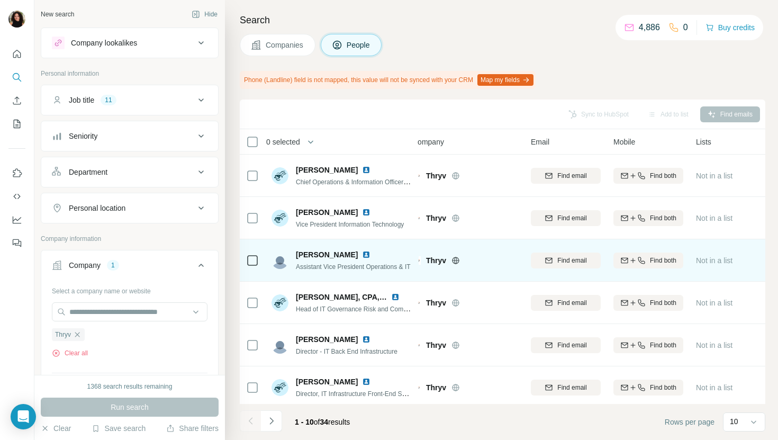
click at [362, 257] on img at bounding box center [366, 254] width 8 height 8
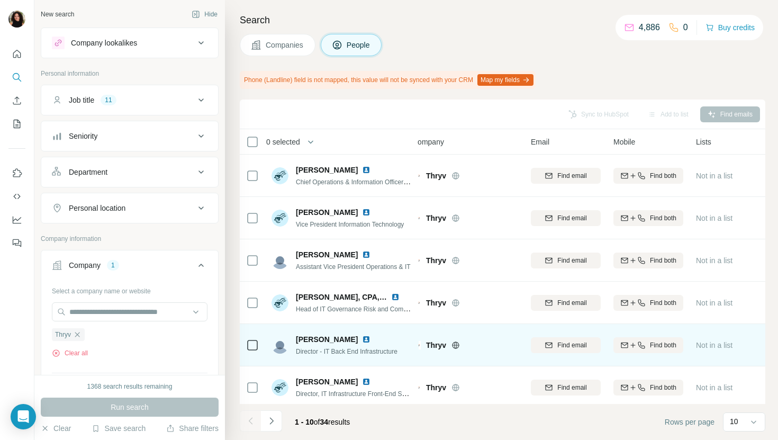
scroll to position [27, 12]
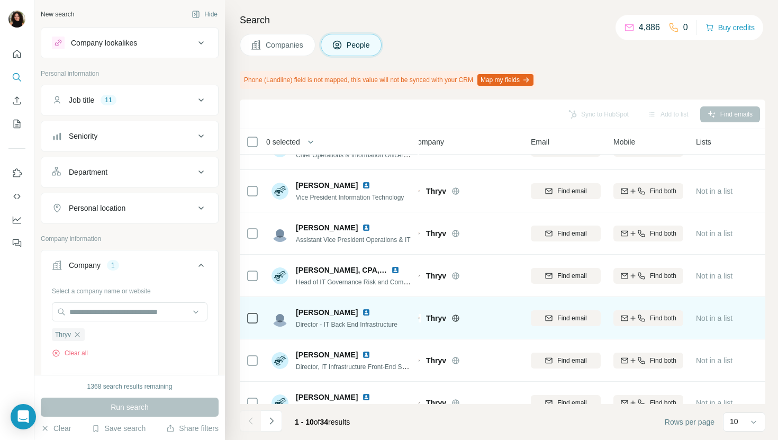
click at [362, 314] on img at bounding box center [366, 312] width 8 height 8
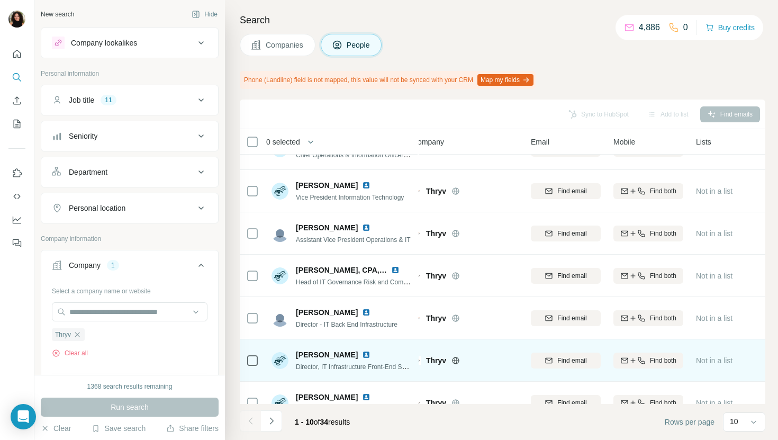
click at [362, 354] on img at bounding box center [366, 354] width 8 height 8
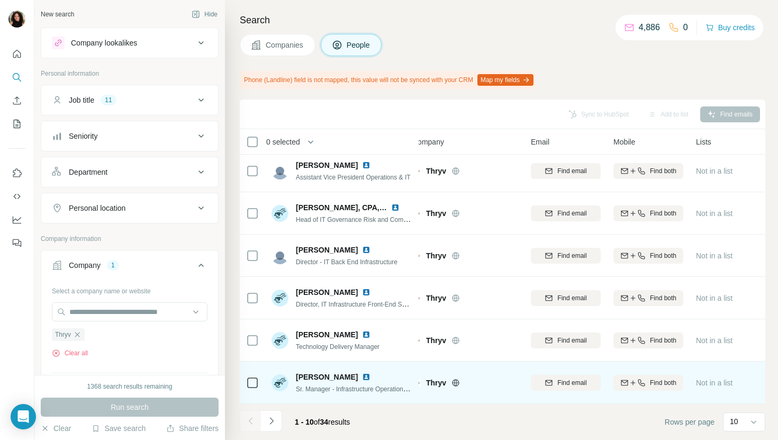
scroll to position [139, 12]
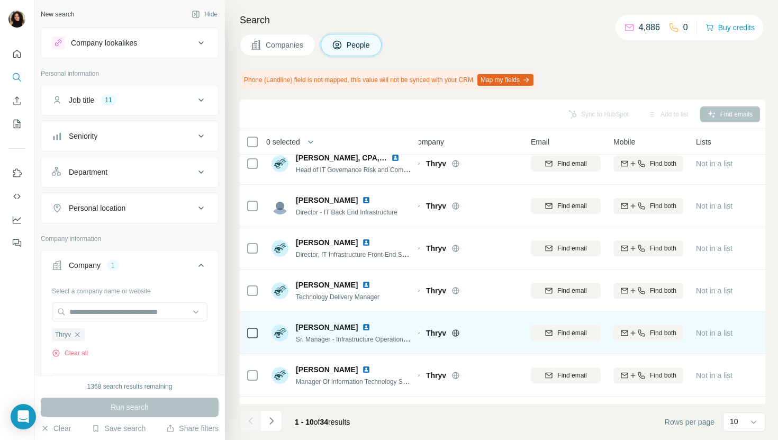
click at [362, 329] on img at bounding box center [366, 327] width 8 height 8
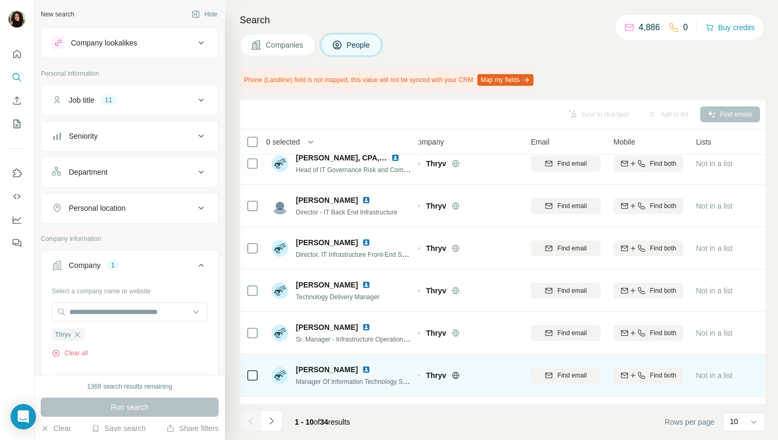
click at [362, 372] on img at bounding box center [366, 369] width 8 height 8
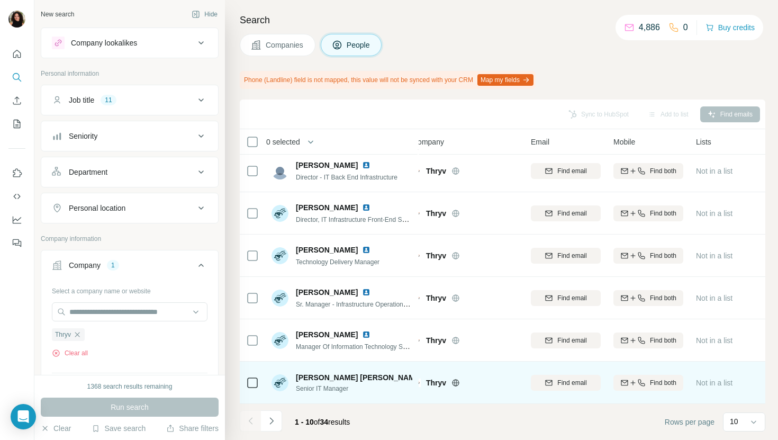
click at [427, 375] on img at bounding box center [431, 377] width 8 height 8
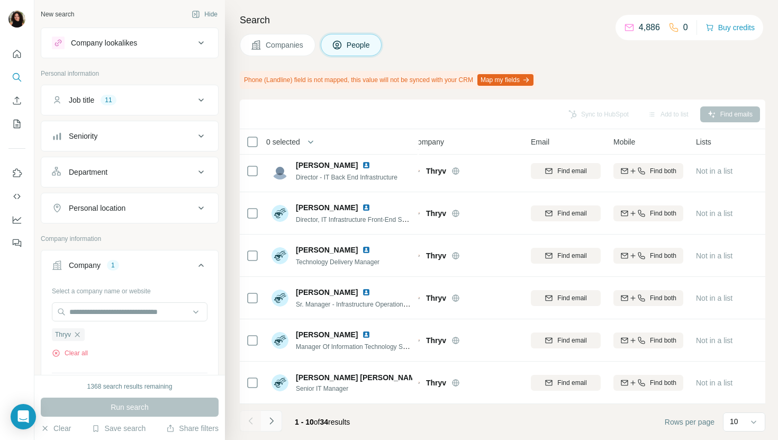
click at [273, 413] on button "Navigate to next page" at bounding box center [271, 420] width 21 height 21
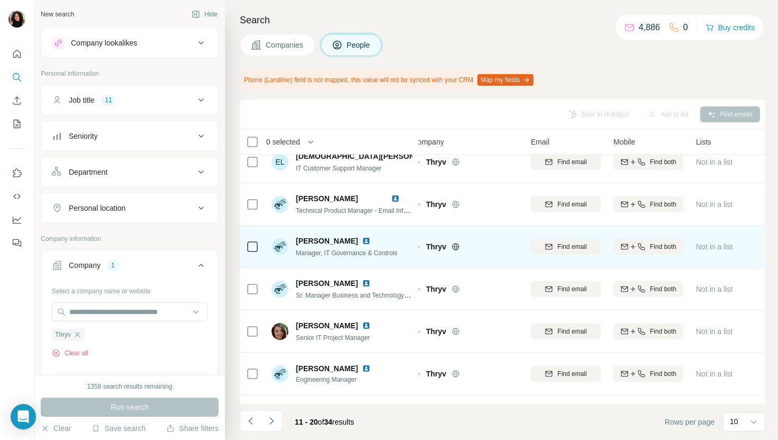
scroll to position [61, 12]
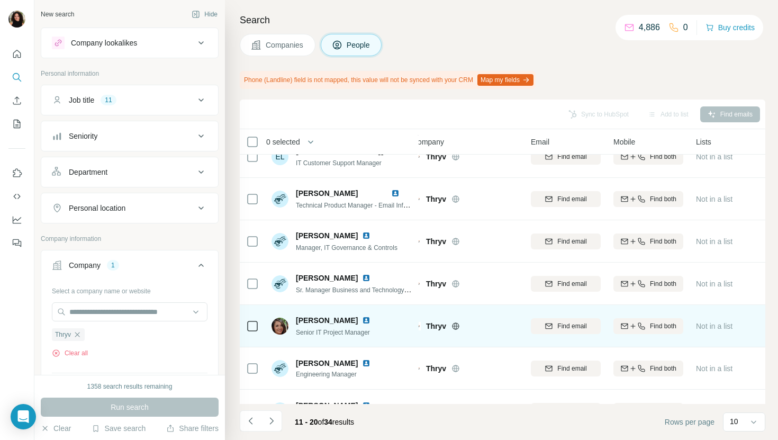
click at [362, 318] on img at bounding box center [366, 320] width 8 height 8
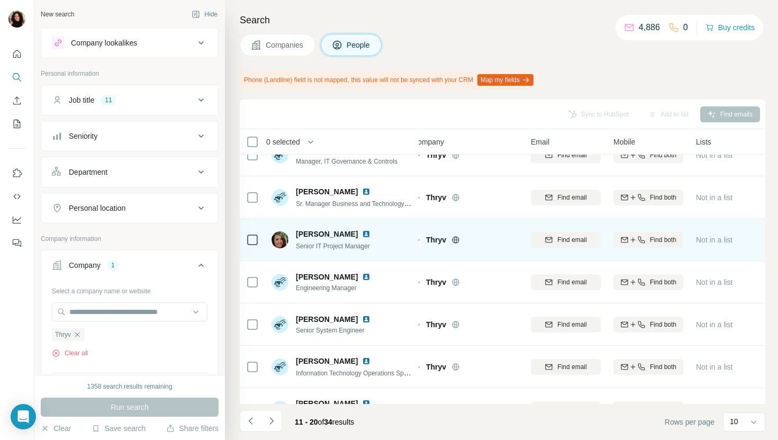
scroll to position [174, 12]
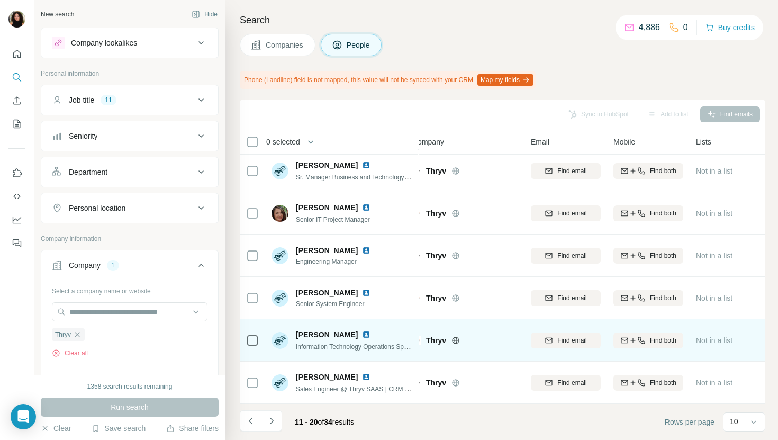
click at [362, 334] on img at bounding box center [366, 334] width 8 height 8
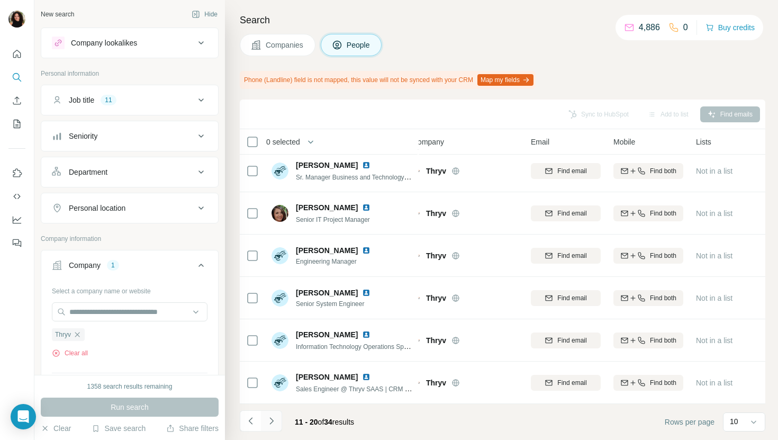
click at [275, 422] on icon "Navigate to next page" at bounding box center [271, 421] width 11 height 11
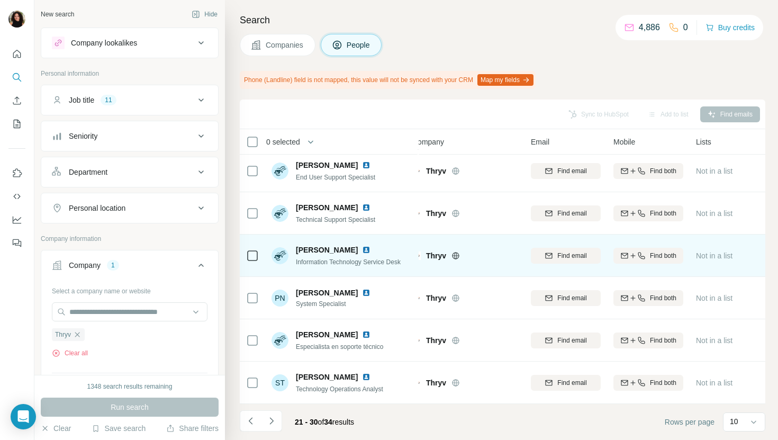
click at [362, 247] on img at bounding box center [366, 250] width 8 height 8
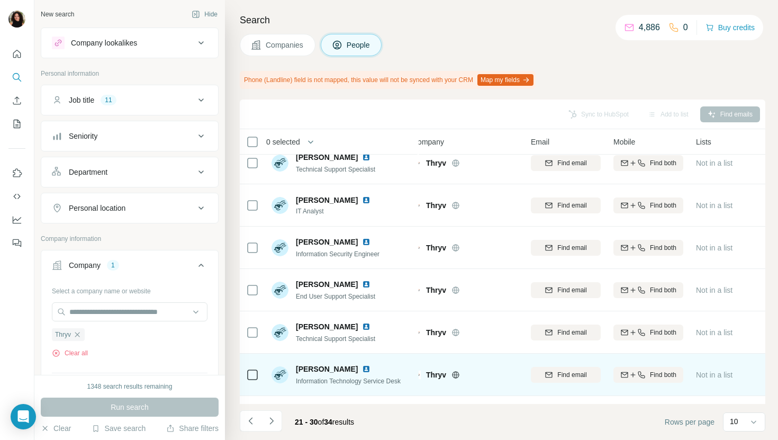
scroll to position [0, 12]
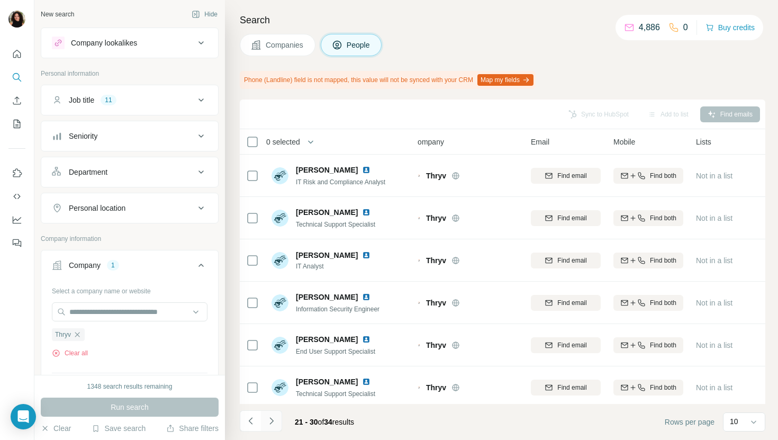
click at [275, 427] on button "Navigate to next page" at bounding box center [271, 420] width 21 height 21
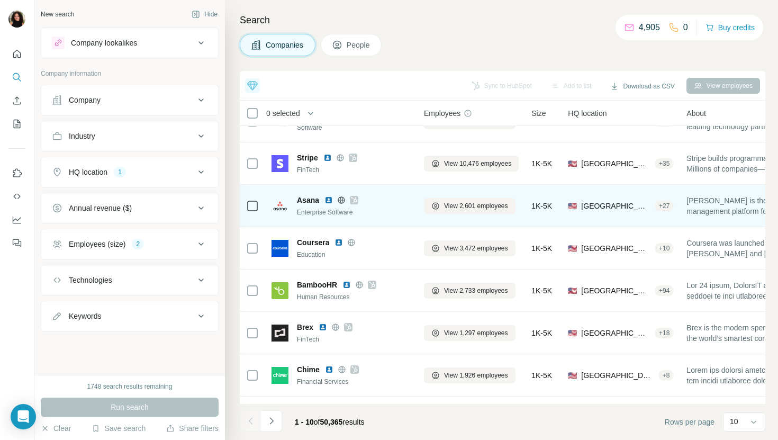
scroll to position [103, 0]
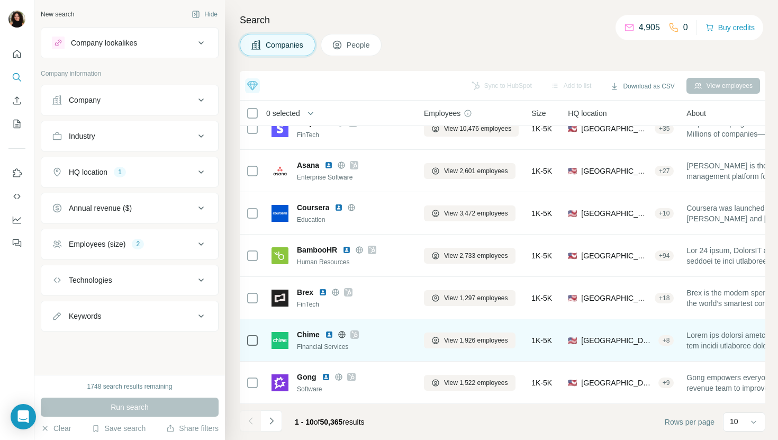
click at [304, 337] on span "Chime" at bounding box center [308, 334] width 23 height 11
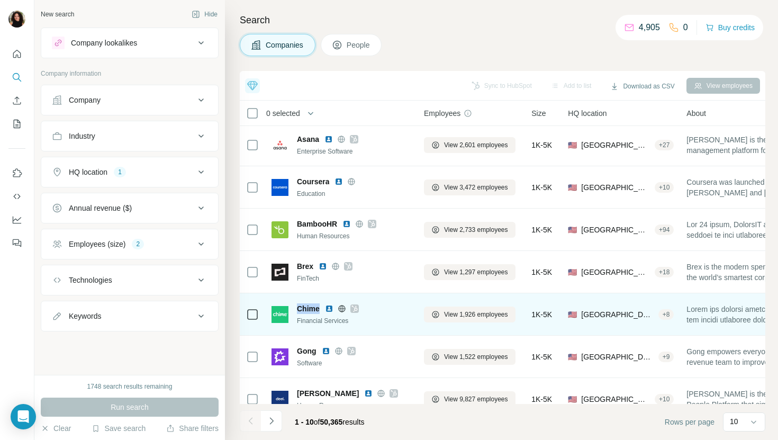
scroll to position [137, 0]
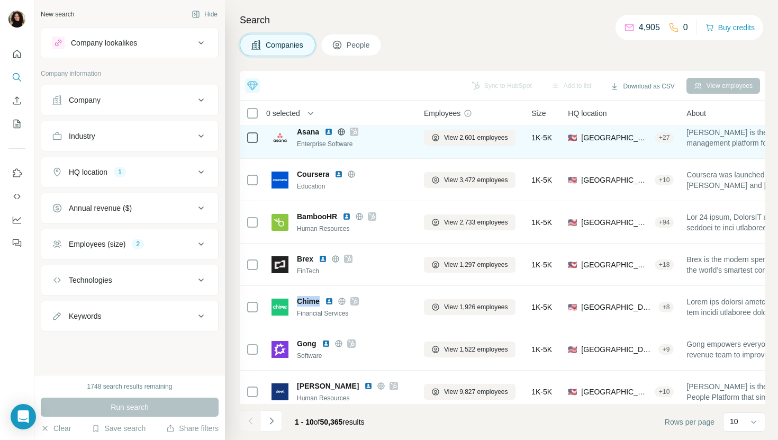
copy span "Chime"
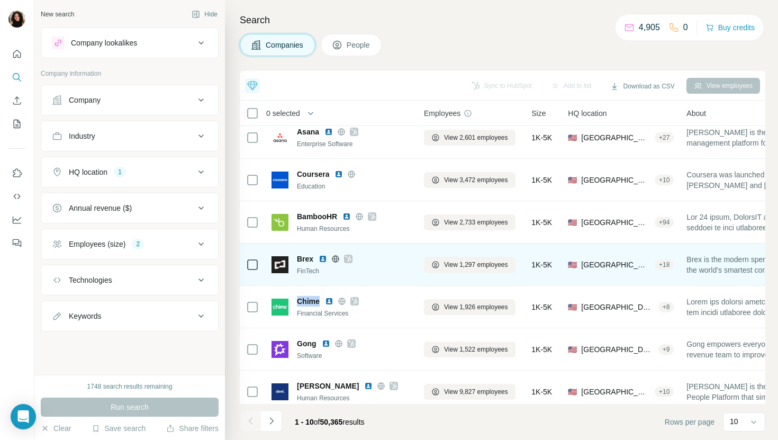
scroll to position [146, 0]
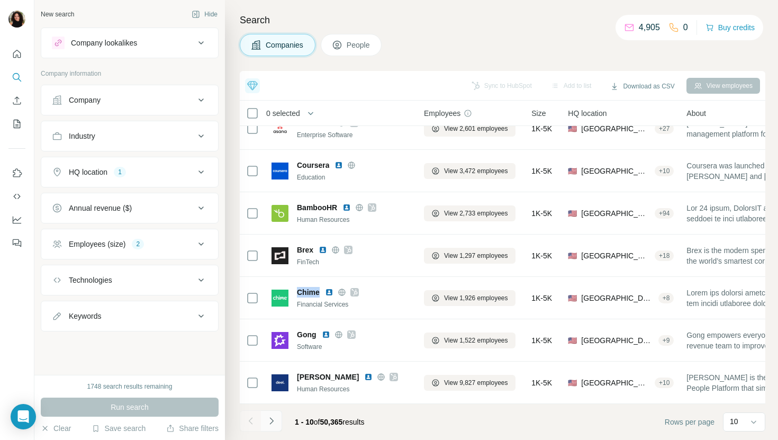
click at [268, 426] on icon "Navigate to next page" at bounding box center [271, 421] width 11 height 11
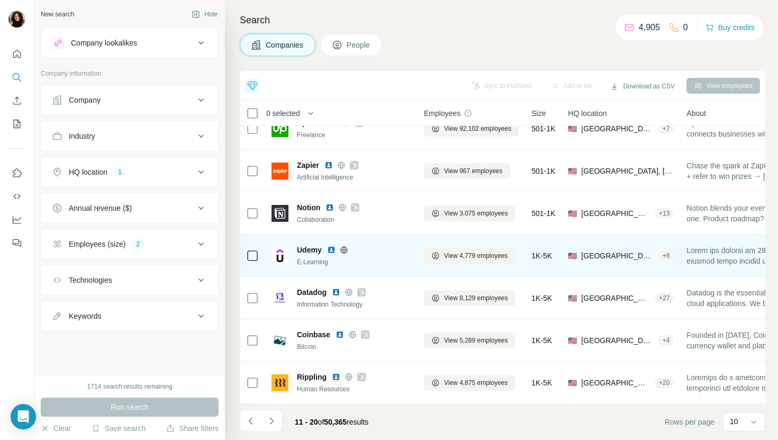
click at [314, 251] on span "Udemy" at bounding box center [309, 250] width 25 height 11
copy span "Udemy"
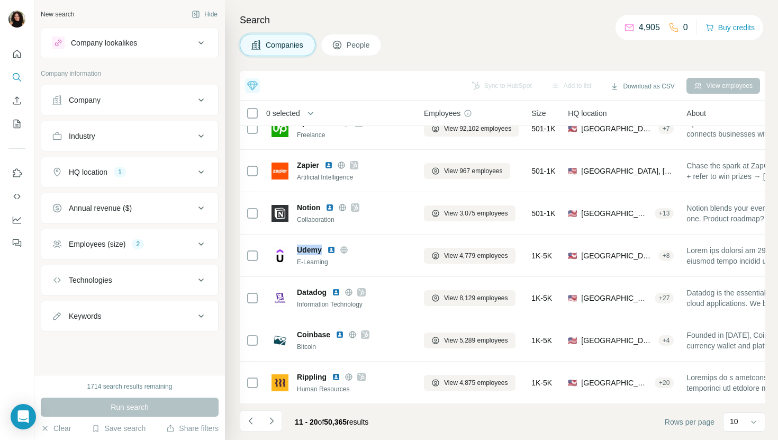
click at [173, 102] on div "Company" at bounding box center [123, 100] width 143 height 11
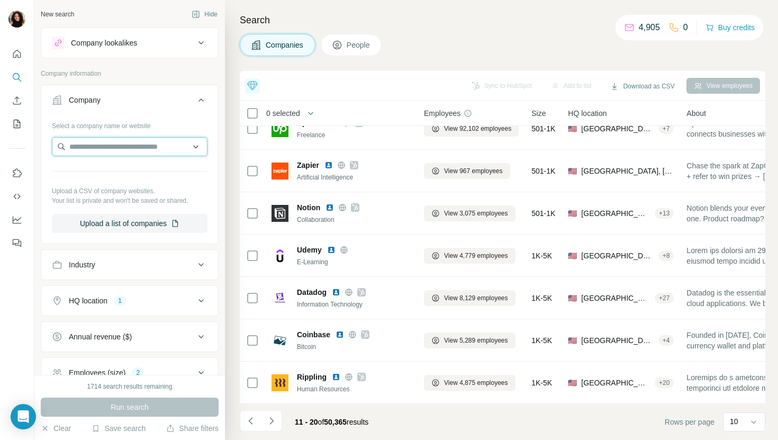
click at [129, 150] on input "text" at bounding box center [130, 146] width 156 height 19
click at [147, 107] on button "Company" at bounding box center [129, 102] width 177 height 30
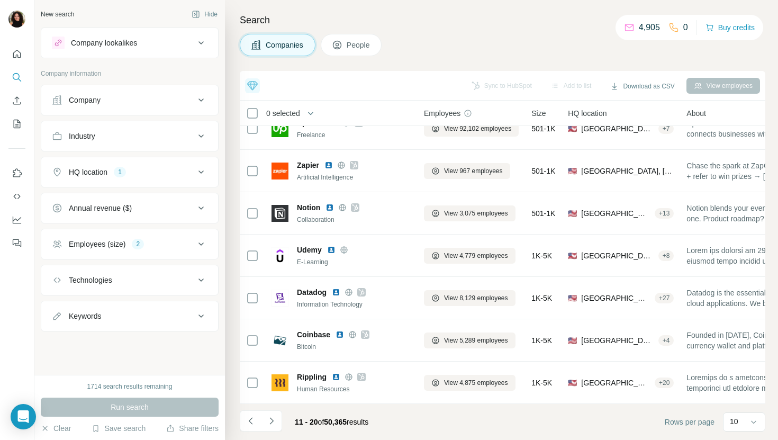
click at [147, 107] on button "Company" at bounding box center [129, 99] width 177 height 25
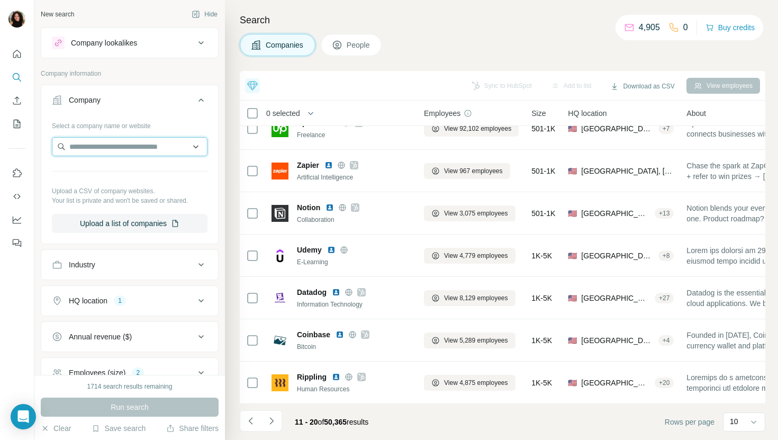
click at [136, 140] on input "text" at bounding box center [130, 146] width 156 height 19
click at [269, 421] on icon "Navigate to next page" at bounding box center [271, 421] width 11 height 11
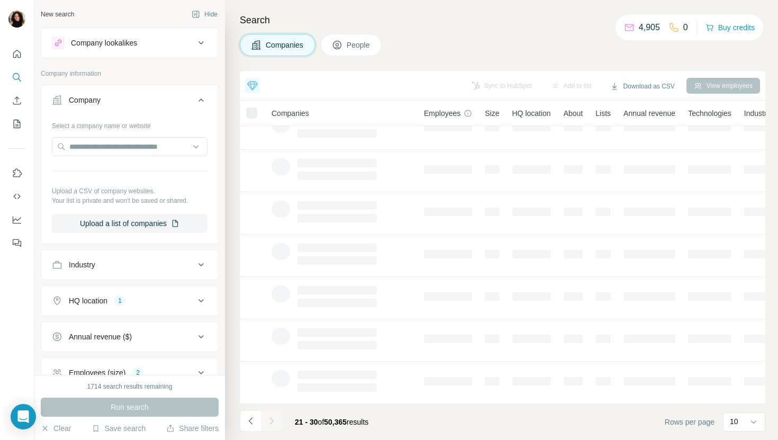
scroll to position [0, 0]
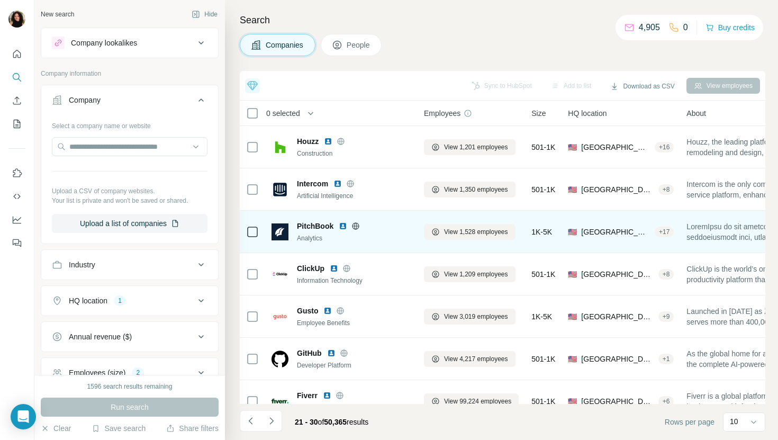
click at [322, 229] on span "PitchBook" at bounding box center [315, 226] width 37 height 11
copy span "PitchBook"
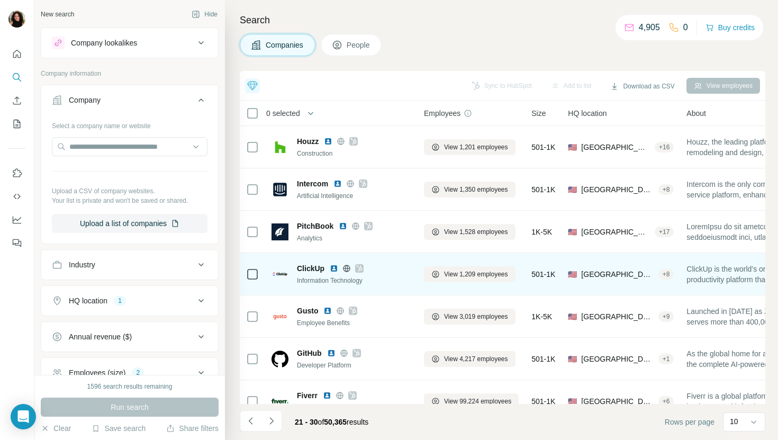
click at [314, 265] on span "ClickUp" at bounding box center [311, 268] width 28 height 11
copy span "ClickUp"
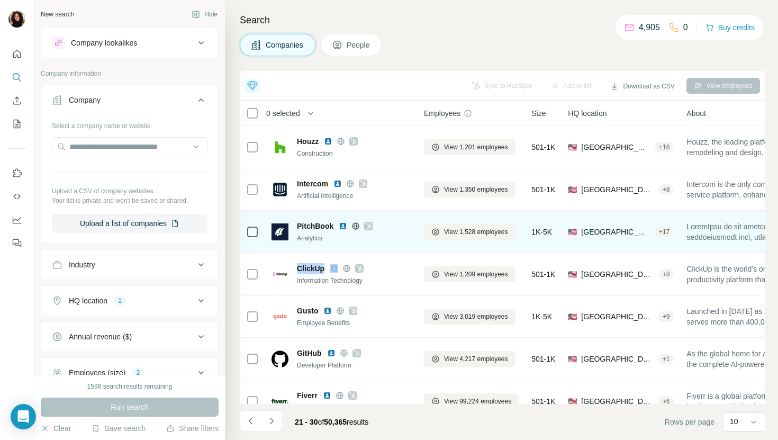
scroll to position [7, 0]
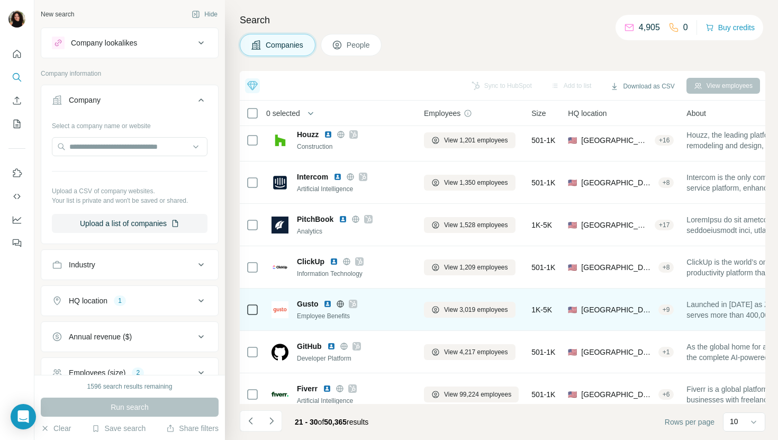
click at [305, 299] on span "Gusto" at bounding box center [307, 304] width 21 height 11
copy span "Gusto"
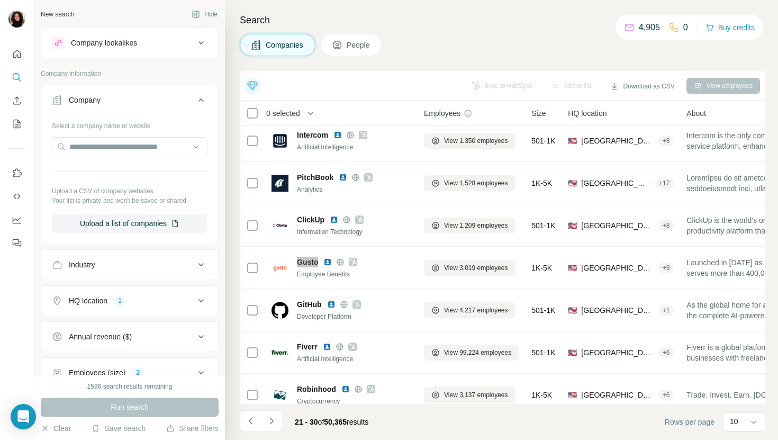
scroll to position [61, 0]
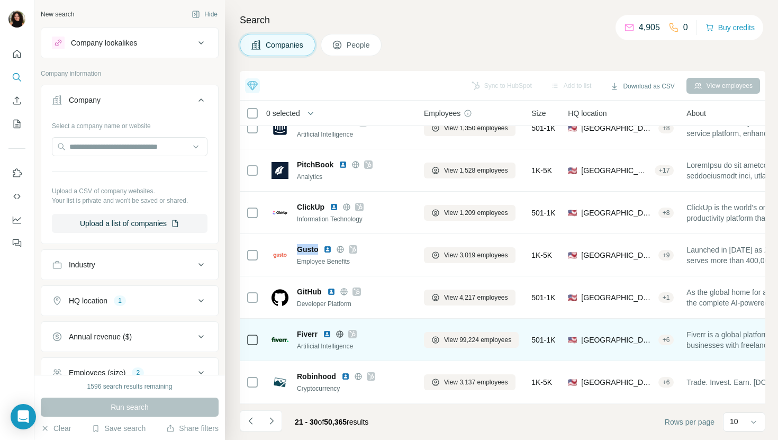
click at [301, 327] on div "Fiverr Artificial Intelligence" at bounding box center [342, 339] width 140 height 29
click at [309, 335] on span "Fiverr" at bounding box center [307, 334] width 21 height 11
copy span "Fiverr"
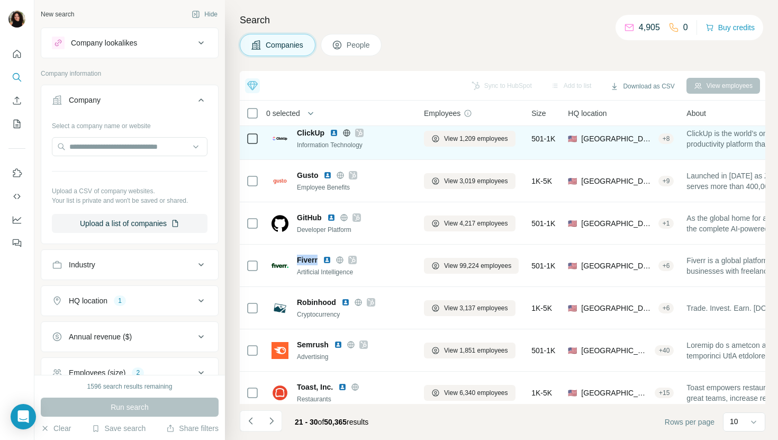
scroll to position [146, 0]
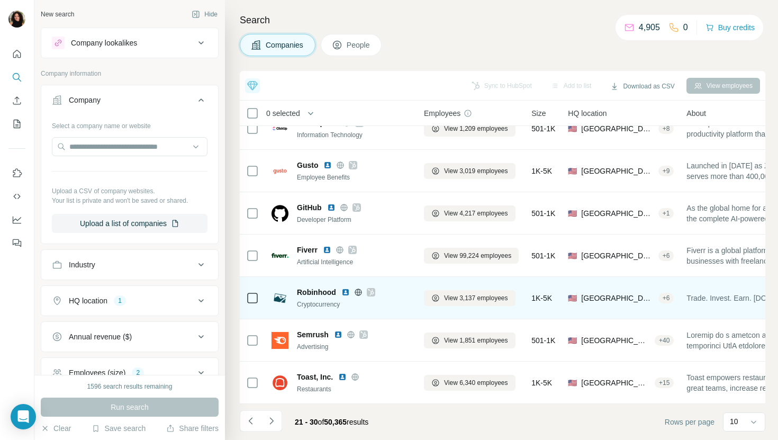
click at [318, 293] on span "Robinhood" at bounding box center [316, 292] width 39 height 11
copy span "Robinhood"
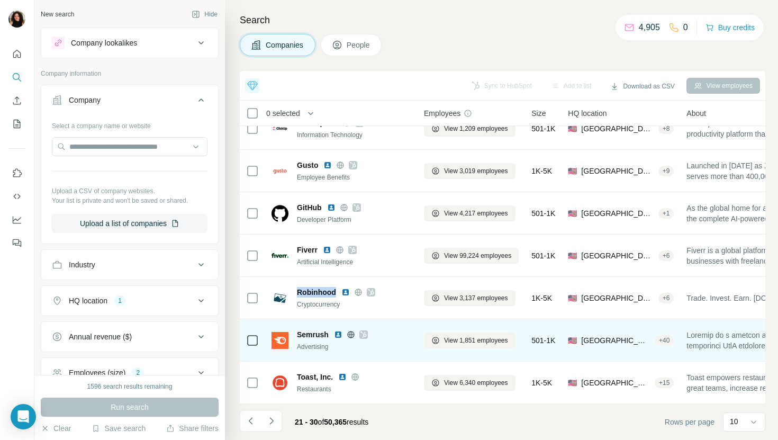
click at [301, 335] on span "Semrush" at bounding box center [313, 334] width 32 height 11
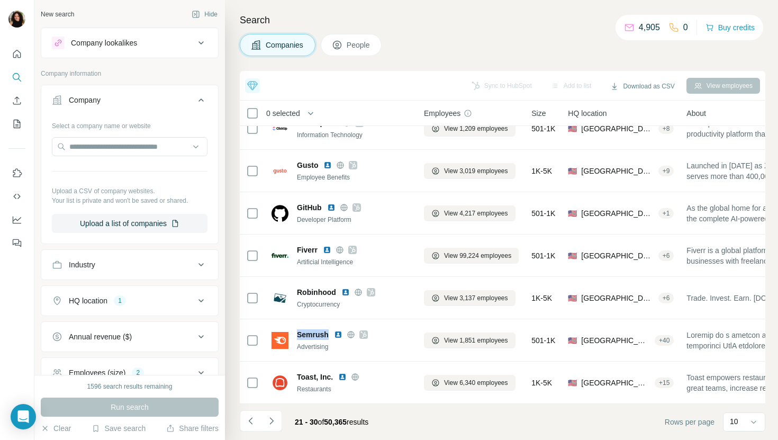
click at [137, 46] on div "Company lookalikes" at bounding box center [104, 43] width 66 height 11
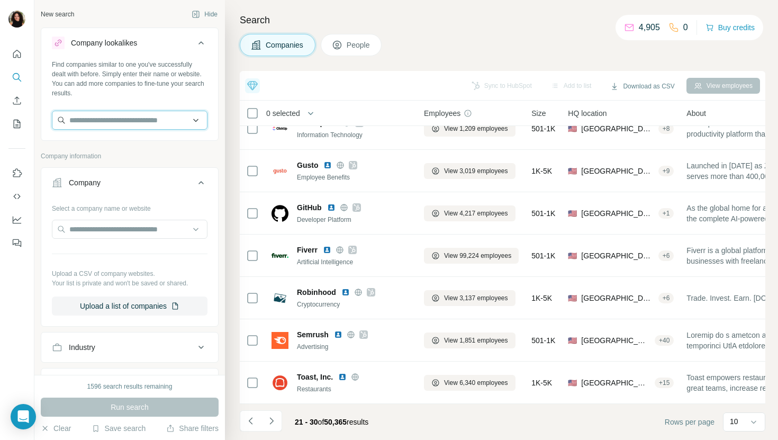
click at [116, 115] on input "text" at bounding box center [130, 120] width 156 height 19
paste input "*******"
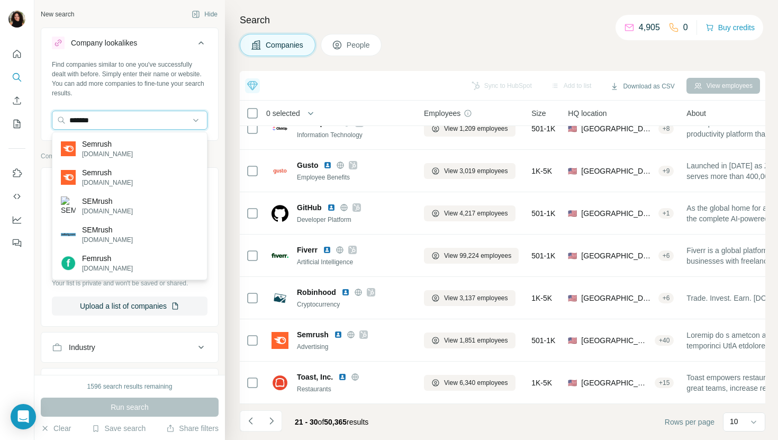
type input "*******"
click at [123, 149] on div "Semrush semrush.com" at bounding box center [130, 148] width 150 height 29
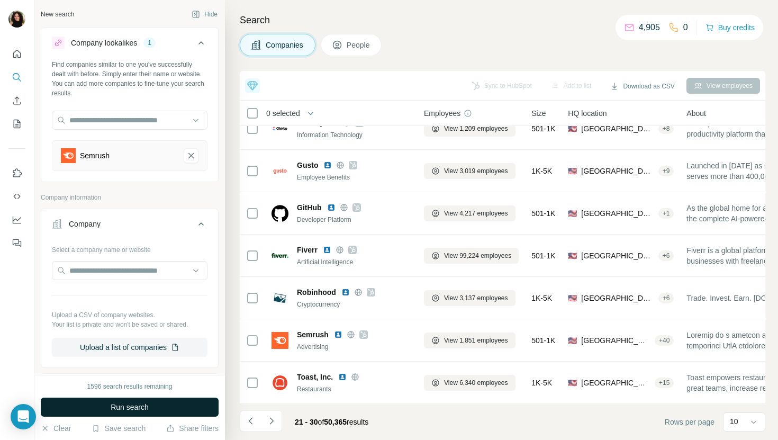
click at [119, 405] on span "Run search" at bounding box center [130, 407] width 38 height 11
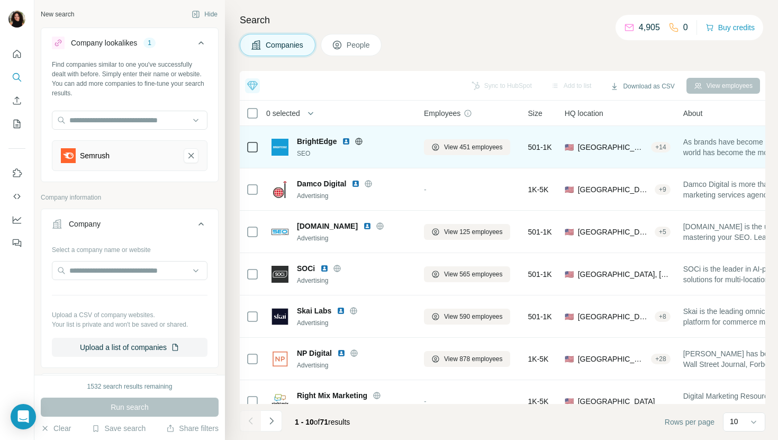
click at [325, 141] on span "BrightEdge" at bounding box center [317, 141] width 40 height 11
copy span "BrightEdge"
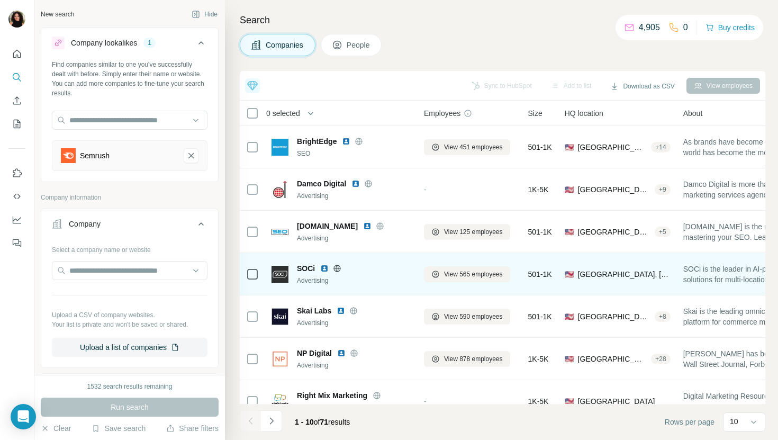
click at [310, 267] on span "SOCi" at bounding box center [306, 268] width 18 height 11
copy span "SOCi"
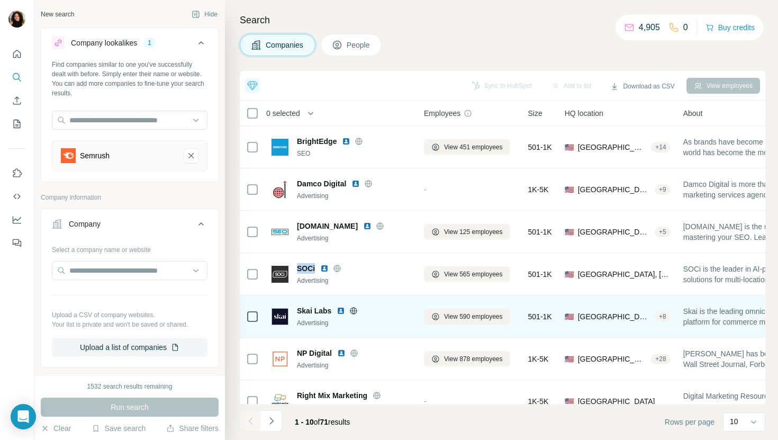
scroll to position [29, 0]
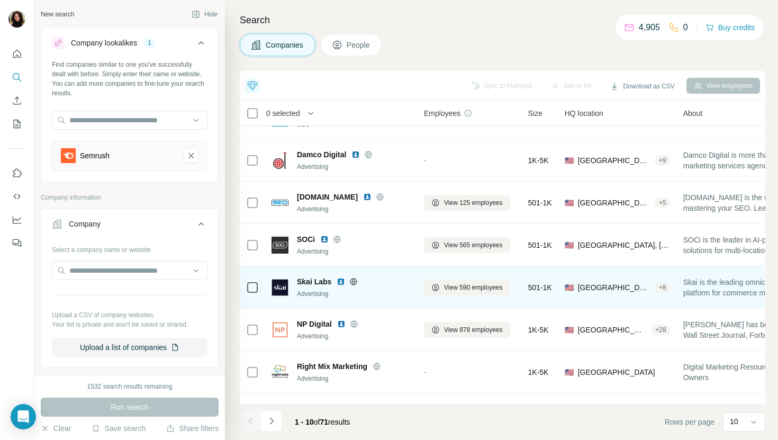
click at [317, 278] on span "Skai Labs" at bounding box center [314, 281] width 34 height 11
copy span "Skai Labs"
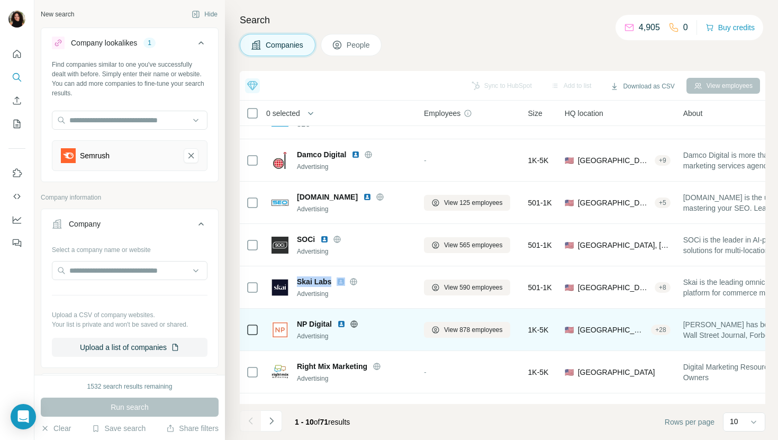
click at [312, 321] on span "NP Digital" at bounding box center [314, 324] width 35 height 11
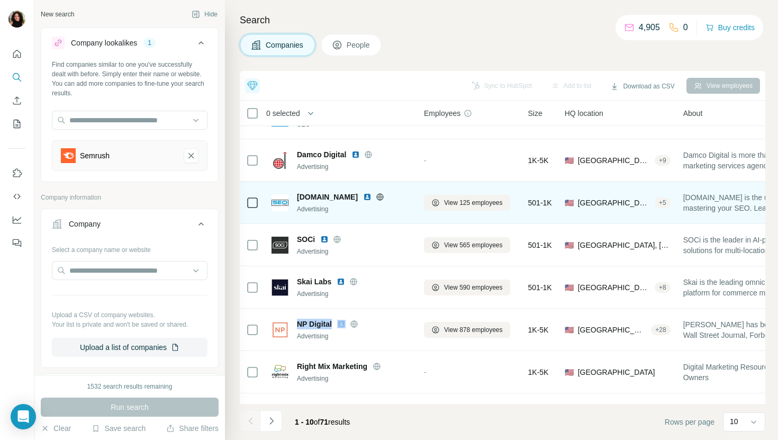
scroll to position [146, 0]
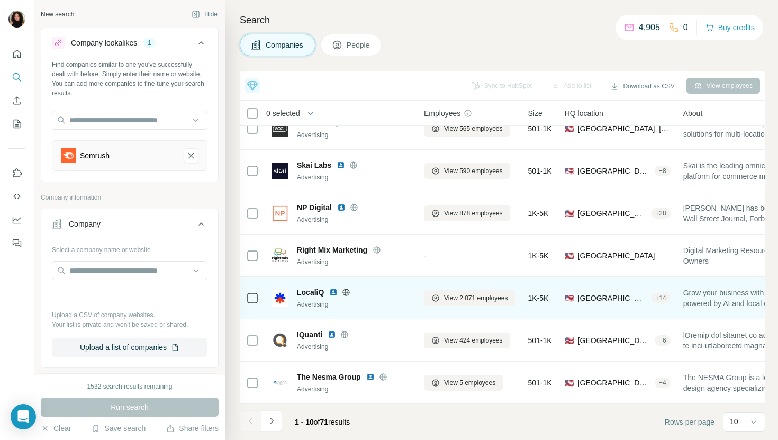
click at [312, 289] on span "LocaliQ" at bounding box center [310, 292] width 27 height 11
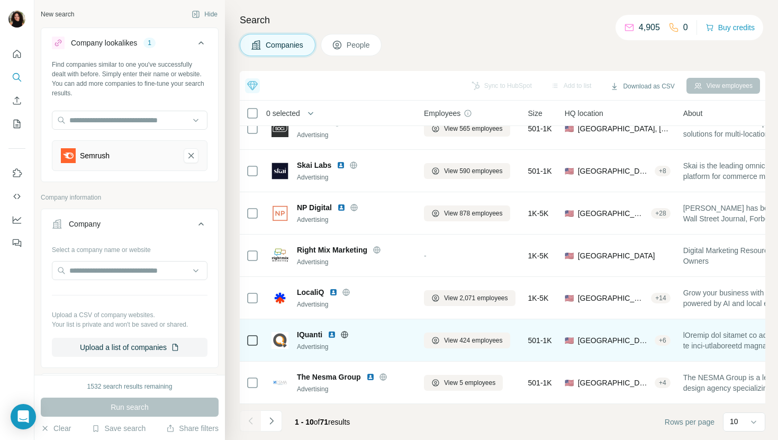
click at [315, 335] on span "IQuanti" at bounding box center [309, 334] width 25 height 11
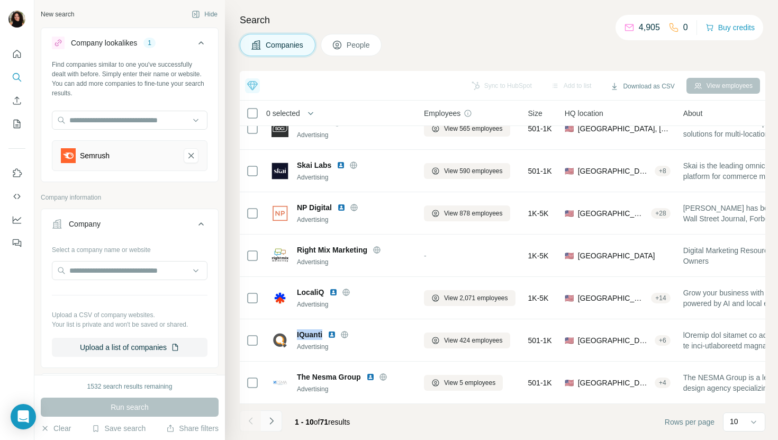
click at [276, 419] on button "Navigate to next page" at bounding box center [271, 420] width 21 height 21
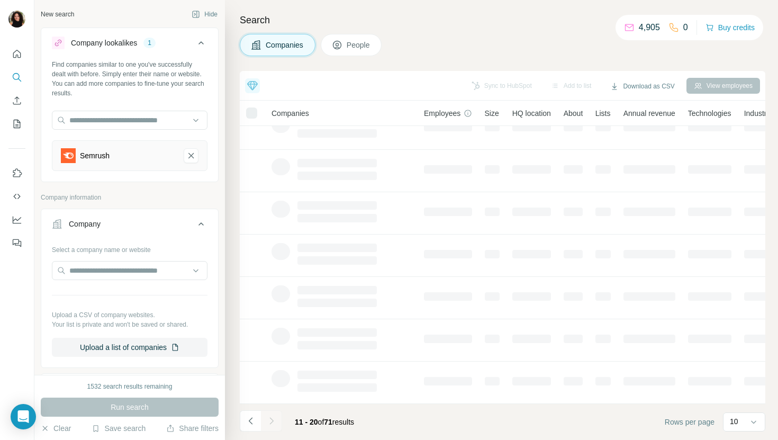
scroll to position [0, 0]
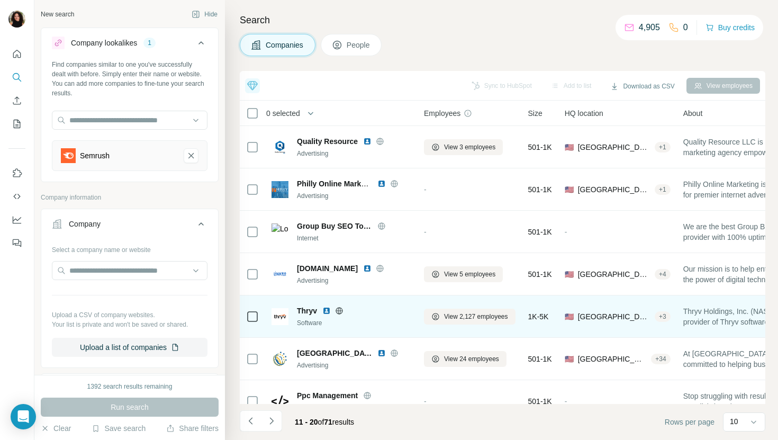
click at [304, 312] on span "Thryv" at bounding box center [307, 310] width 20 height 11
